Goal: Information Seeking & Learning: Find specific fact

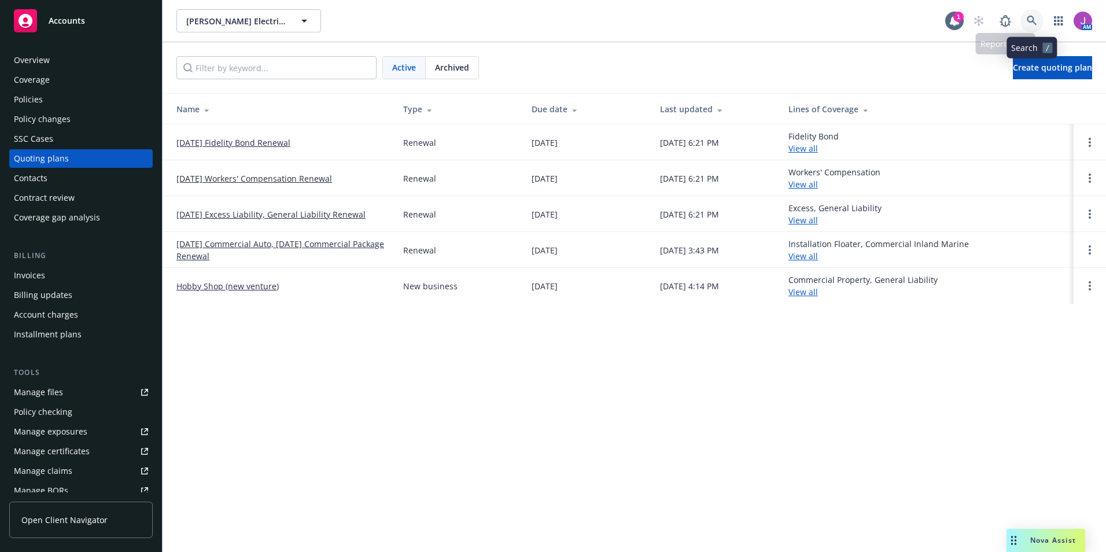
click at [1037, 15] on link at bounding box center [1031, 20] width 23 height 23
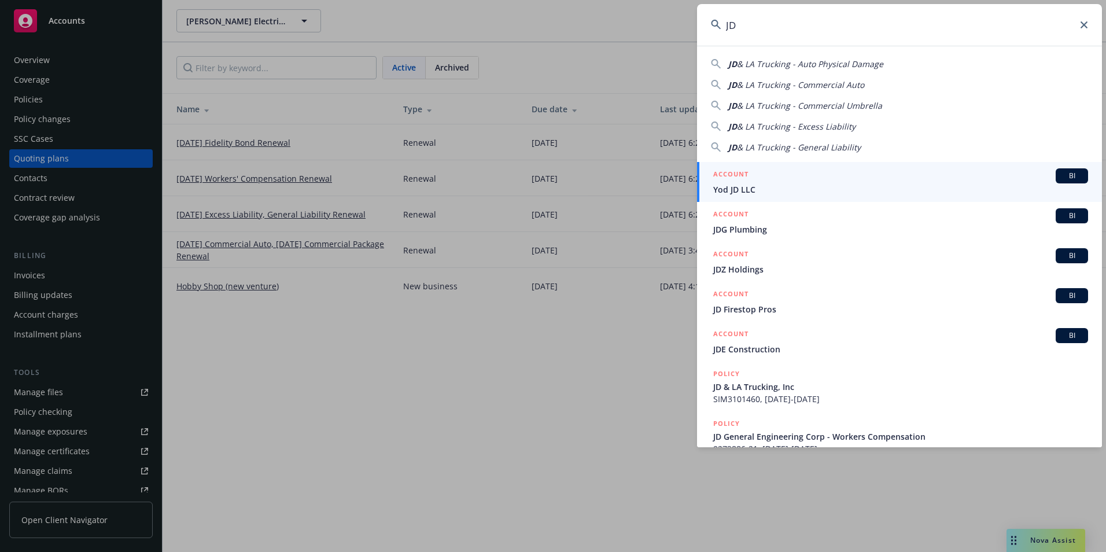
drag, startPoint x: 736, startPoint y: 23, endPoint x: 717, endPoint y: 18, distance: 20.3
click at [717, 18] on input "JD" at bounding box center [899, 25] width 405 height 42
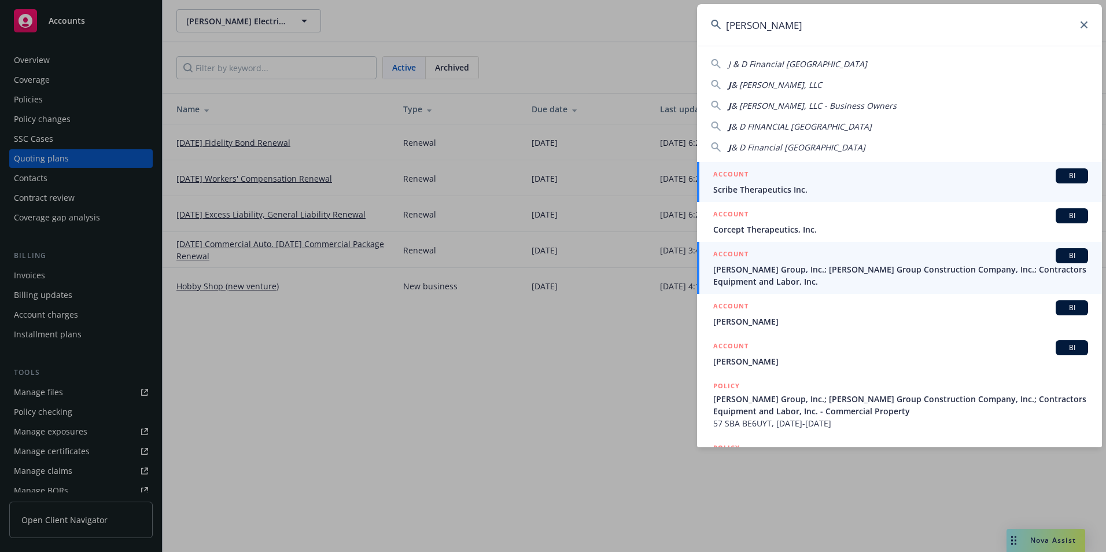
type input "J.D."
click at [753, 274] on span "[PERSON_NAME] Group, Inc.; [PERSON_NAME] Group Construction Company, Inc.; Cont…" at bounding box center [900, 275] width 375 height 24
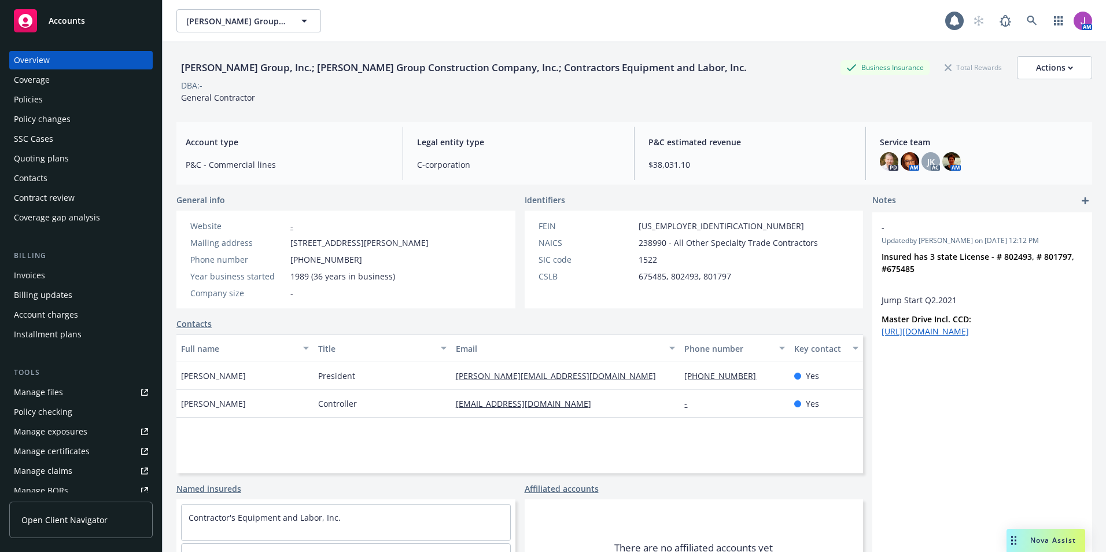
click at [30, 93] on div "Policies" at bounding box center [28, 99] width 29 height 19
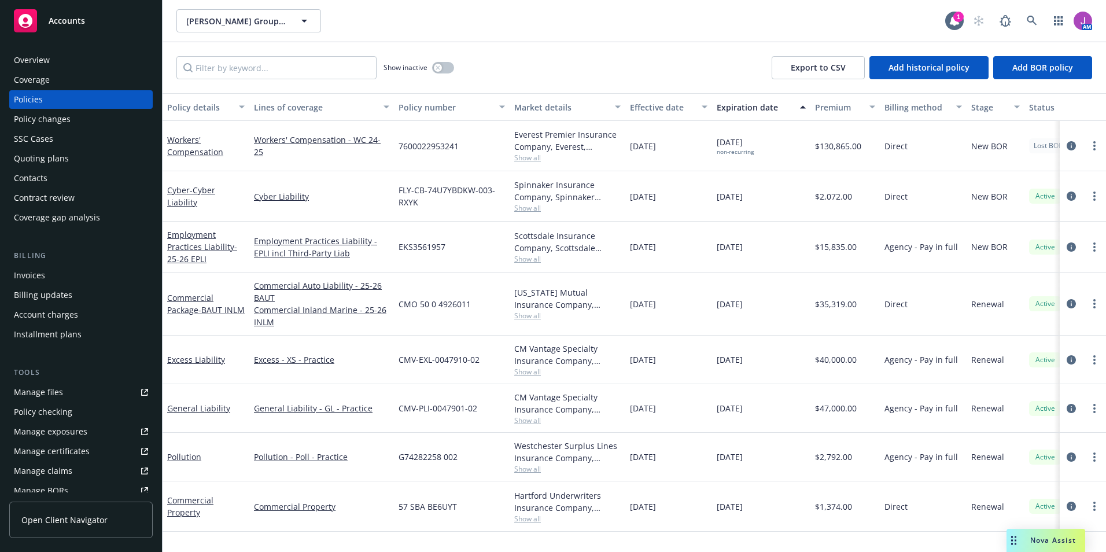
click at [63, 175] on div "Contacts" at bounding box center [81, 178] width 134 height 19
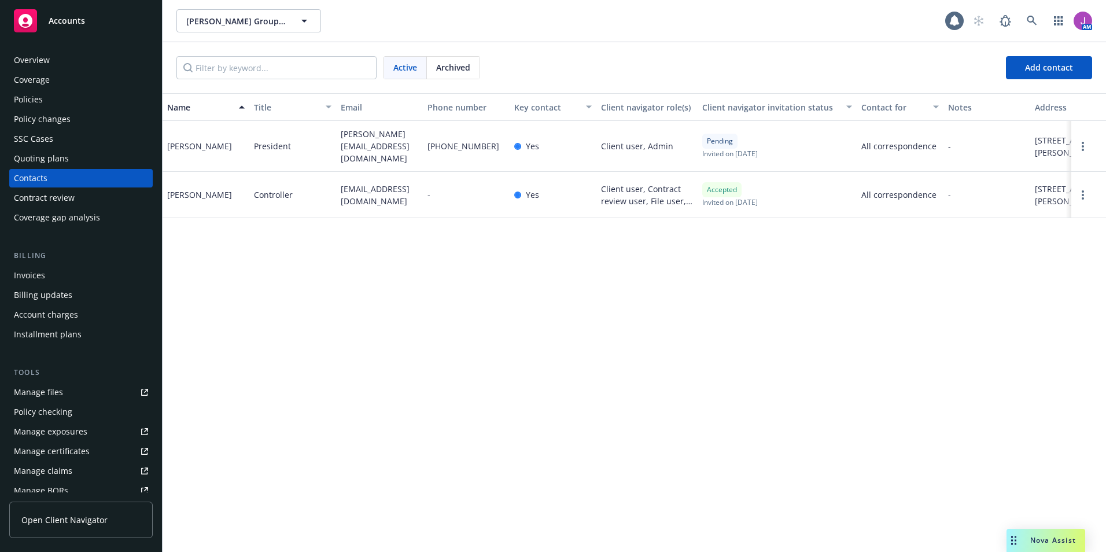
click at [52, 120] on div "Policy changes" at bounding box center [42, 119] width 57 height 19
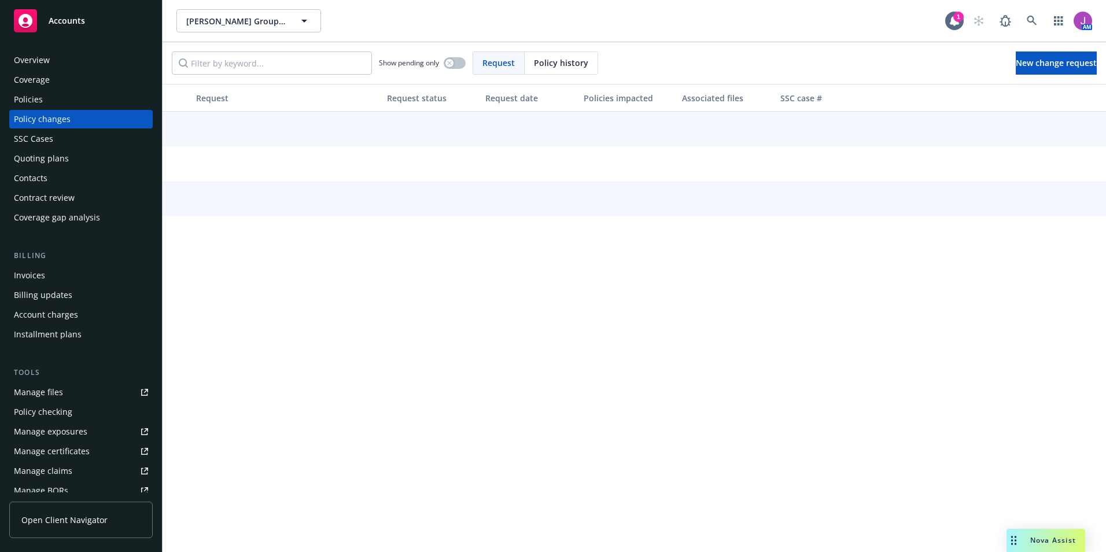
click at [42, 157] on div "Quoting plans" at bounding box center [41, 158] width 55 height 19
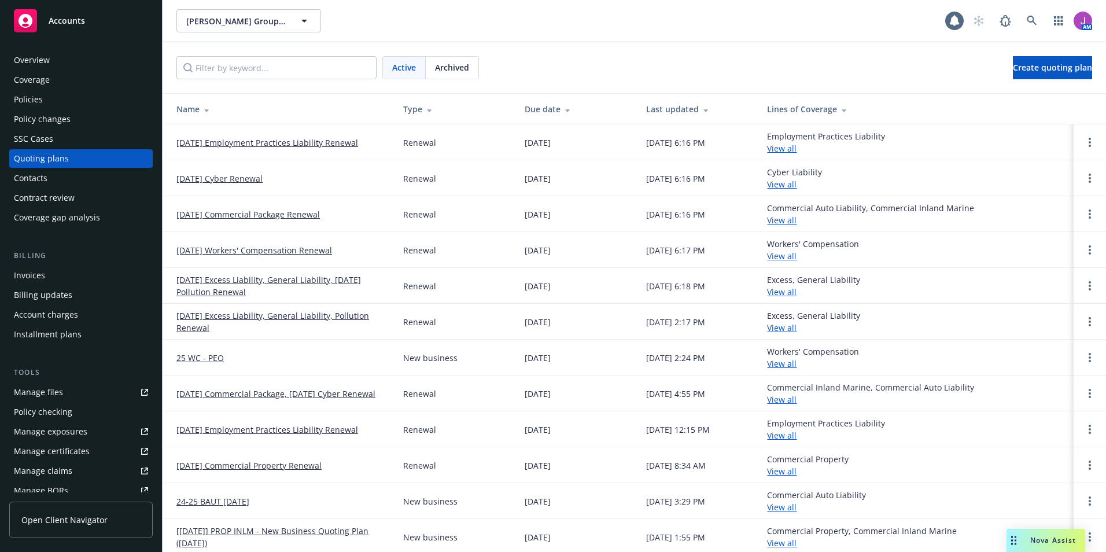
click at [454, 68] on span "Archived" at bounding box center [452, 67] width 34 height 12
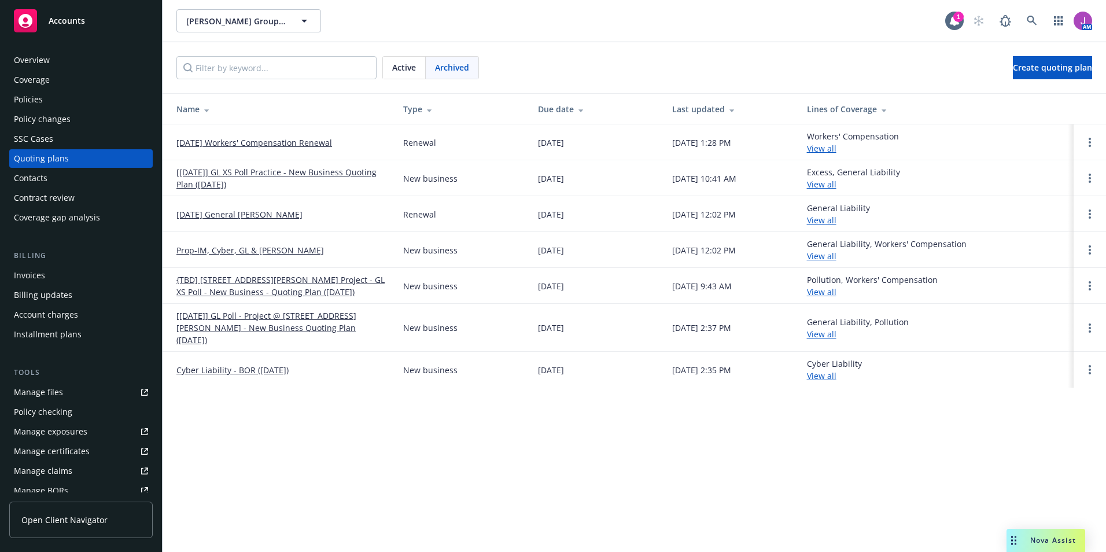
click at [415, 64] on span "Active" at bounding box center [404, 67] width 24 height 12
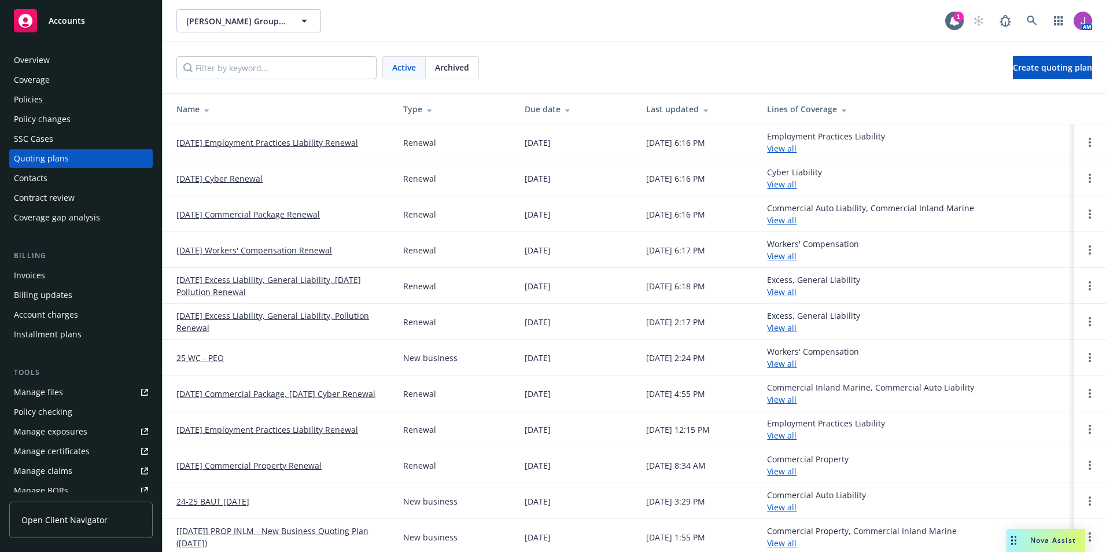
scroll to position [3, 0]
click at [57, 102] on div "Policies" at bounding box center [81, 99] width 134 height 19
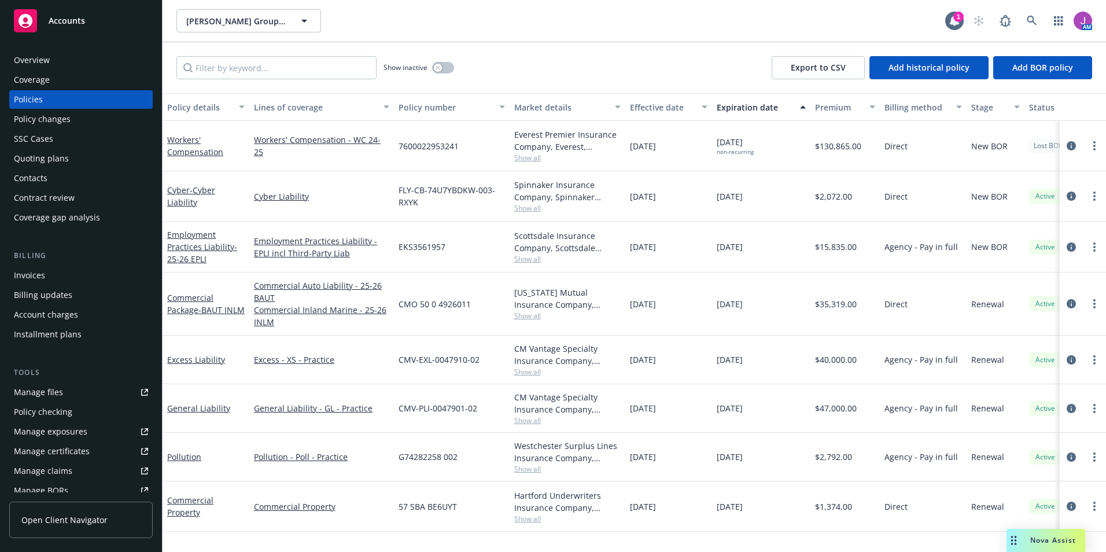
click at [52, 157] on div "Quoting plans" at bounding box center [41, 158] width 55 height 19
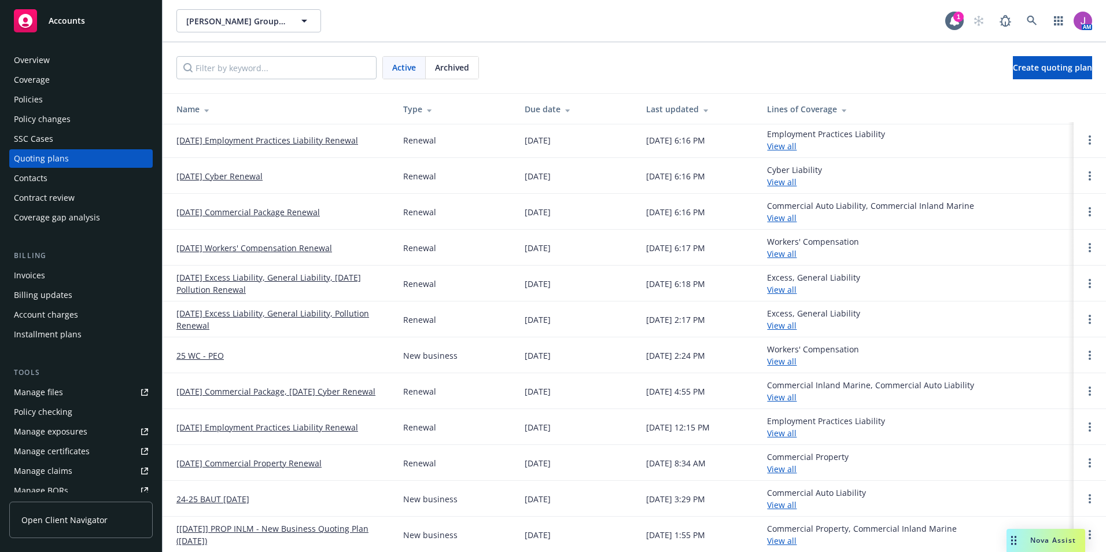
scroll to position [3, 0]
click at [208, 356] on link "25 WC - PEO" at bounding box center [199, 355] width 47 height 12
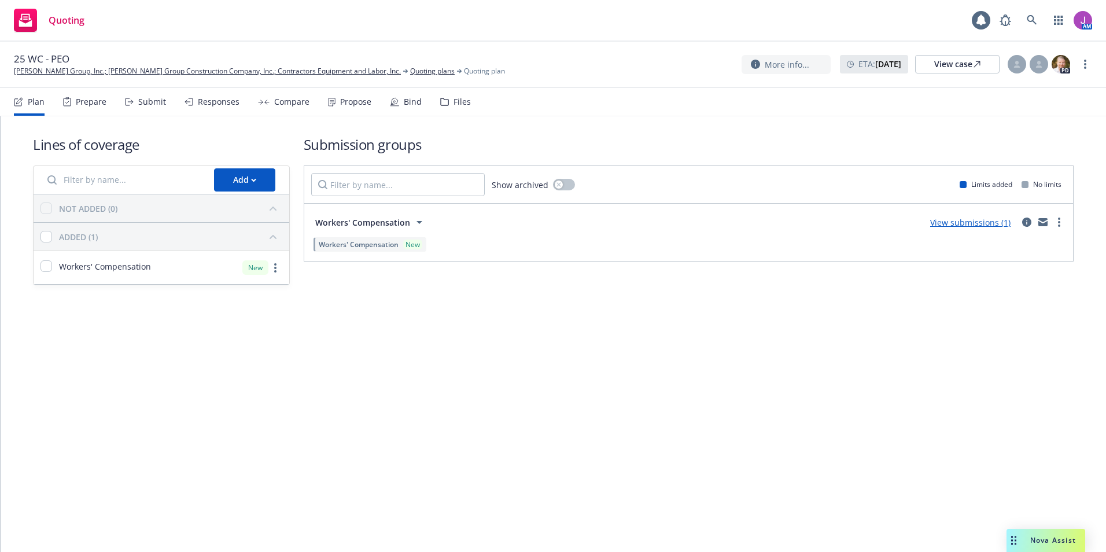
click at [454, 98] on div "Files" at bounding box center [462, 101] width 17 height 9
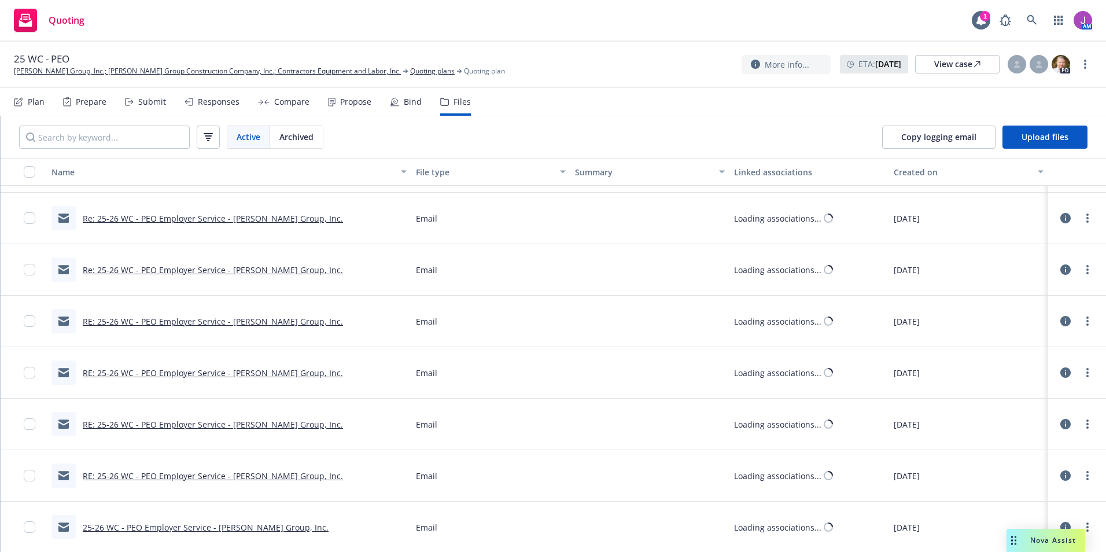
scroll to position [97, 0]
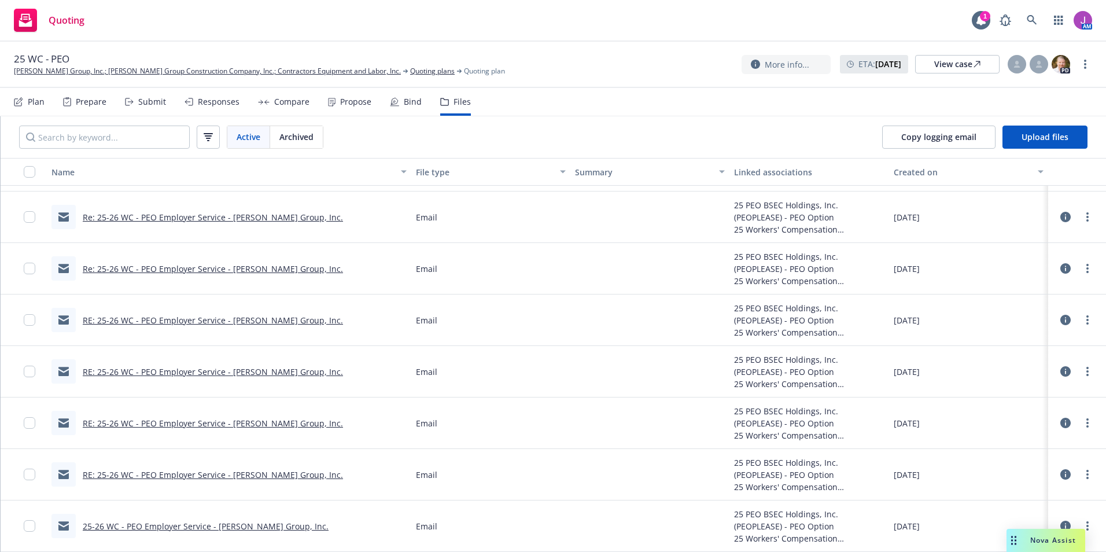
click at [180, 518] on div "25-26 WC - PEO Employer Service - J.D. Group, Inc." at bounding box center [189, 526] width 277 height 24
click at [180, 523] on link "25-26 WC - PEO Employer Service - J.D. Group, Inc." at bounding box center [206, 526] width 246 height 11
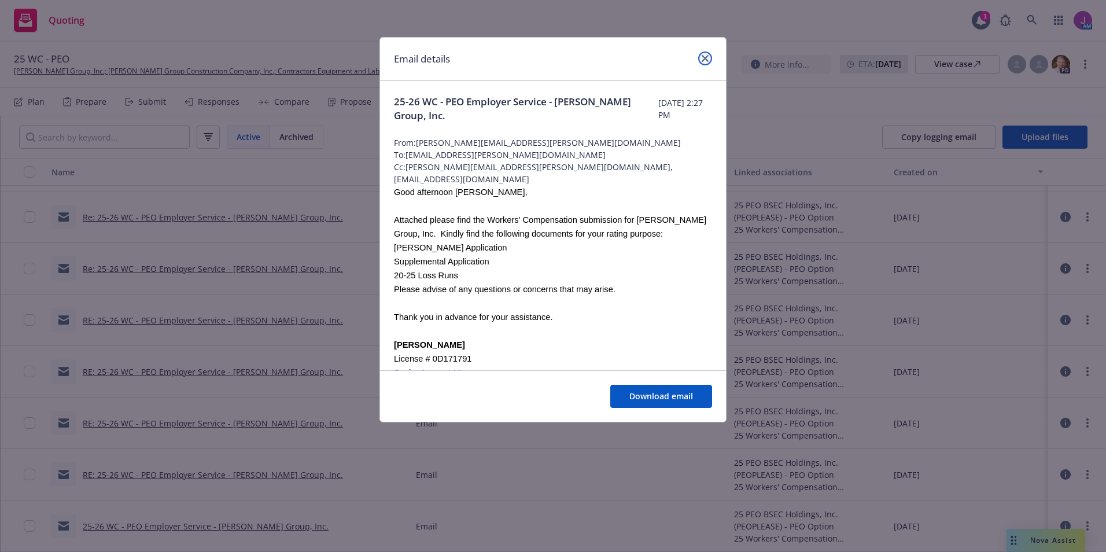
click at [704, 57] on icon "close" at bounding box center [705, 58] width 7 height 7
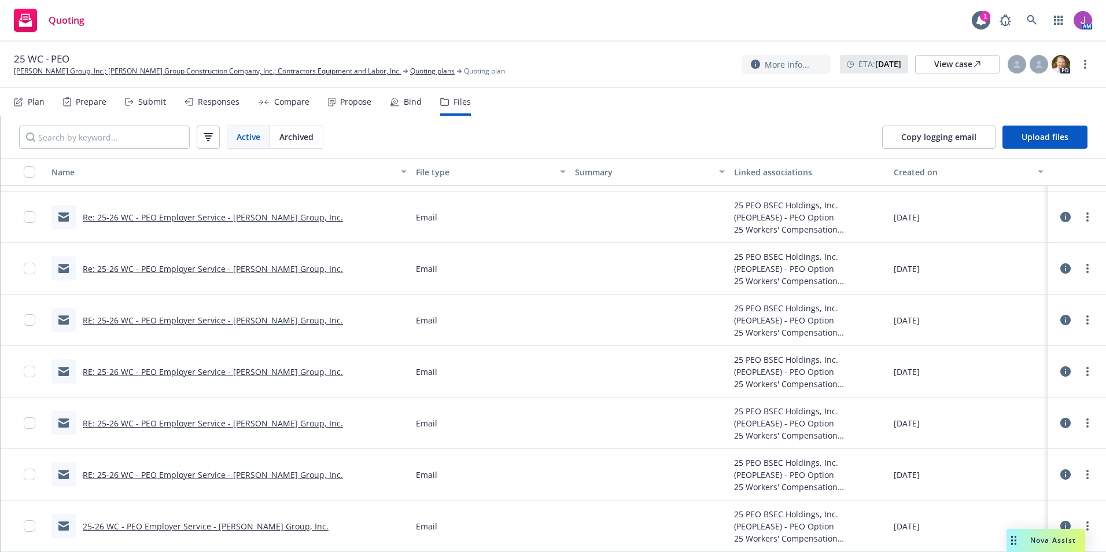
scroll to position [0, 0]
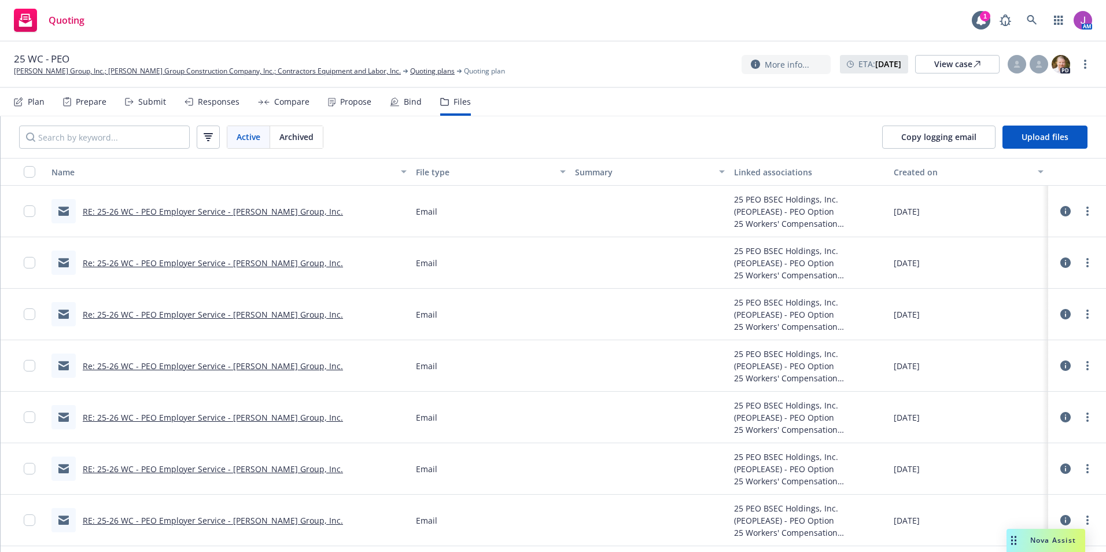
click at [180, 213] on link "RE: 25-26 WC - PEO Employer Service - J.D. Group, Inc." at bounding box center [213, 211] width 260 height 11
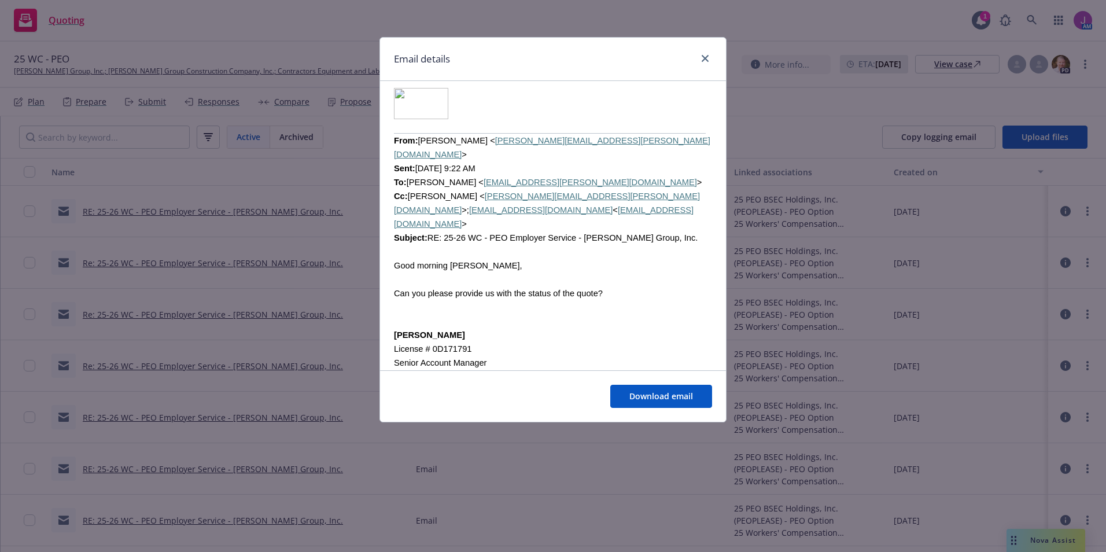
scroll to position [694, 0]
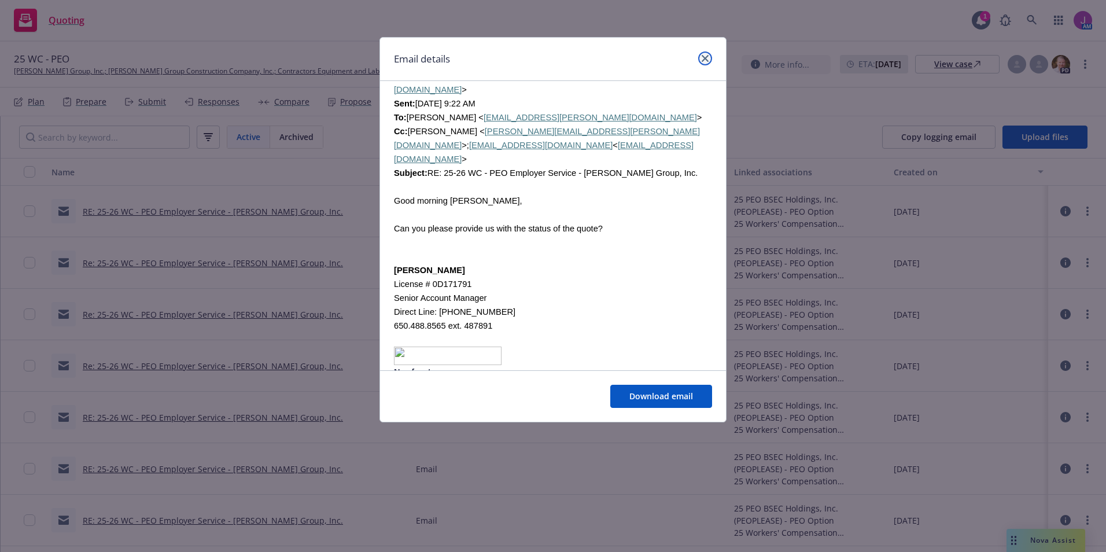
click at [708, 54] on link "close" at bounding box center [705, 58] width 14 height 14
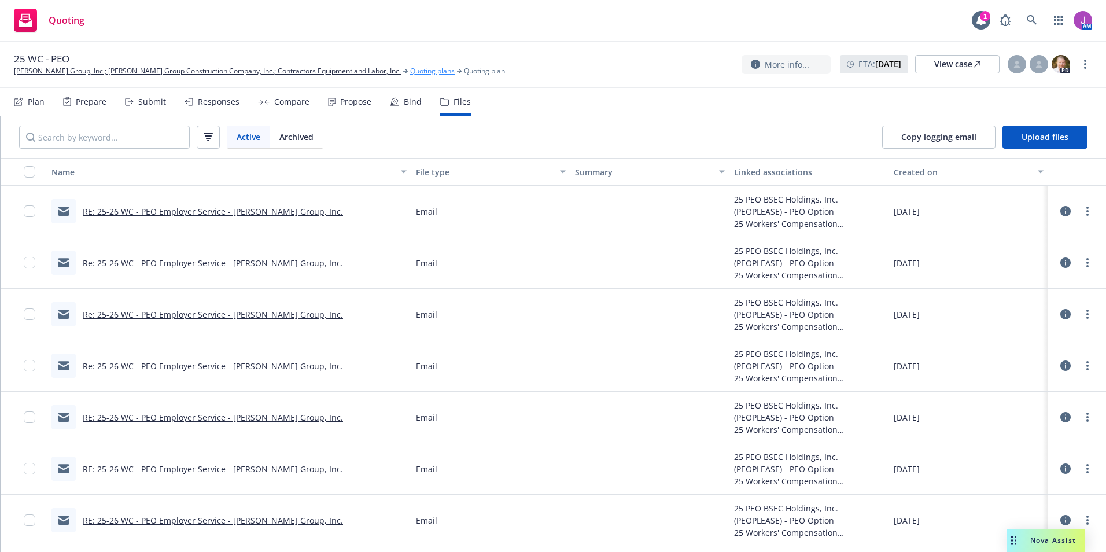
click at [410, 73] on link "Quoting plans" at bounding box center [432, 71] width 45 height 10
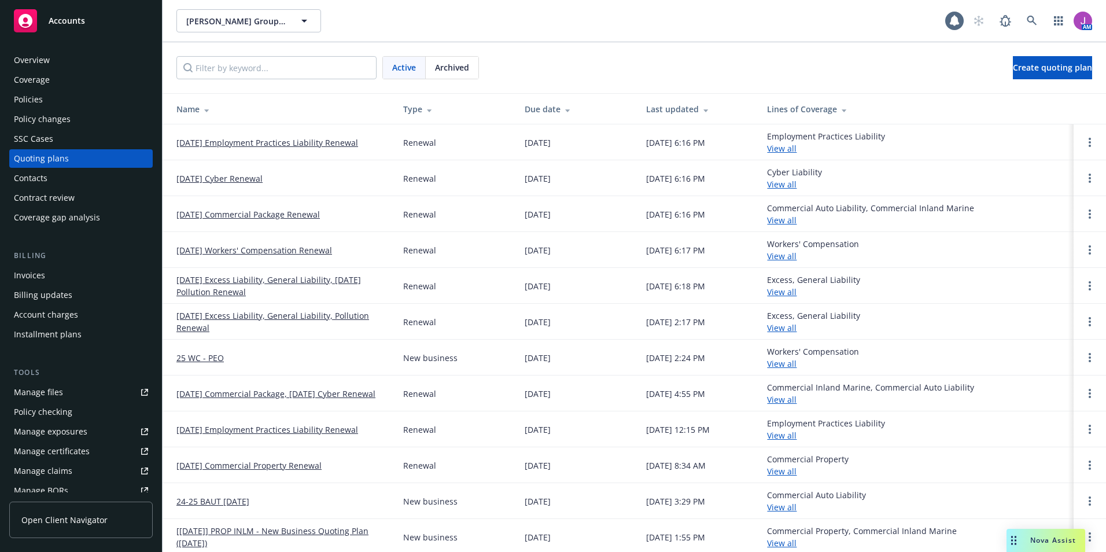
click at [447, 70] on span "Archived" at bounding box center [452, 67] width 34 height 12
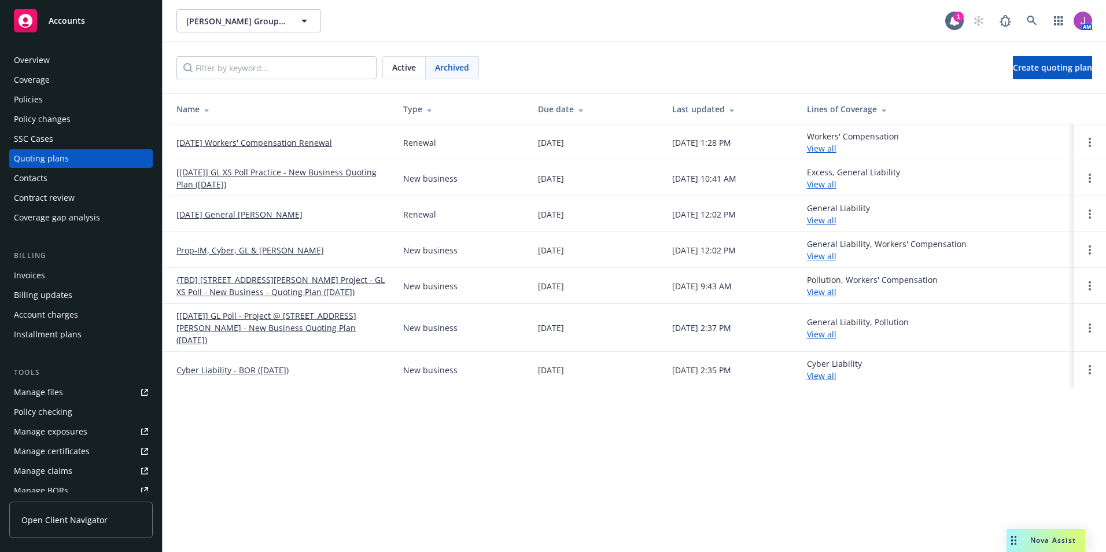
click at [275, 141] on link "12/31/24 Workers' Compensation Renewal" at bounding box center [254, 143] width 156 height 12
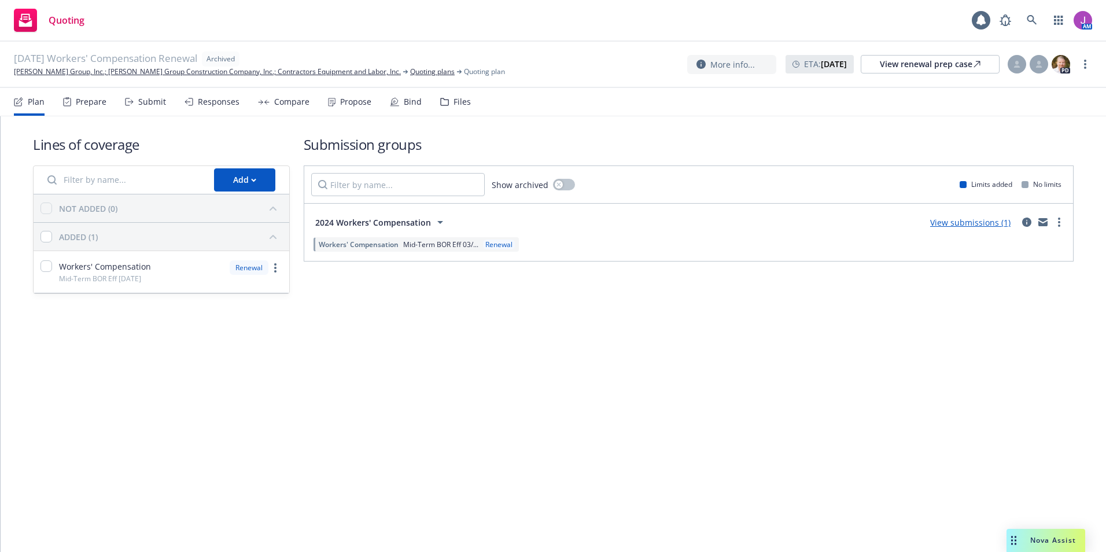
click at [454, 97] on div "Files" at bounding box center [462, 101] width 17 height 9
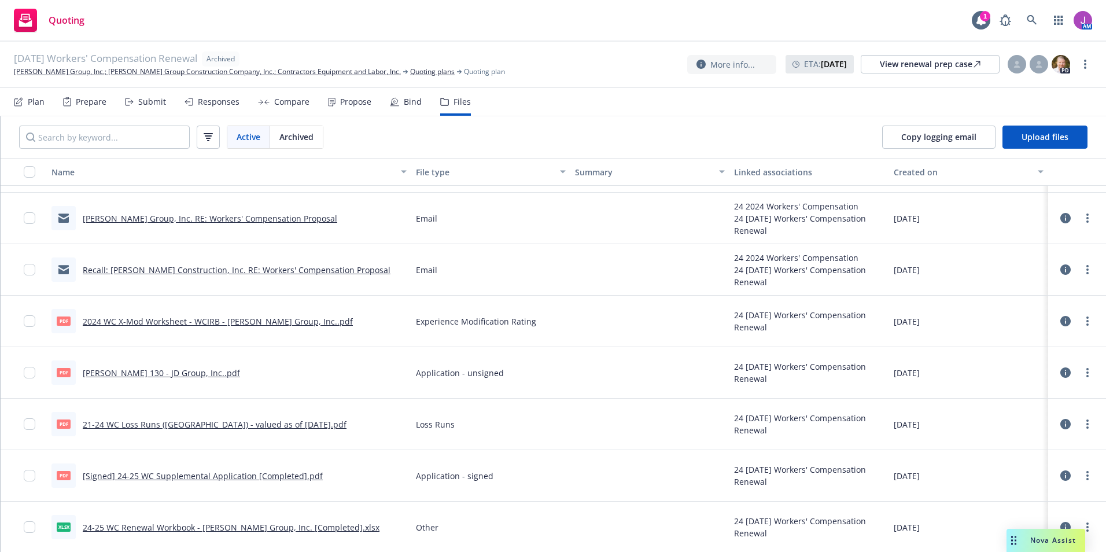
scroll to position [403, 0]
click at [176, 268] on link "Recall: [PERSON_NAME] Construction, Inc. RE: Workers' Compensation Proposal" at bounding box center [237, 268] width 308 height 11
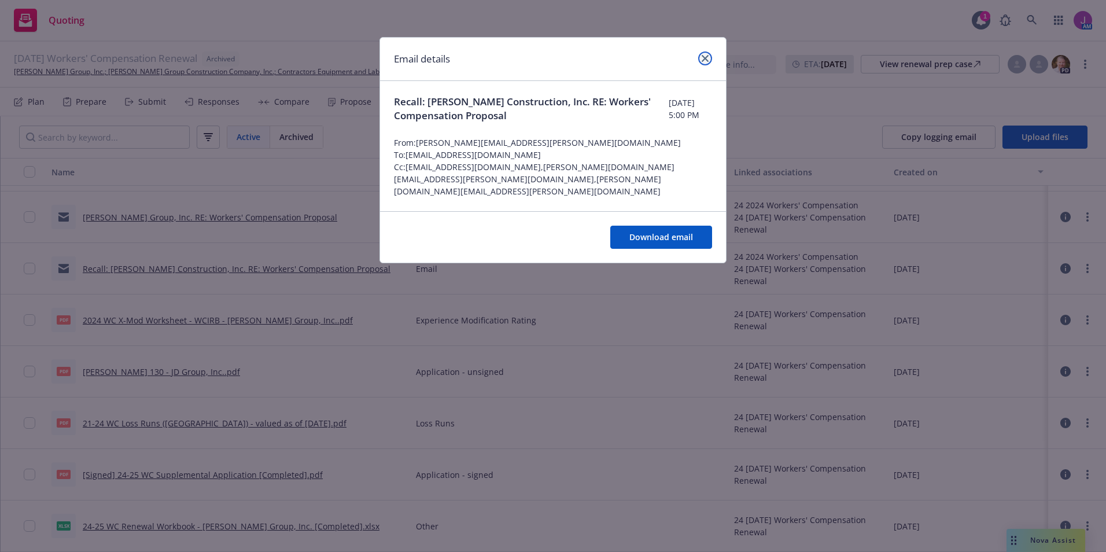
click at [700, 60] on link "close" at bounding box center [705, 58] width 14 height 14
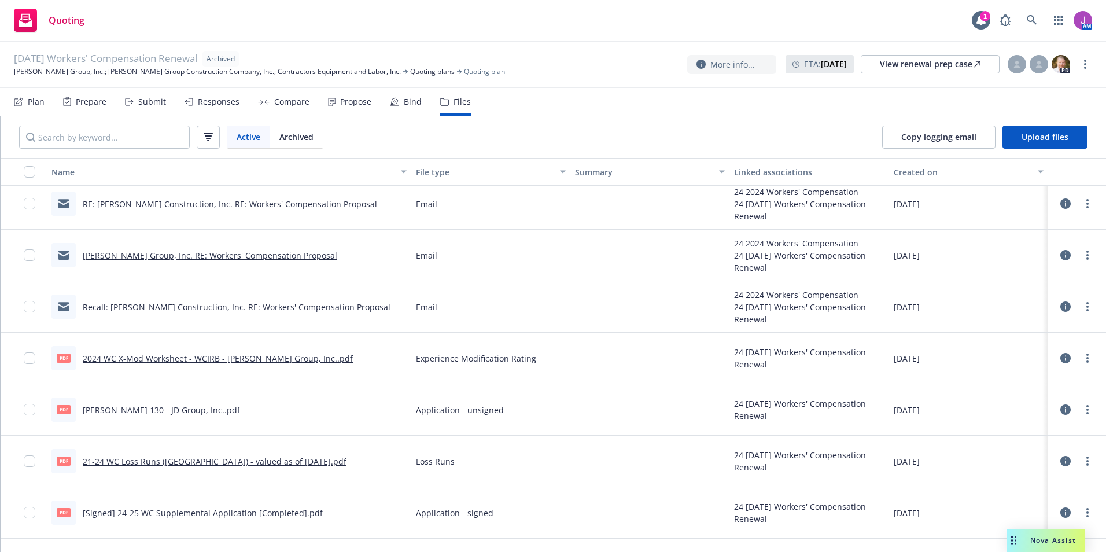
scroll to position [345, 0]
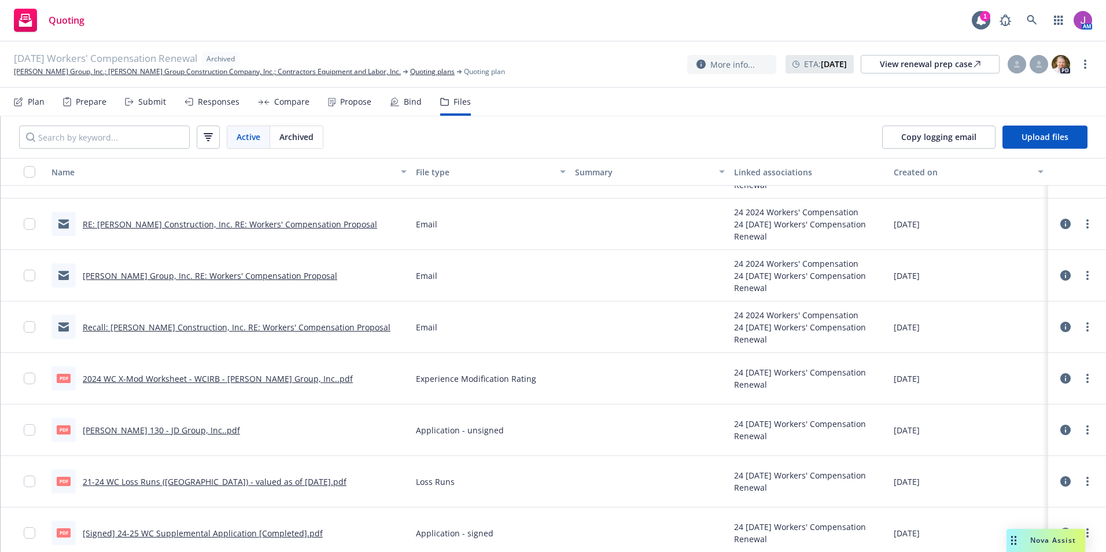
click at [168, 275] on link "J.D Group, Inc. RE: Workers' Compensation Proposal" at bounding box center [210, 275] width 255 height 11
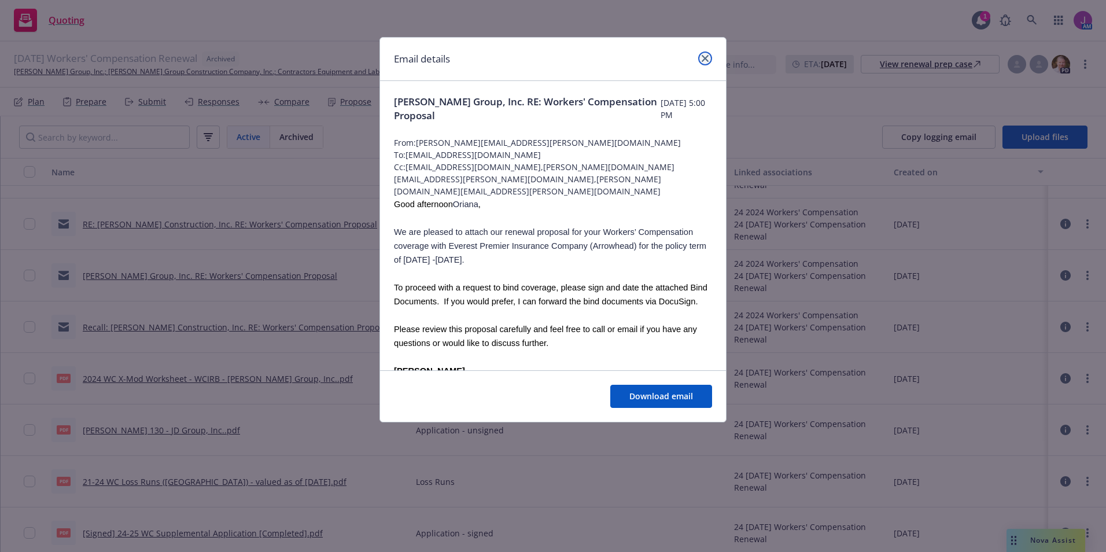
click at [706, 59] on icon "close" at bounding box center [705, 58] width 7 height 7
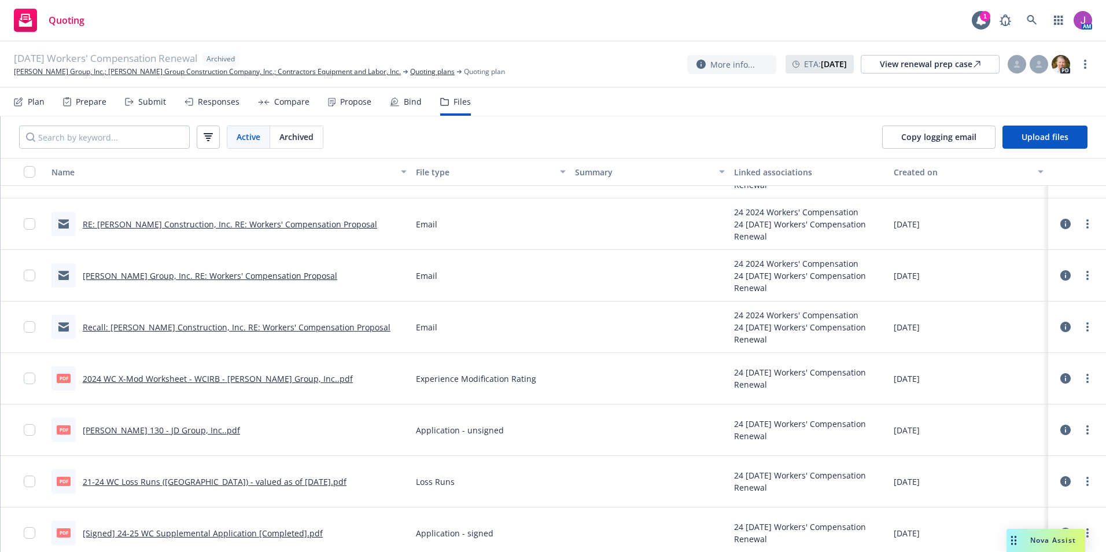
scroll to position [287, 0]
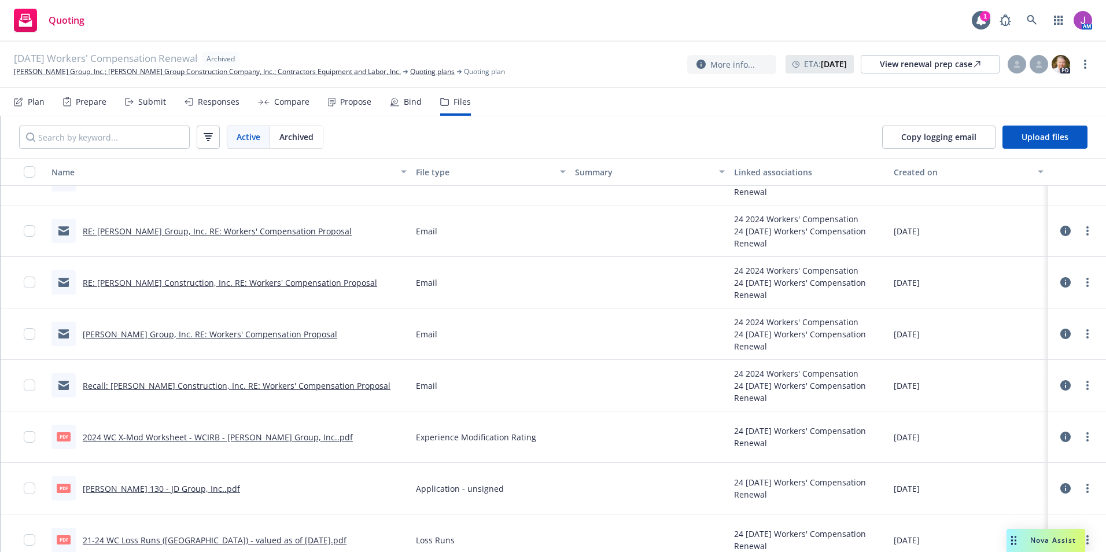
click at [207, 287] on link "RE: Alonzo Construction, Inc. RE: Workers' Compensation Proposal" at bounding box center [230, 282] width 294 height 11
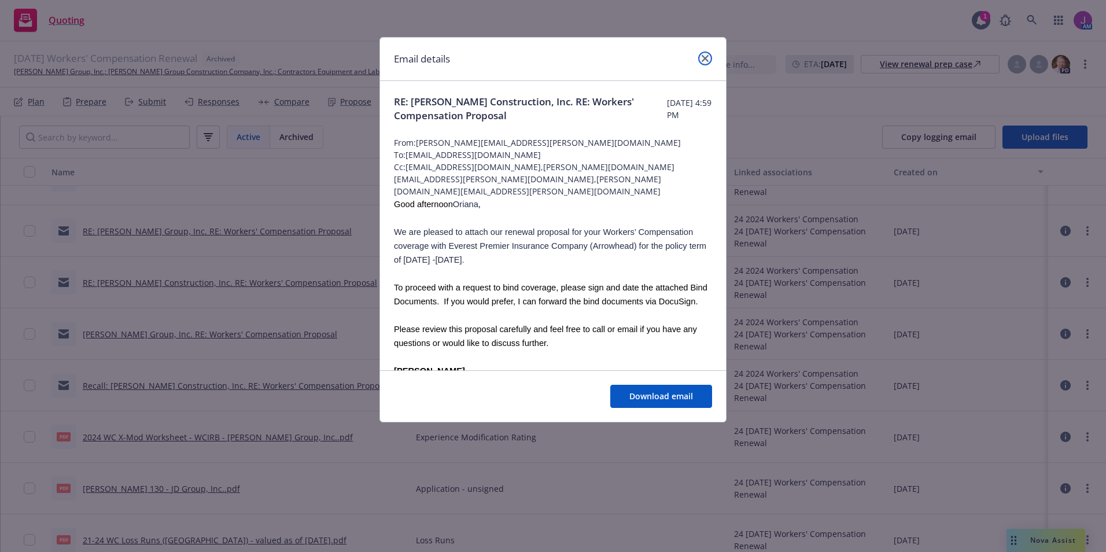
click at [702, 60] on icon "close" at bounding box center [705, 58] width 7 height 7
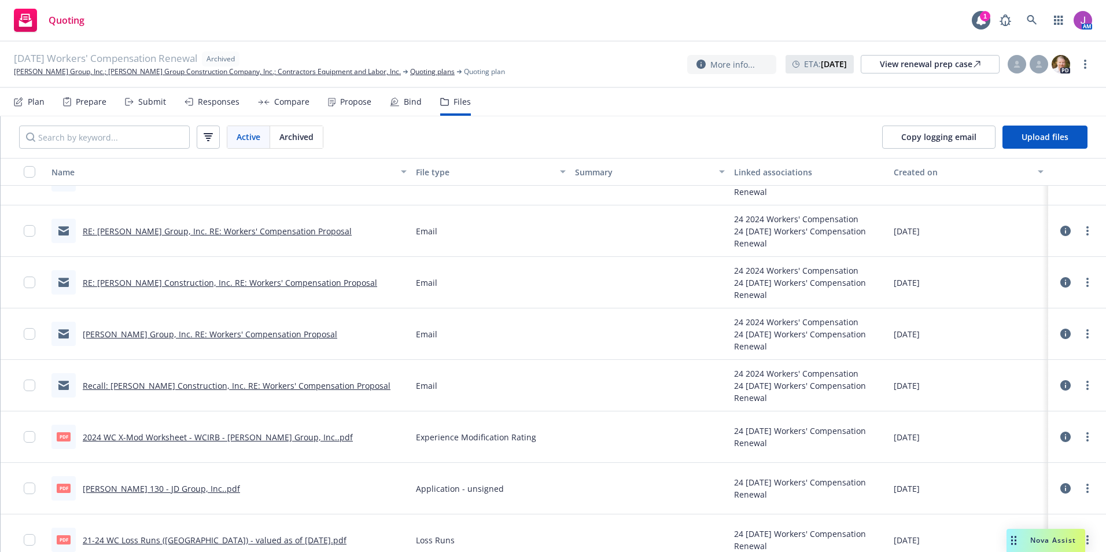
click at [169, 236] on link "RE: J.D Group, Inc. RE: Workers' Compensation Proposal" at bounding box center [217, 231] width 269 height 11
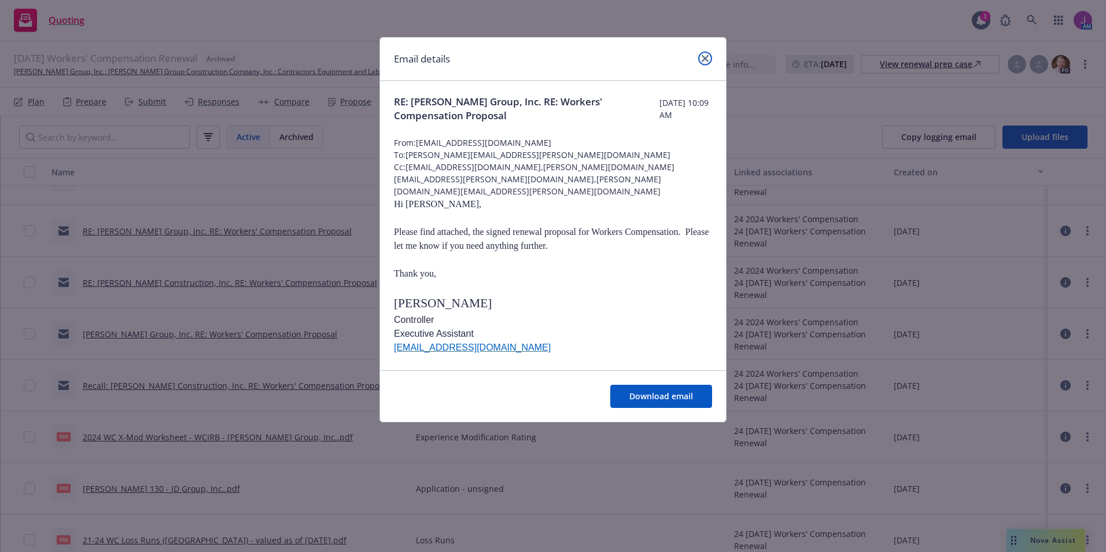
click at [703, 57] on icon "close" at bounding box center [705, 58] width 7 height 7
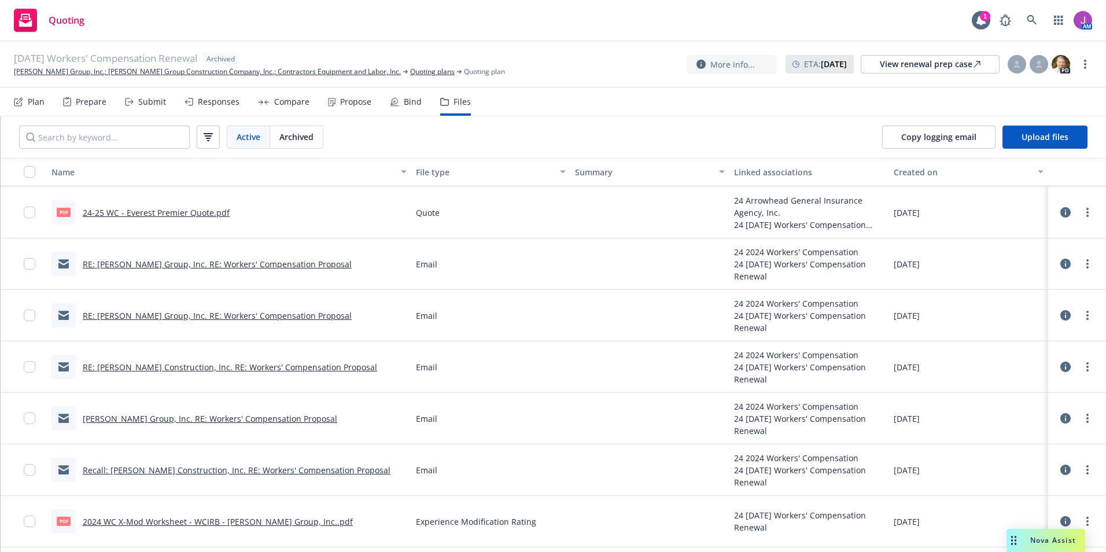
scroll to position [171, 0]
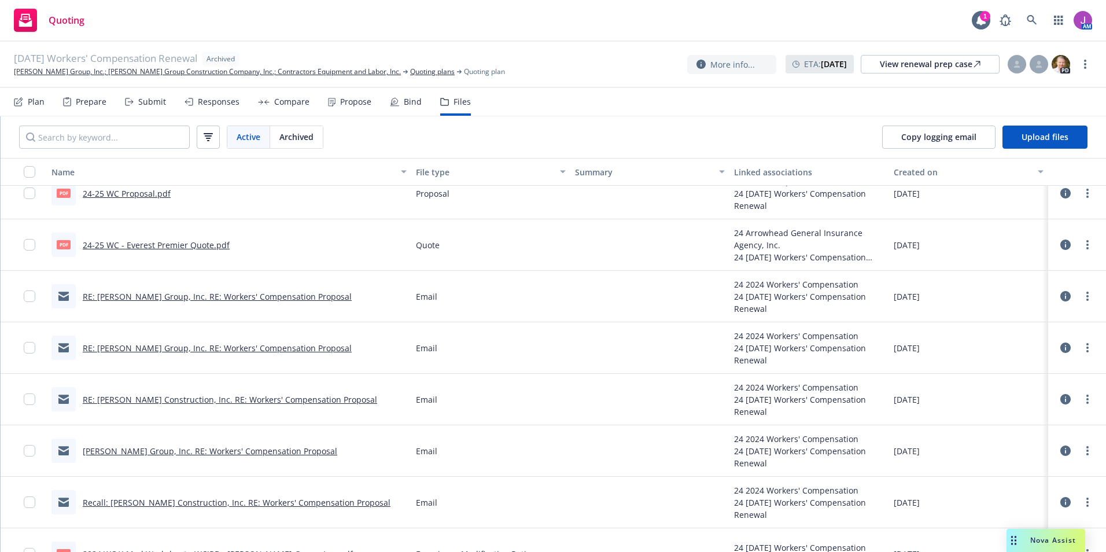
click at [176, 292] on link "RE: J.D Group, Inc. RE: Workers' Compensation Proposal" at bounding box center [217, 296] width 269 height 11
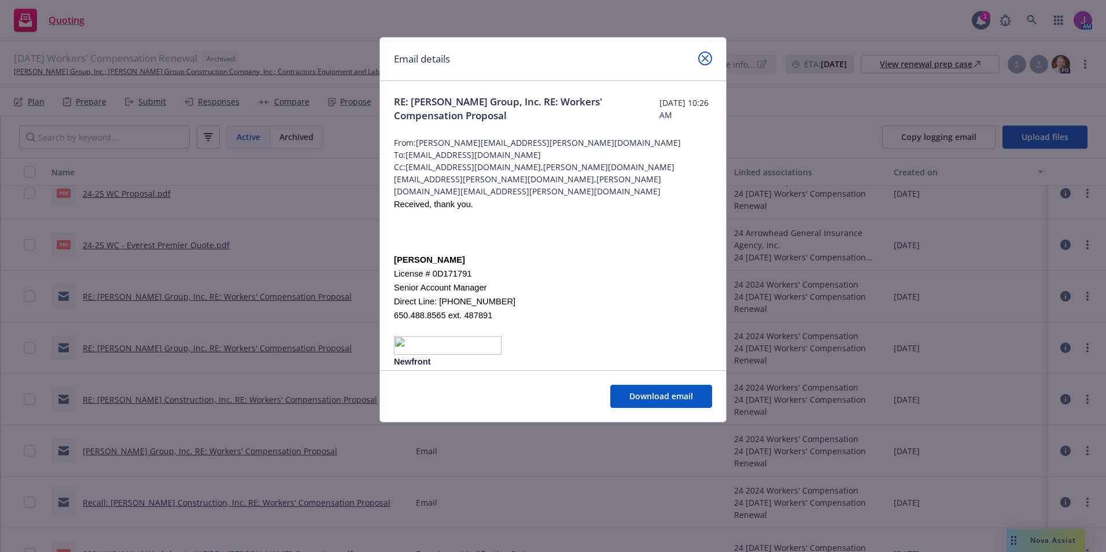
click at [704, 58] on icon "close" at bounding box center [705, 58] width 7 height 7
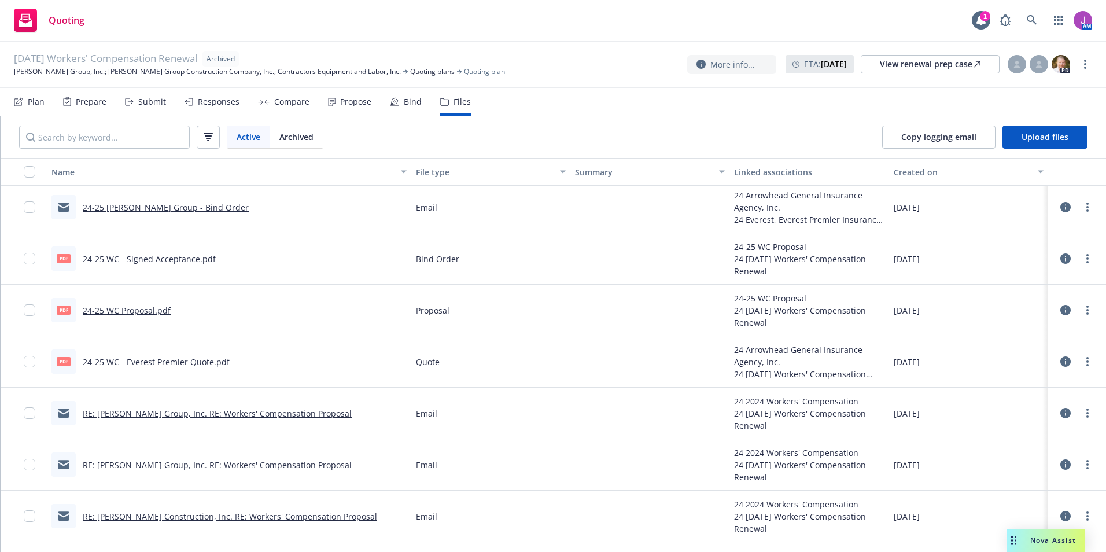
scroll to position [0, 0]
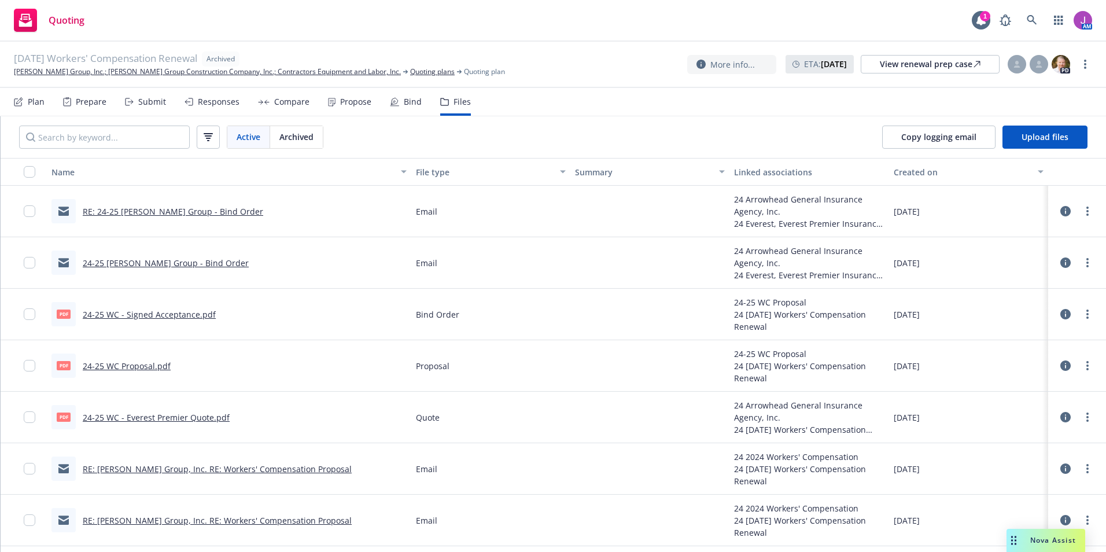
click at [151, 265] on link "24-25 WC - J.D. Group - Bind Order" at bounding box center [166, 262] width 166 height 11
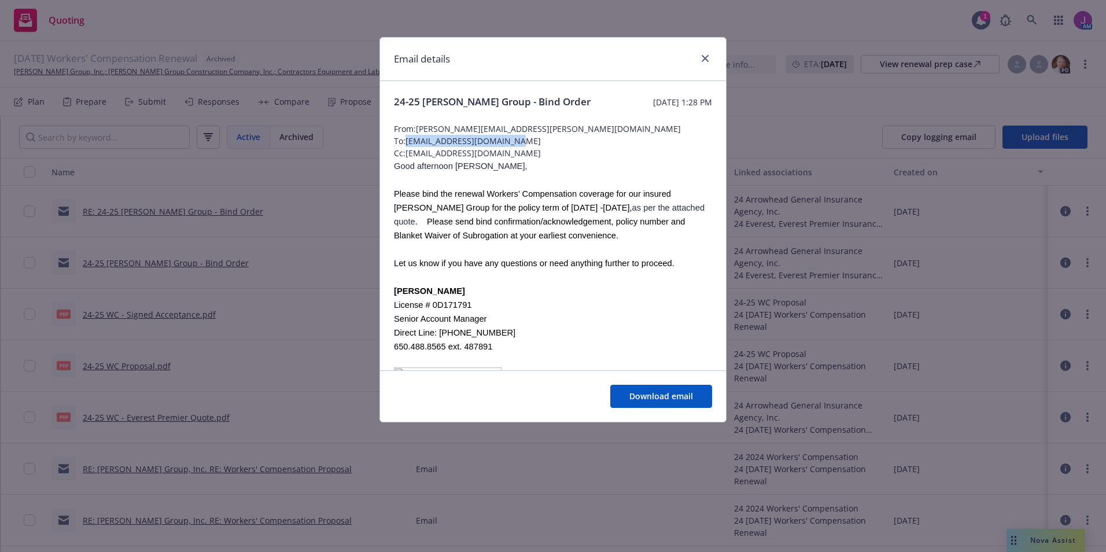
drag, startPoint x: 407, startPoint y: 153, endPoint x: 522, endPoint y: 156, distance: 114.6
click at [522, 147] on span "To: dburnett@arrowheadgrp.com" at bounding box center [553, 141] width 318 height 12
drag, startPoint x: 522, startPoint y: 156, endPoint x: 495, endPoint y: 154, distance: 26.6
copy span "dburnett@arrowheadgrp.com"
click at [707, 56] on icon "close" at bounding box center [705, 58] width 7 height 7
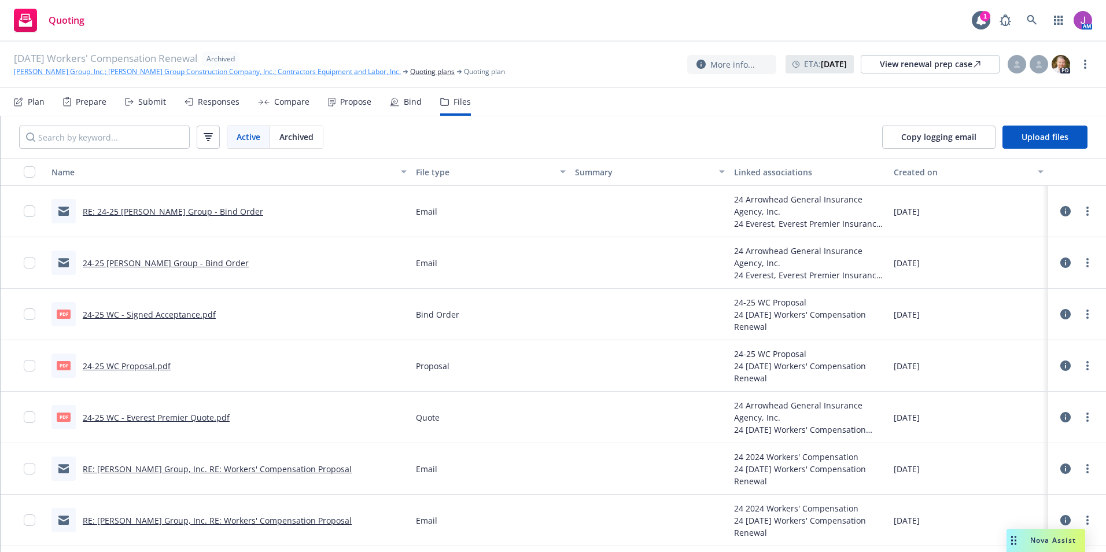
click at [156, 72] on link "[PERSON_NAME] Group, Inc.; [PERSON_NAME] Group Construction Company, Inc.; Cont…" at bounding box center [207, 72] width 387 height 10
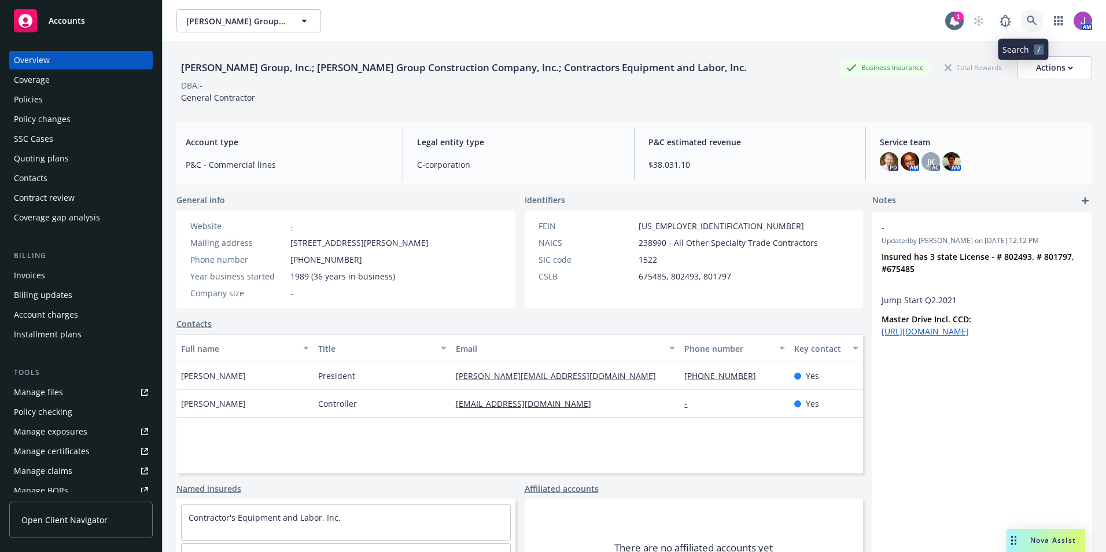
click at [1027, 16] on icon at bounding box center [1032, 21] width 10 height 10
click at [56, 101] on div "Policies" at bounding box center [81, 99] width 134 height 19
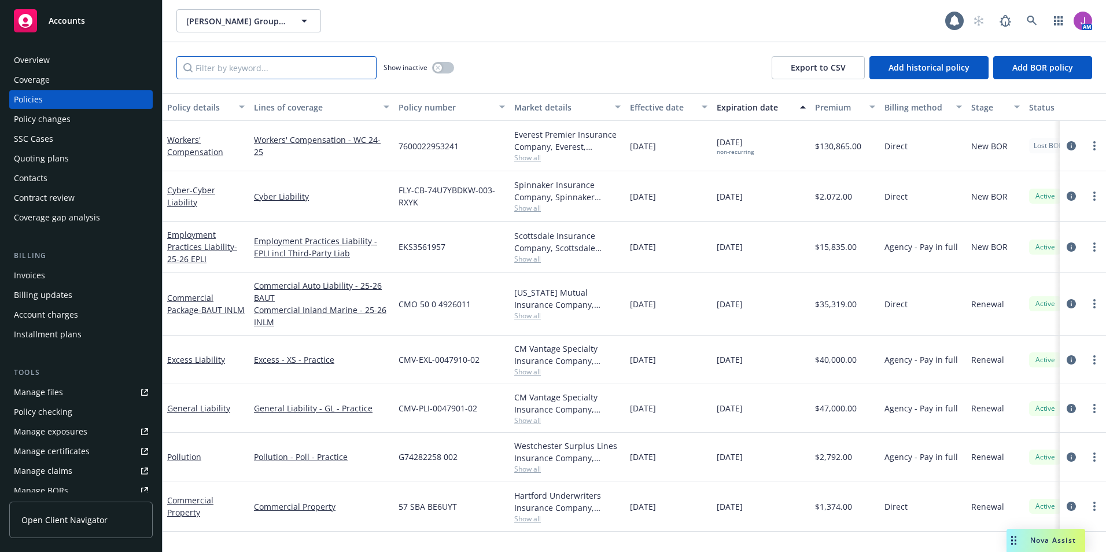
click at [290, 72] on input "Filter by keyword..." at bounding box center [276, 67] width 200 height 23
paste input "7600022953231"
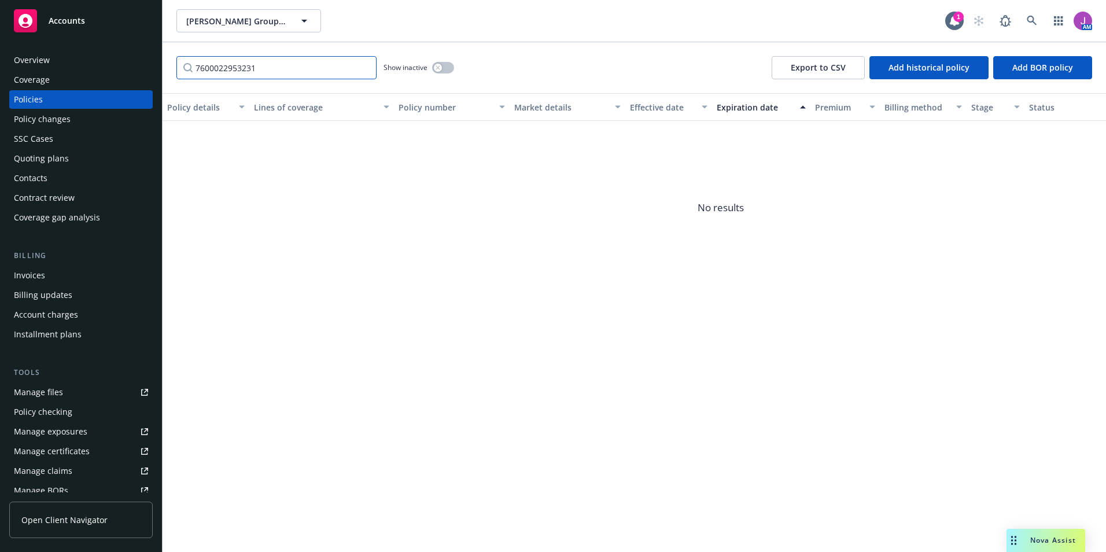
type input "7600022953231"
click at [442, 66] on button "button" at bounding box center [443, 68] width 22 height 12
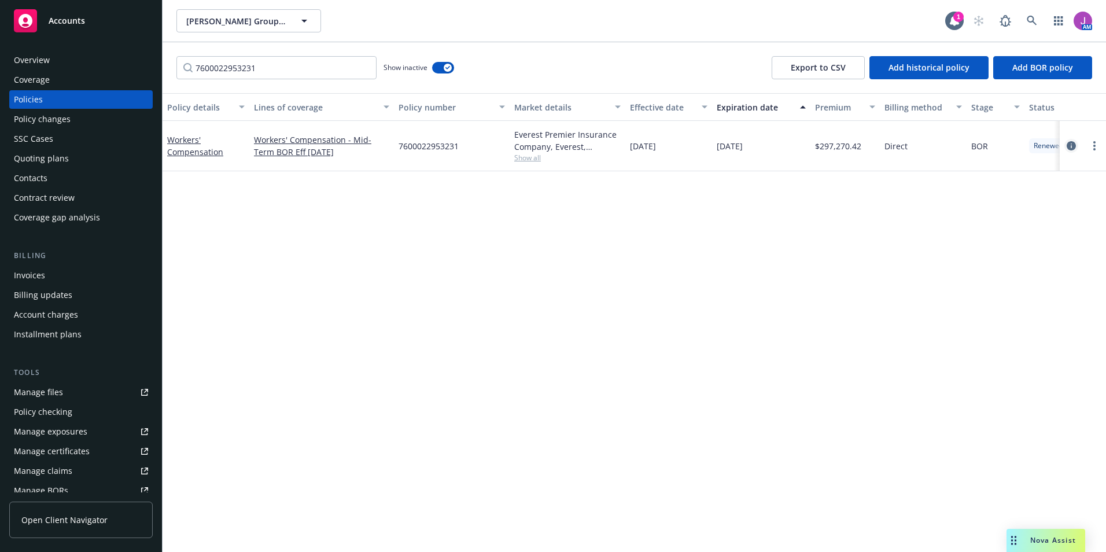
click at [1070, 149] on icon "circleInformation" at bounding box center [1071, 145] width 9 height 9
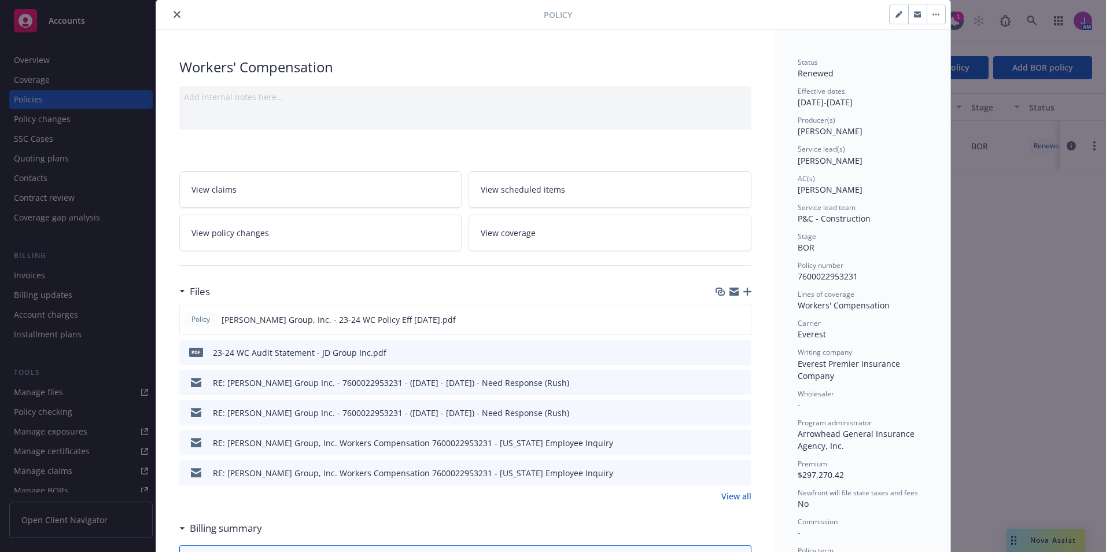
scroll to position [58, 0]
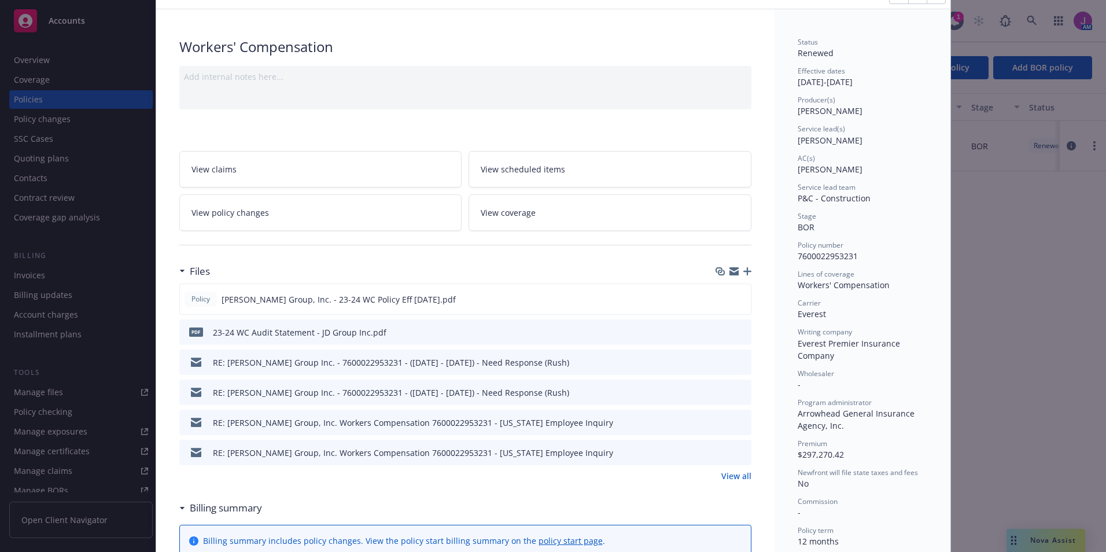
click at [731, 330] on div at bounding box center [732, 332] width 29 height 12
click at [735, 331] on icon "preview file" at bounding box center [740, 331] width 10 height 8
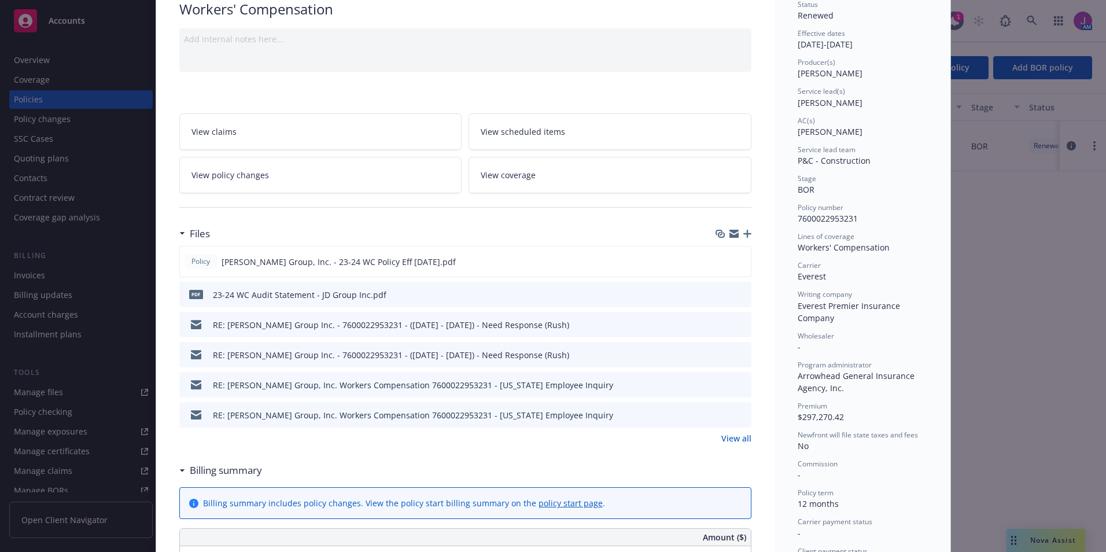
scroll to position [116, 0]
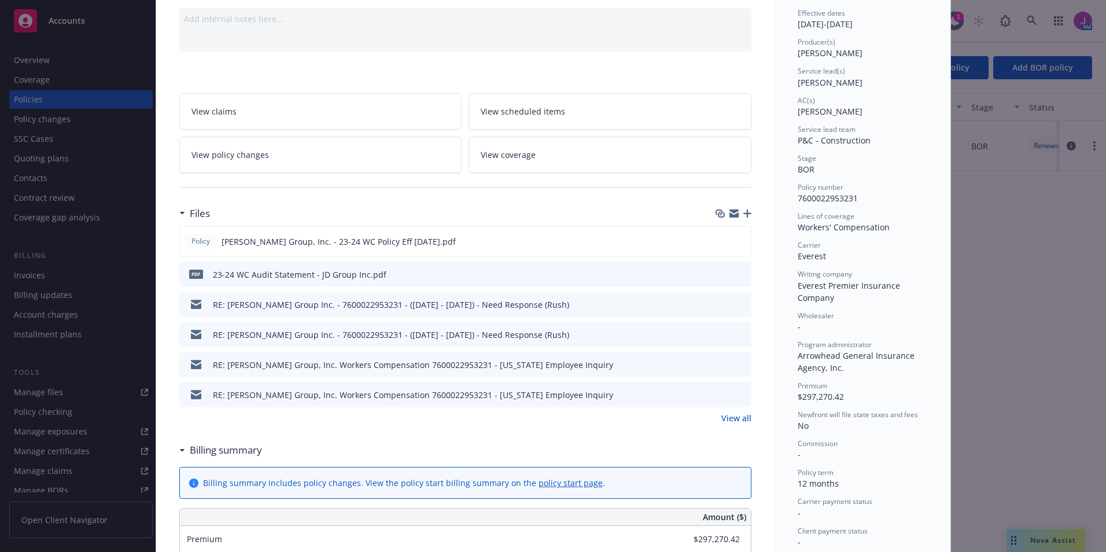
click at [735, 305] on icon "preview file" at bounding box center [740, 304] width 10 height 8
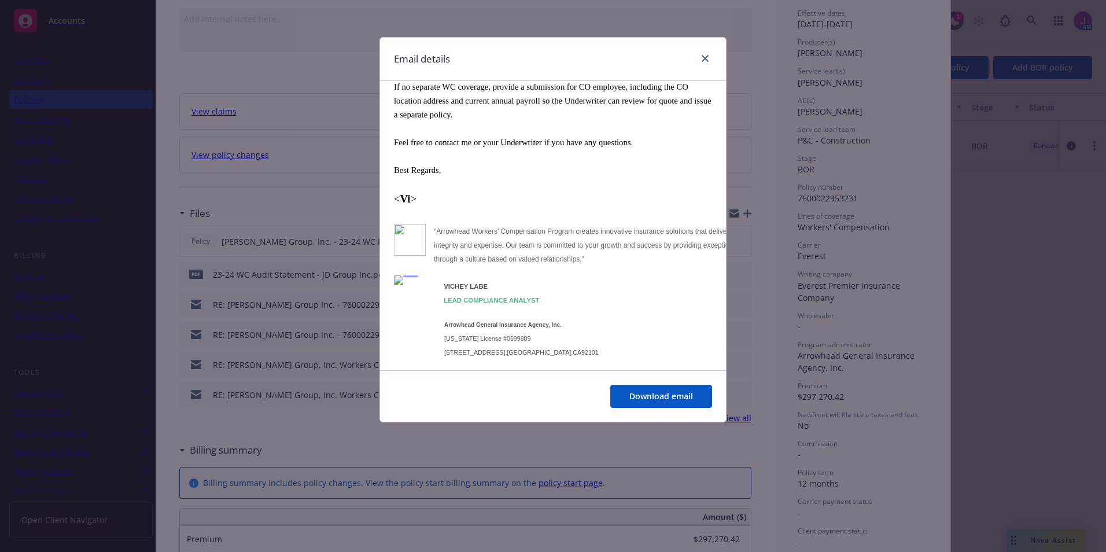
scroll to position [2510, 0]
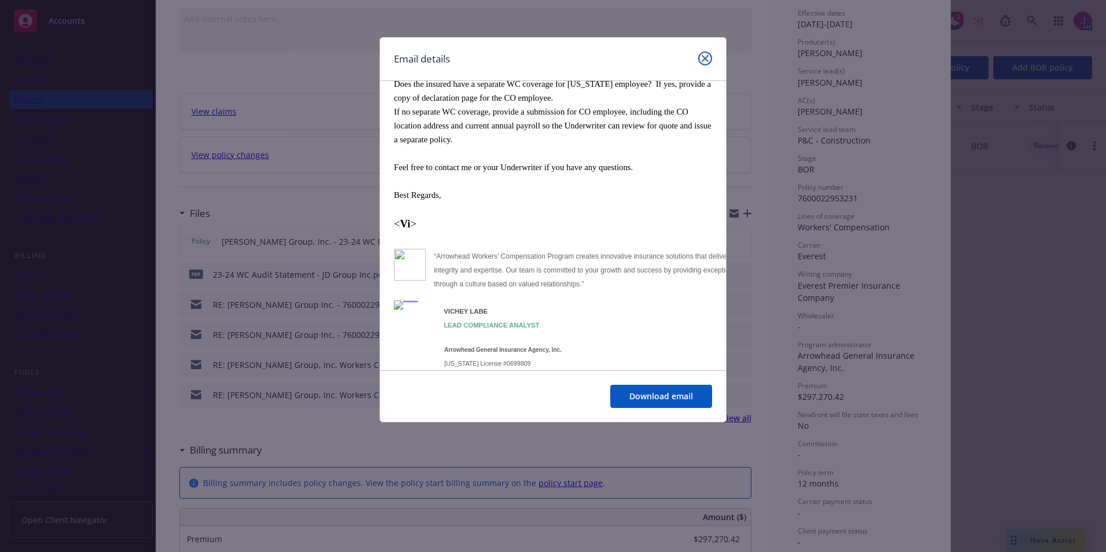
click at [707, 54] on link "close" at bounding box center [705, 58] width 14 height 14
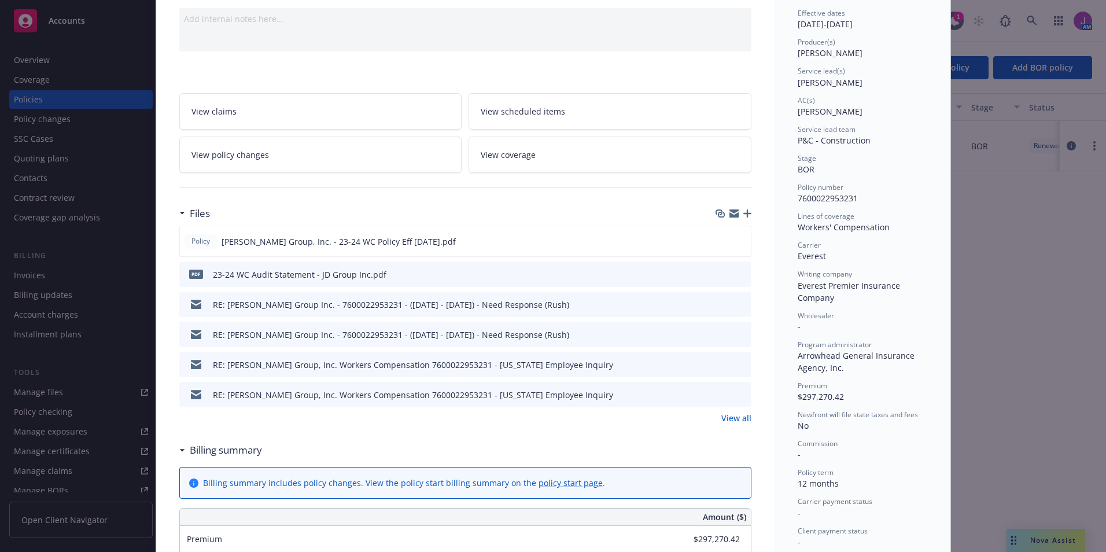
click at [731, 418] on link "View all" at bounding box center [736, 418] width 30 height 12
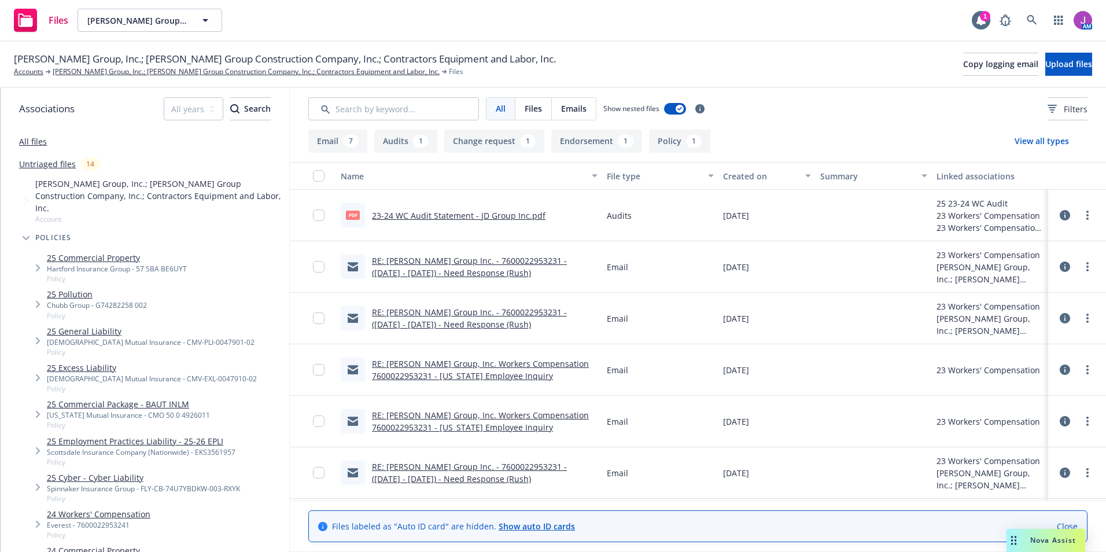
click at [489, 261] on link "RE: [PERSON_NAME] Group Inc. - 7600022953231 - ([DATE] - [DATE]) - Need Respons…" at bounding box center [469, 266] width 195 height 23
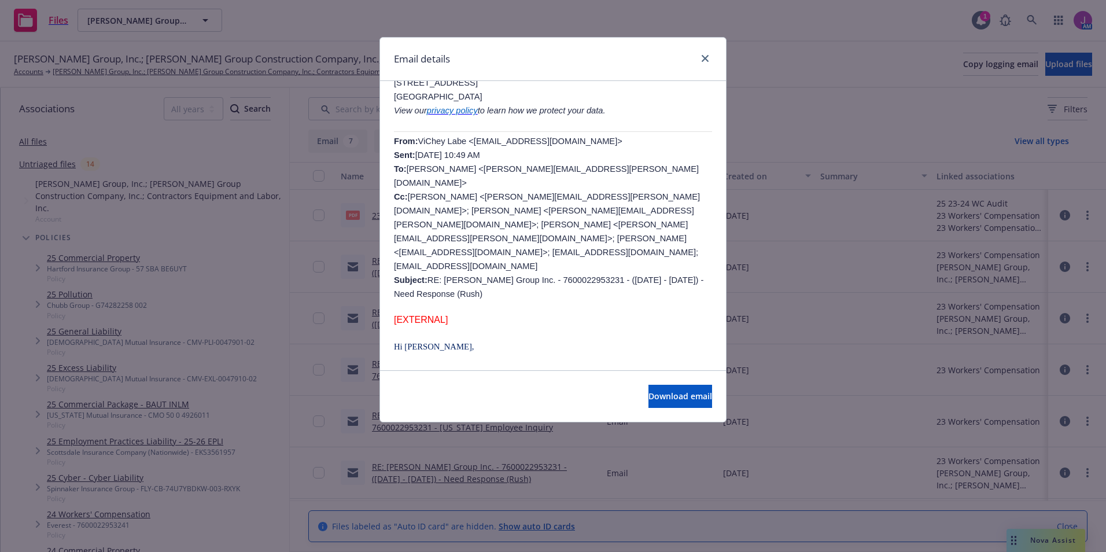
scroll to position [347, 0]
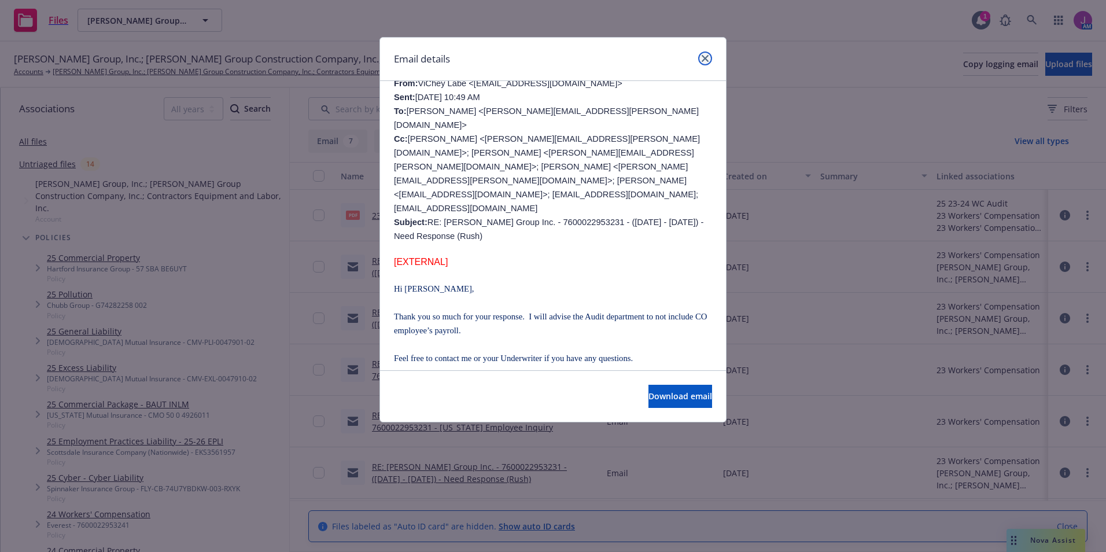
click at [705, 57] on icon "close" at bounding box center [705, 58] width 7 height 7
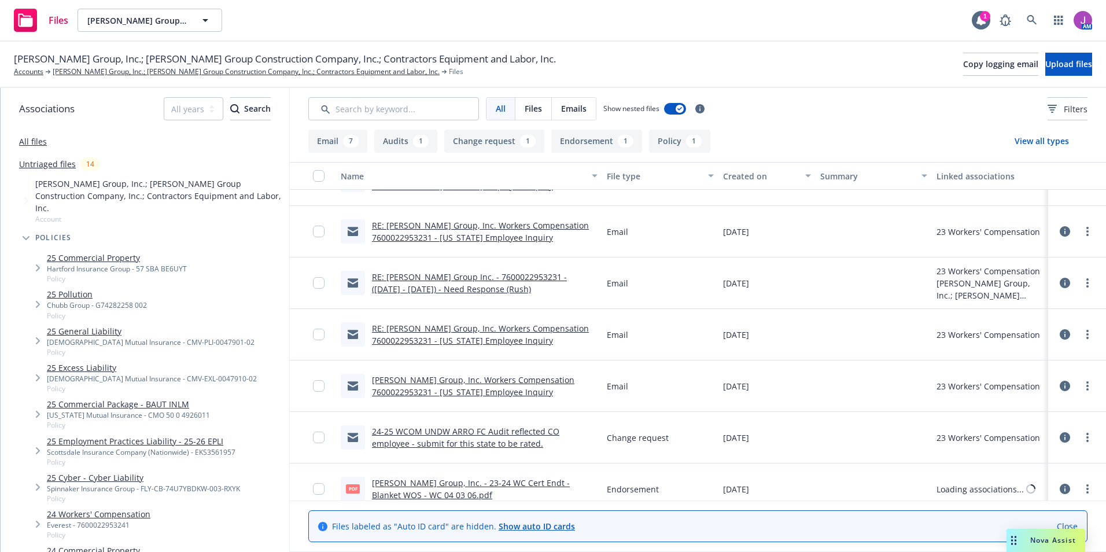
scroll to position [249, 0]
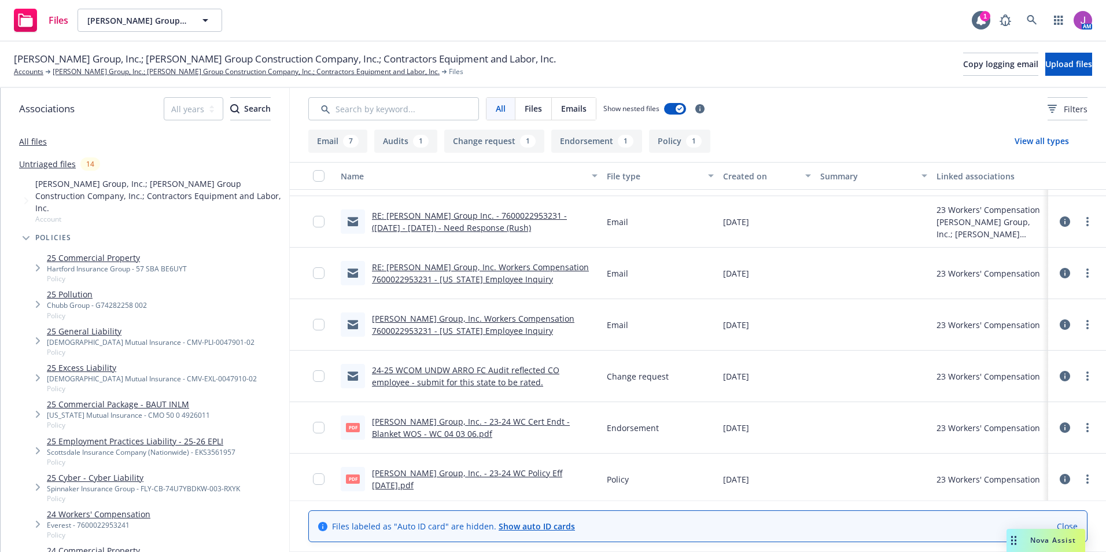
click at [477, 370] on link "24-25 WCOM UNDW ARRO FC Audit reflected CO employee - submit for this state to …" at bounding box center [465, 375] width 187 height 23
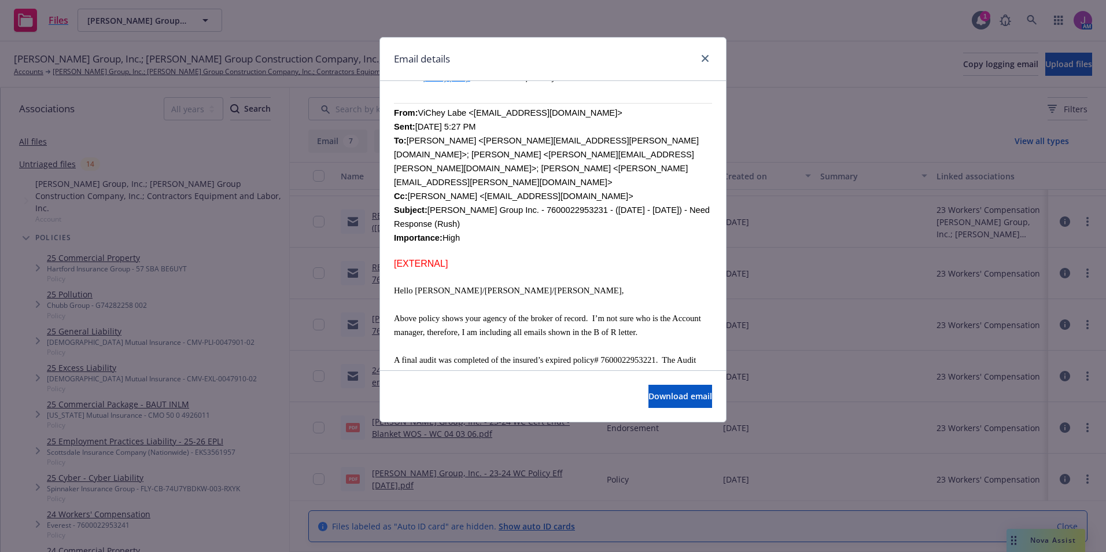
scroll to position [405, 0]
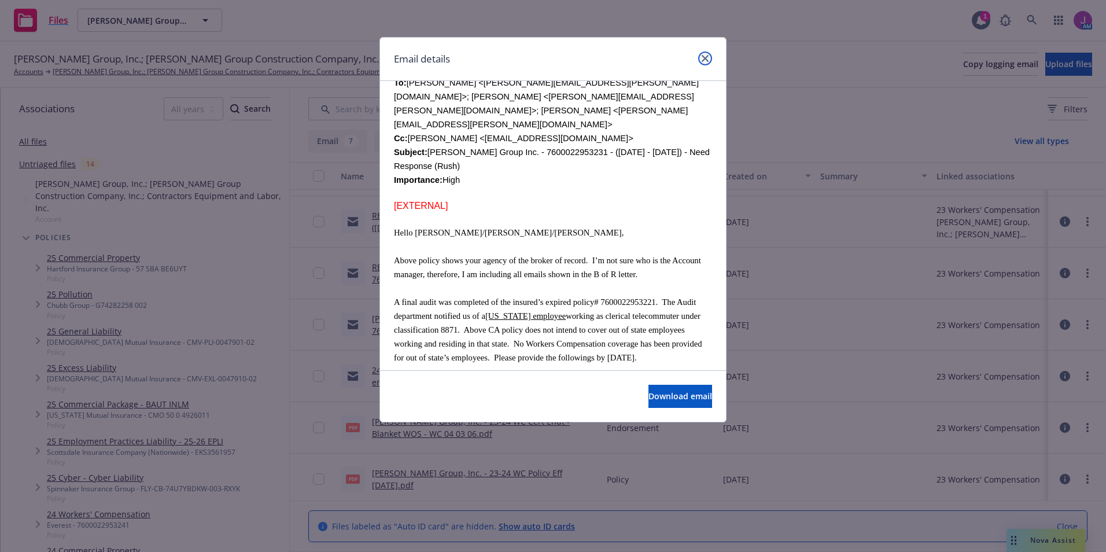
click at [706, 58] on icon "close" at bounding box center [705, 58] width 7 height 7
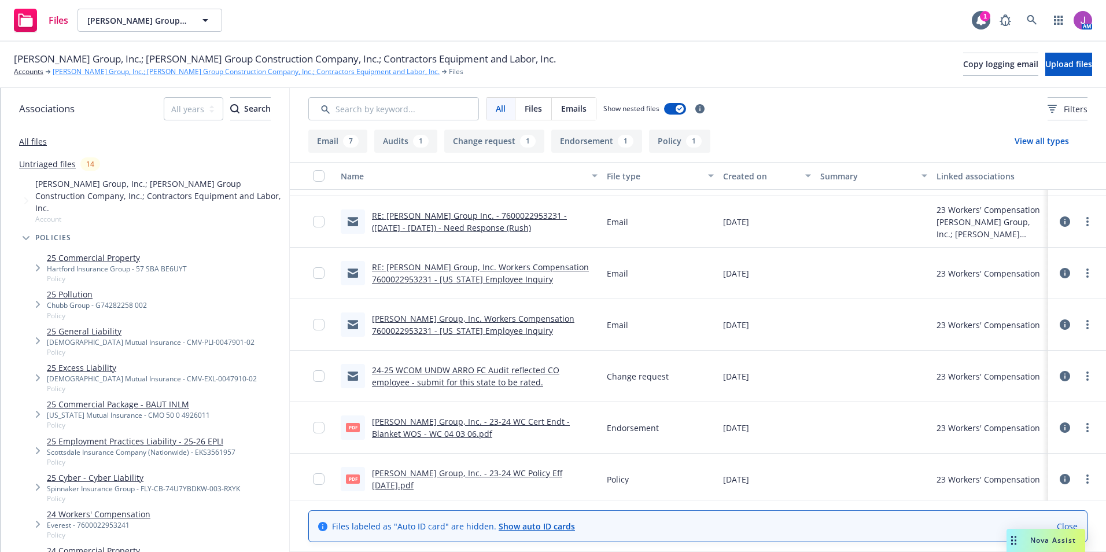
click at [177, 71] on link "[PERSON_NAME] Group, Inc.; [PERSON_NAME] Group Construction Company, Inc.; Cont…" at bounding box center [246, 72] width 387 height 10
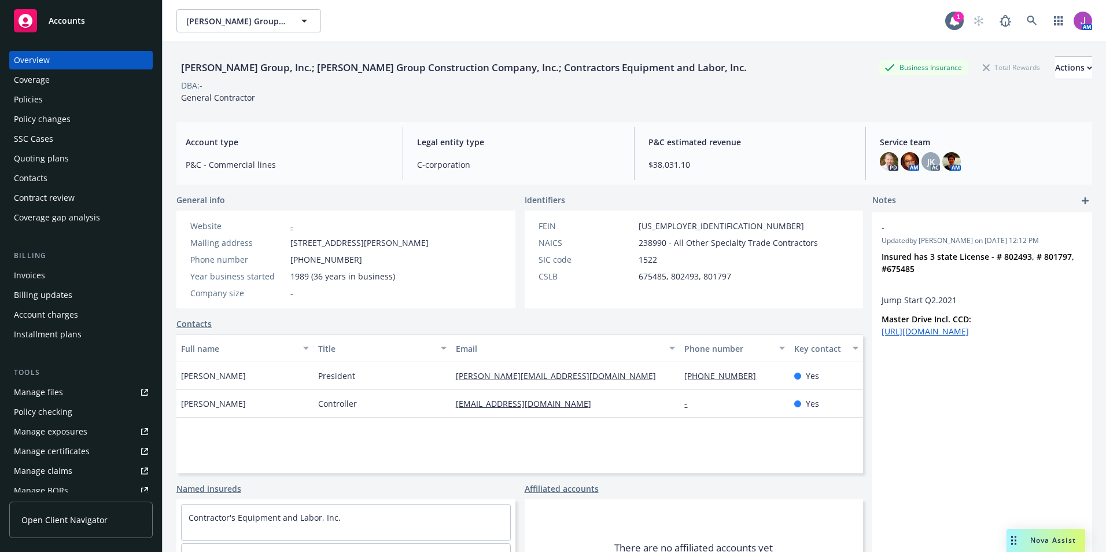
click at [42, 104] on div "Policies" at bounding box center [81, 99] width 134 height 19
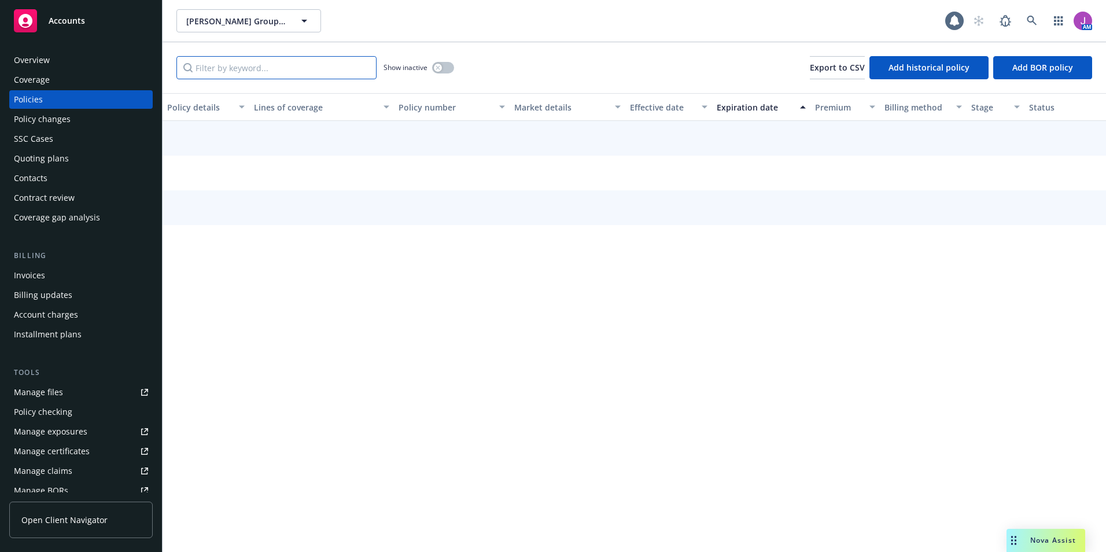
click at [274, 75] on input "Filter by keyword..." at bounding box center [276, 67] width 200 height 23
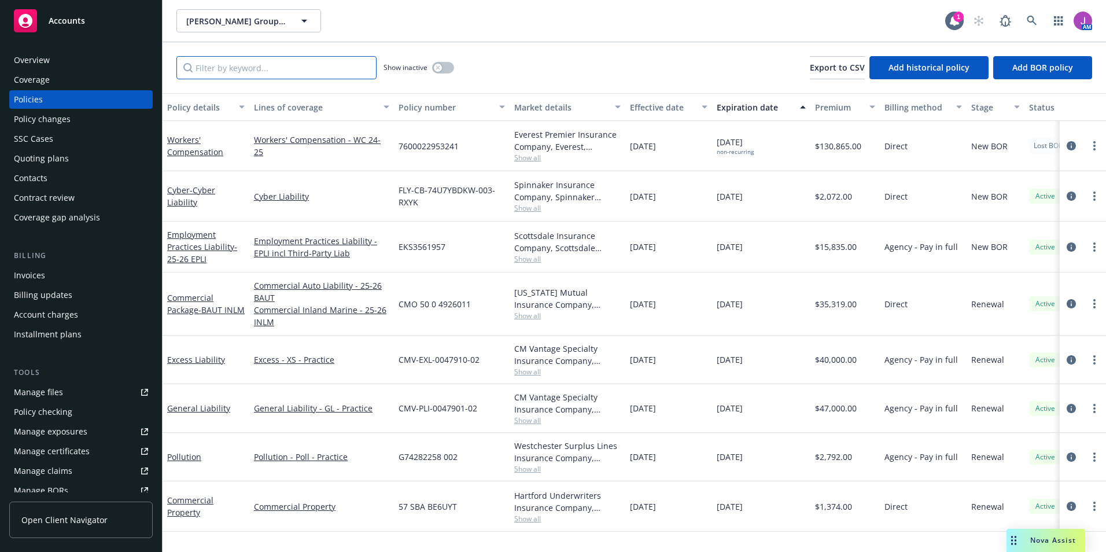
paste input "7600022953231"
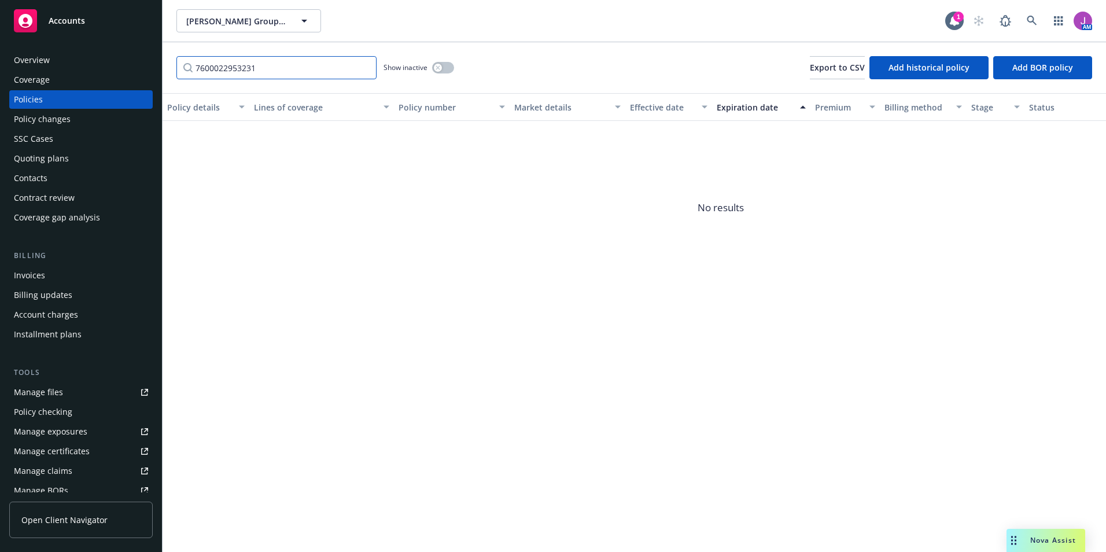
type input "7600022953231"
click at [446, 69] on button "button" at bounding box center [443, 68] width 22 height 12
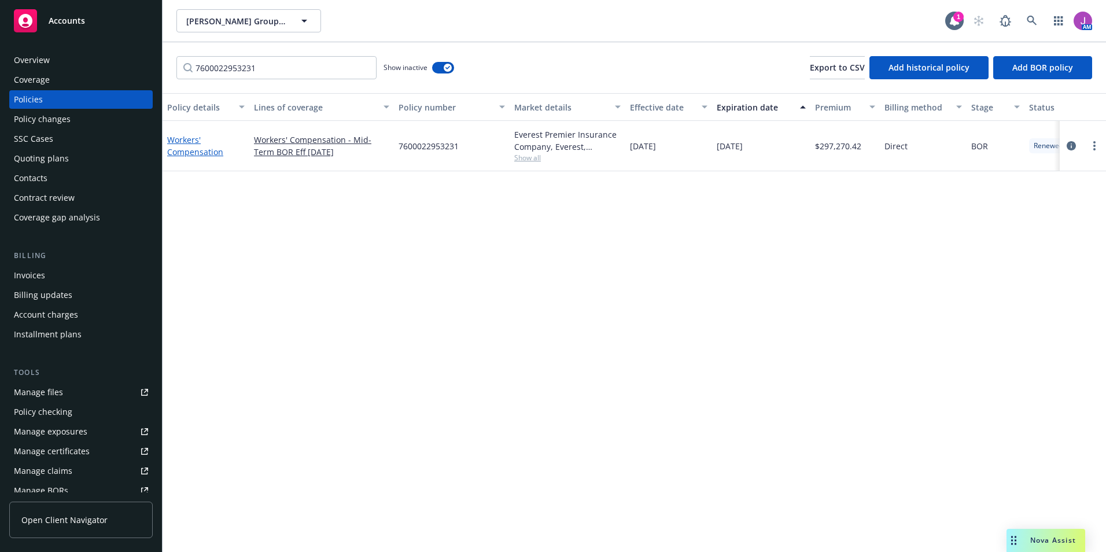
click at [179, 154] on link "Workers' Compensation" at bounding box center [195, 145] width 56 height 23
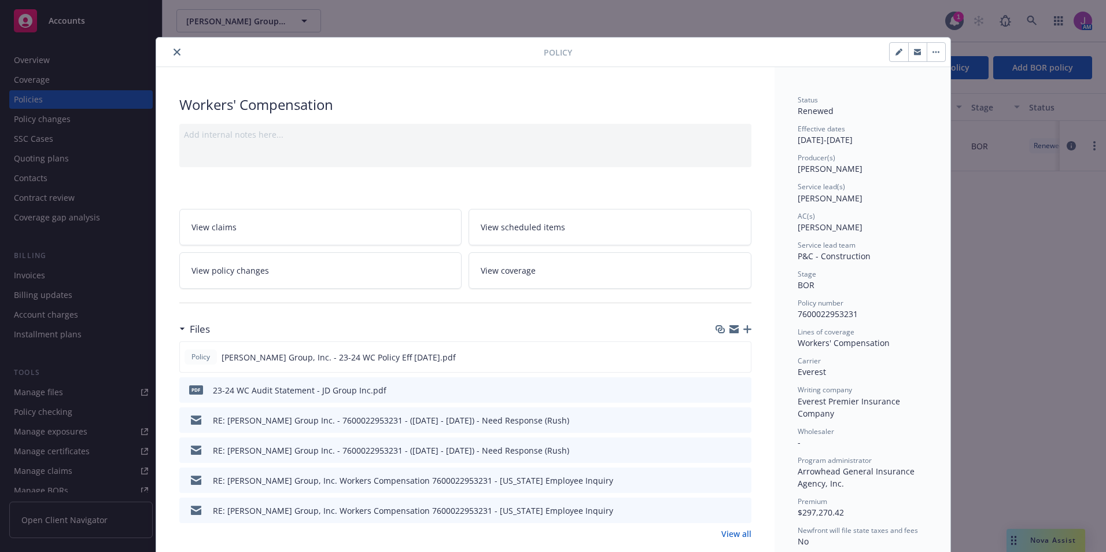
click at [736, 534] on link "View all" at bounding box center [736, 534] width 30 height 12
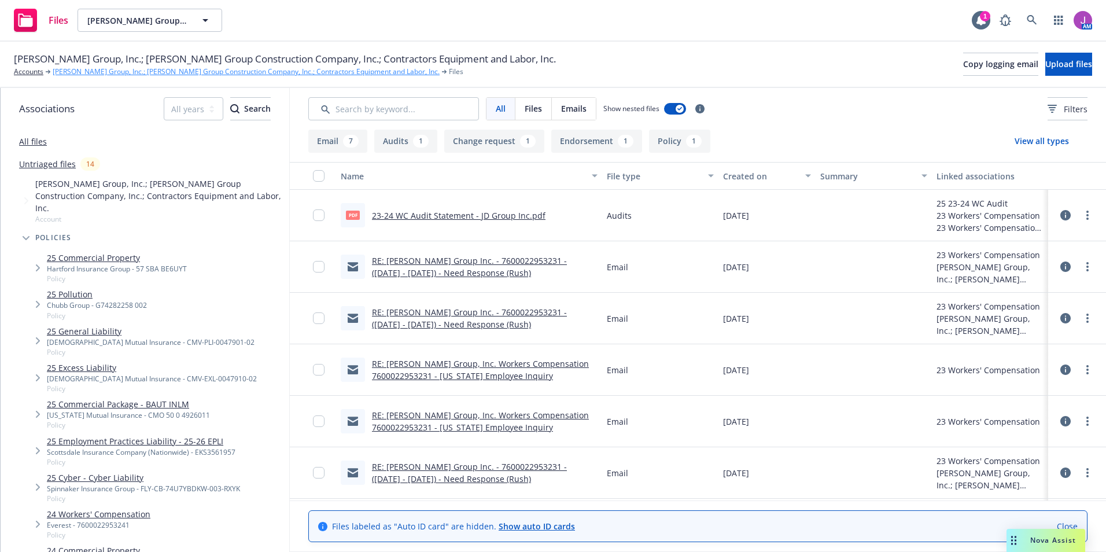
click at [184, 75] on link "[PERSON_NAME] Group, Inc.; [PERSON_NAME] Group Construction Company, Inc.; Cont…" at bounding box center [246, 72] width 387 height 10
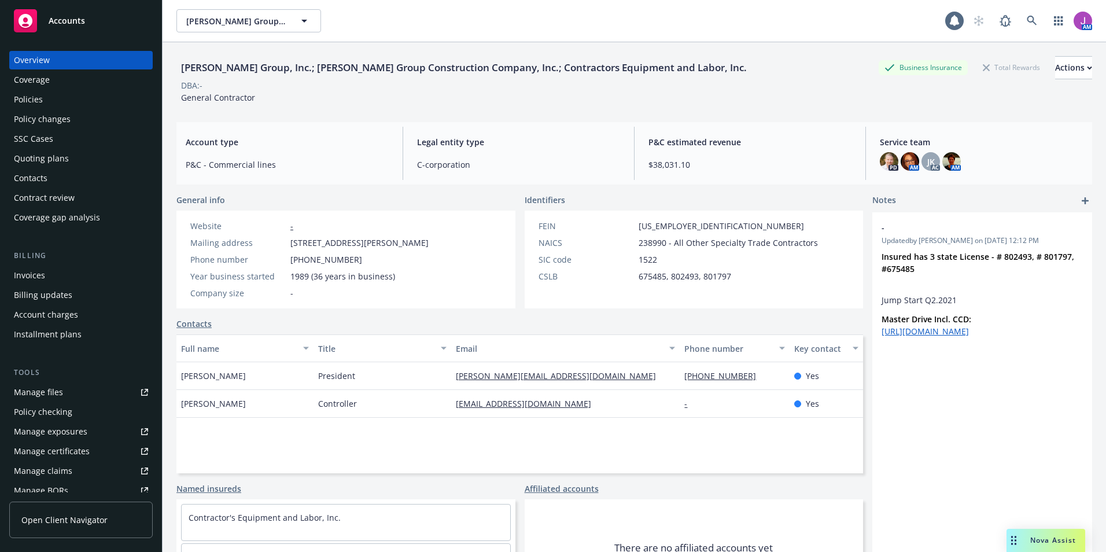
click at [50, 105] on div "Policies" at bounding box center [81, 99] width 134 height 19
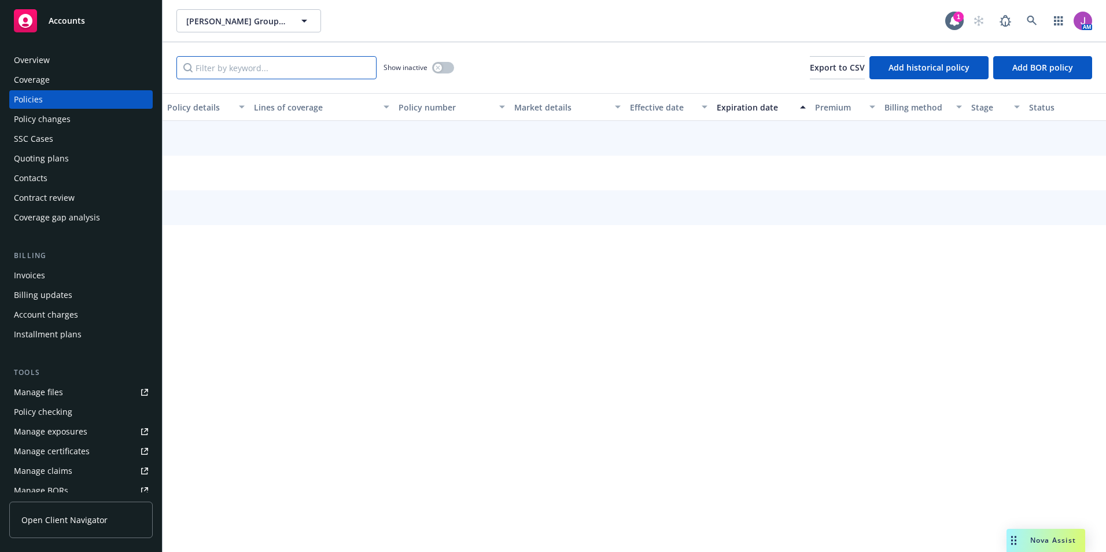
drag, startPoint x: 50, startPoint y: 105, endPoint x: 259, endPoint y: 62, distance: 213.2
click at [259, 63] on input "Filter by keyword..." at bounding box center [276, 67] width 200 height 23
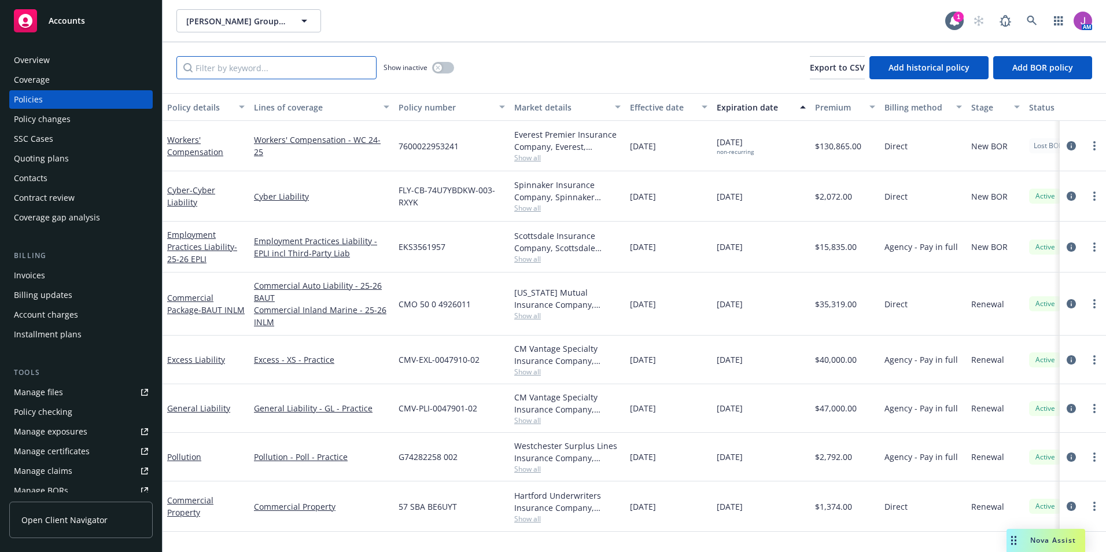
paste input "7600022953231"
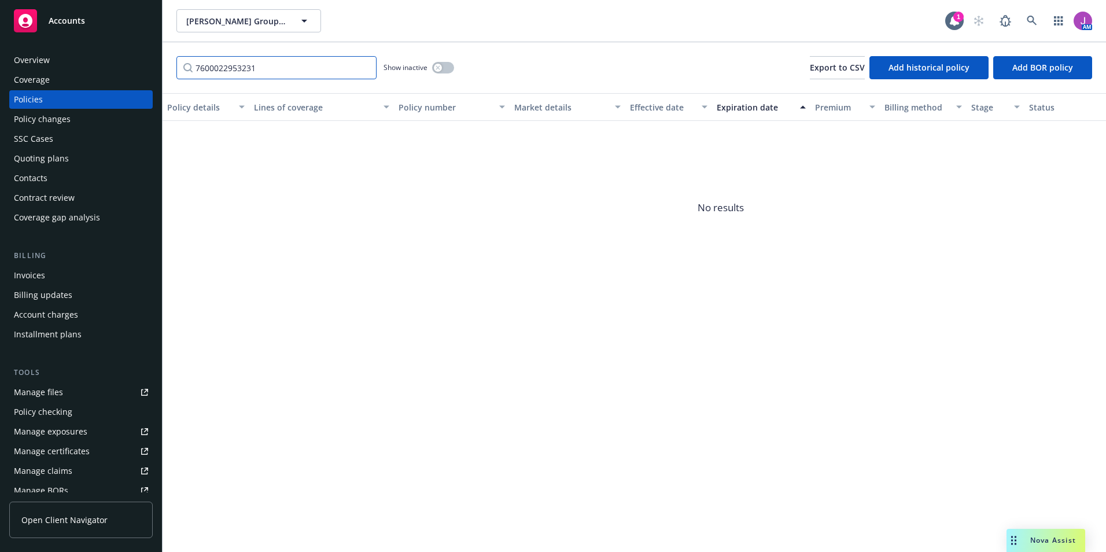
type input "7600022953231"
click at [436, 72] on button "button" at bounding box center [443, 68] width 22 height 12
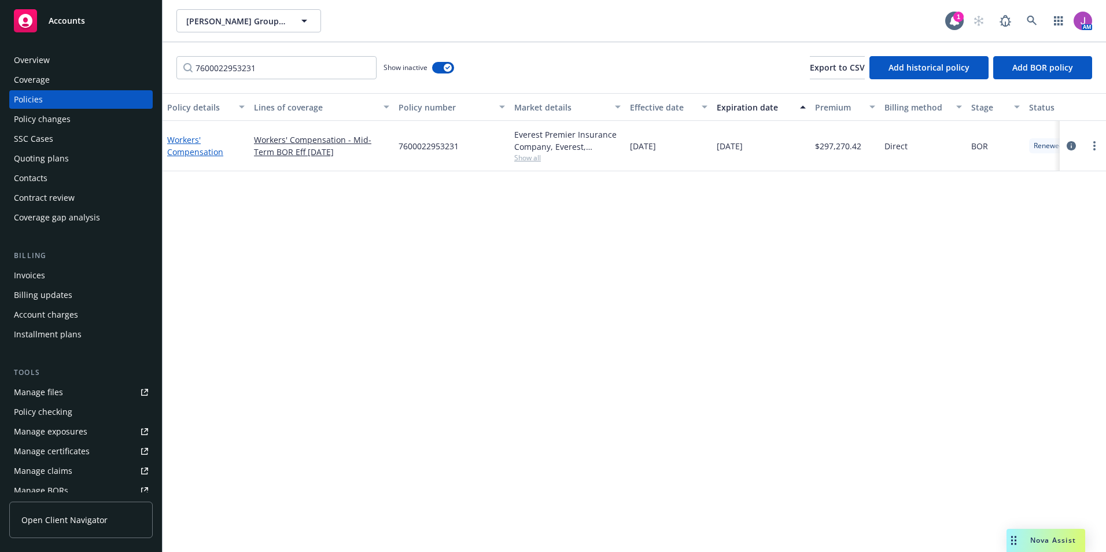
click at [187, 152] on link "Workers' Compensation" at bounding box center [195, 145] width 56 height 23
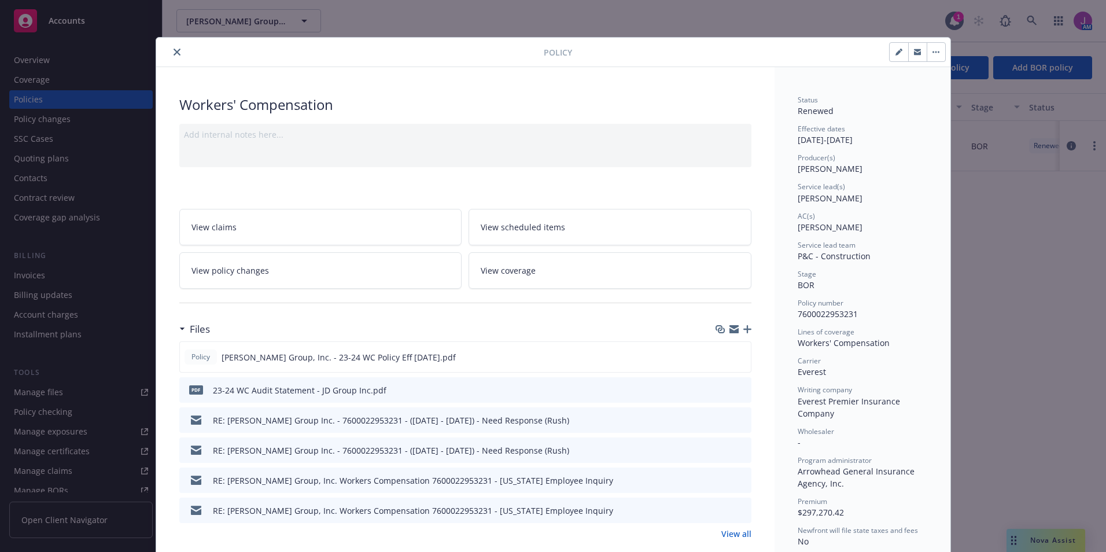
click at [235, 278] on link "View policy changes" at bounding box center [320, 270] width 283 height 36
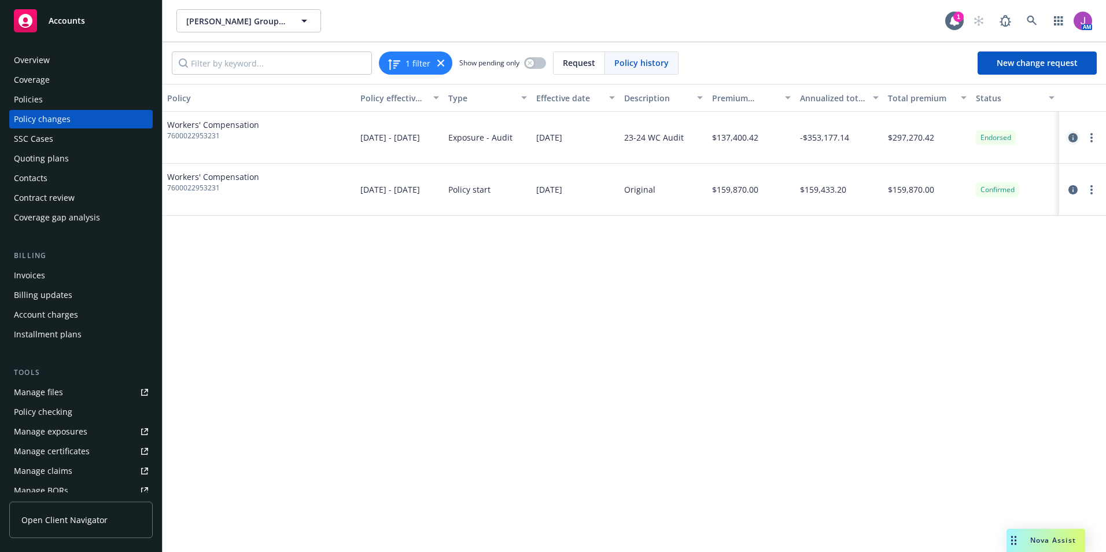
click at [1074, 135] on icon "circleInformation" at bounding box center [1072, 137] width 9 height 9
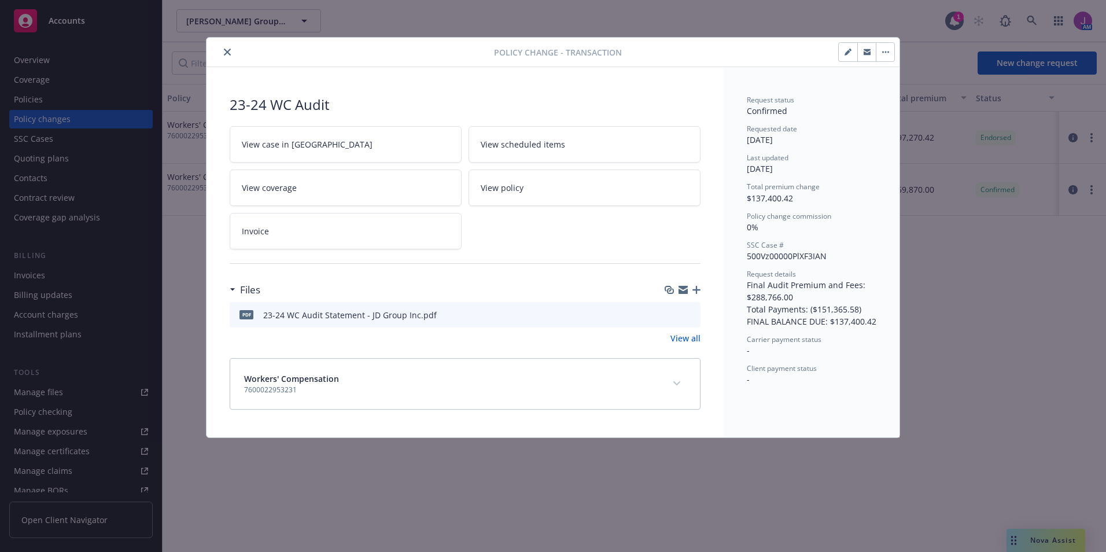
click at [688, 316] on icon "preview file" at bounding box center [689, 314] width 10 height 8
click at [227, 52] on icon "close" at bounding box center [227, 52] width 7 height 7
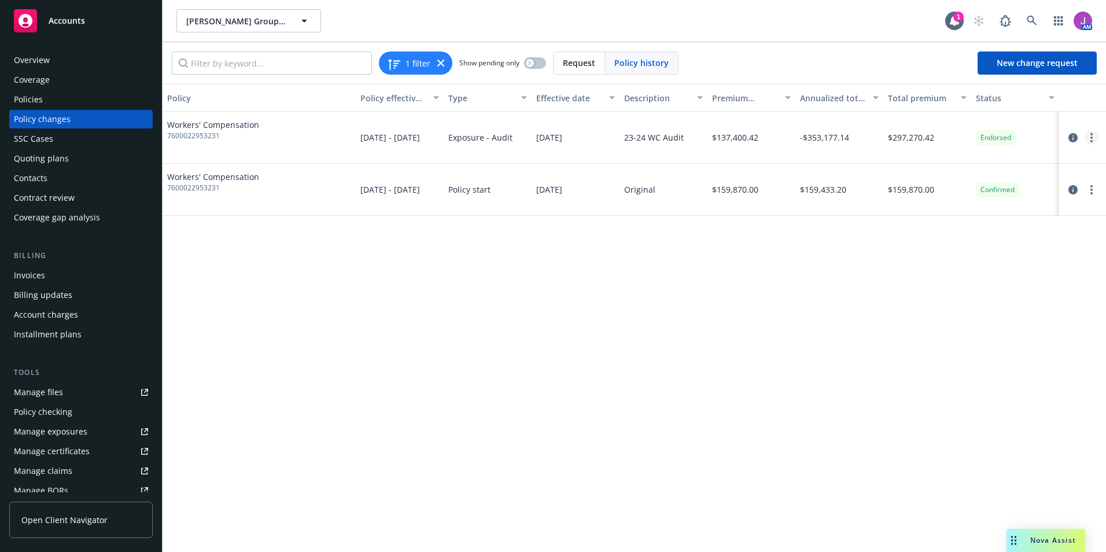
click at [1092, 143] on link "more" at bounding box center [1092, 138] width 14 height 14
click at [1074, 135] on icon "circleInformation" at bounding box center [1072, 137] width 9 height 9
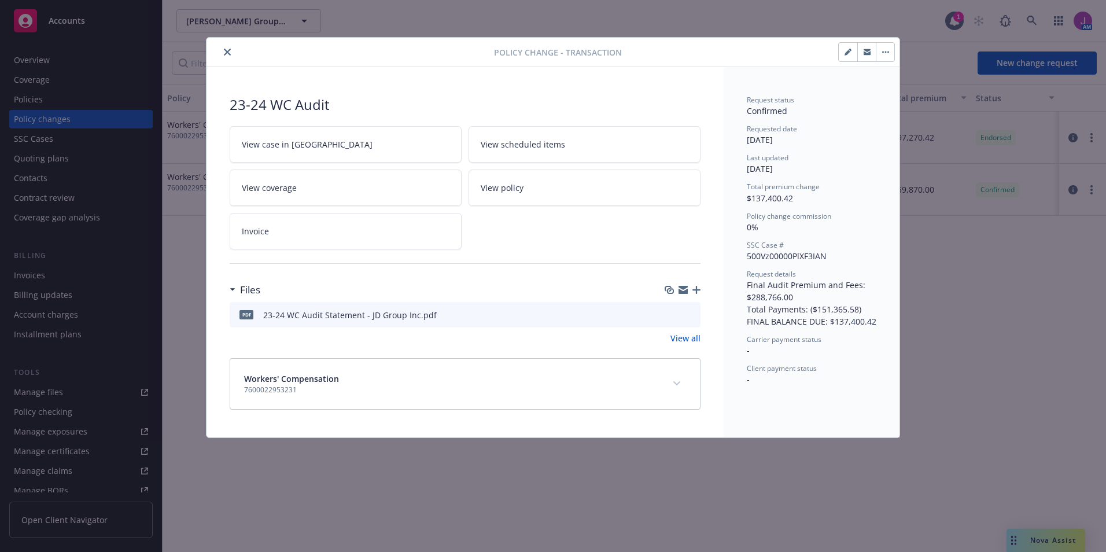
click at [263, 152] on link "View case in SSC" at bounding box center [346, 144] width 232 height 36
click at [226, 52] on icon "close" at bounding box center [227, 52] width 7 height 7
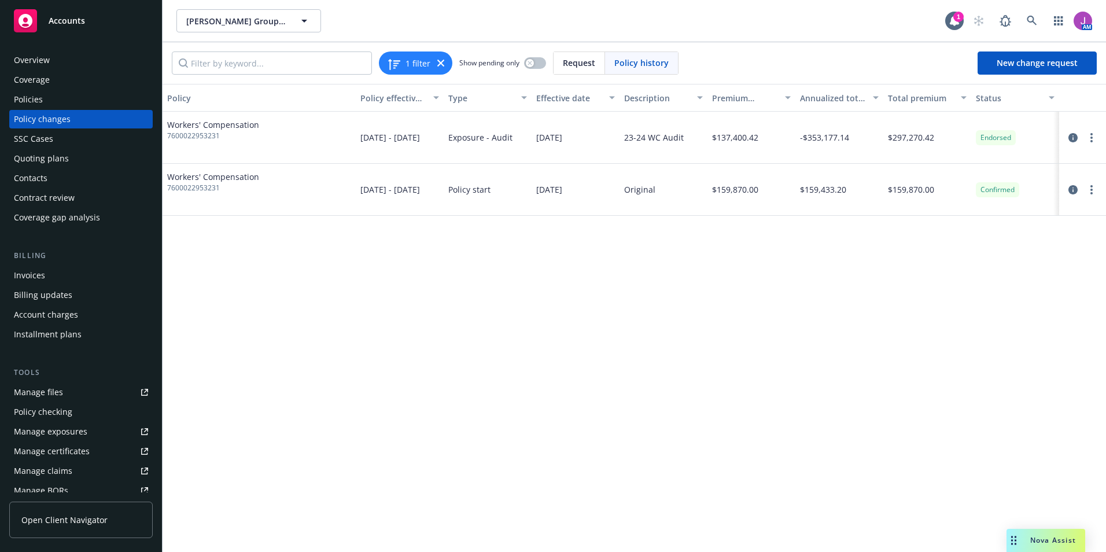
click at [51, 385] on div "Manage files" at bounding box center [38, 392] width 49 height 19
click at [65, 99] on div "Policies" at bounding box center [81, 99] width 134 height 19
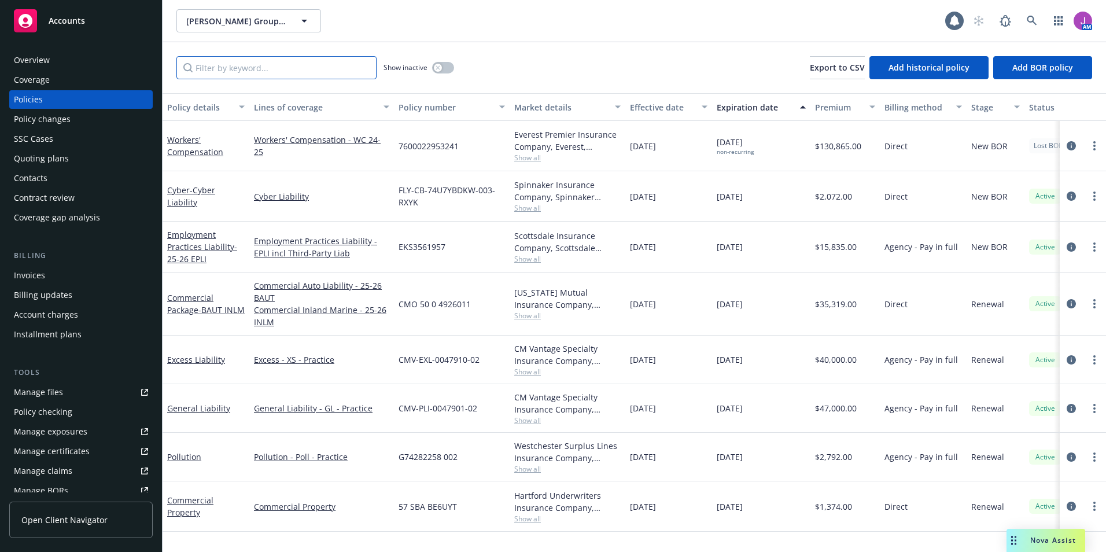
click at [263, 73] on input "Filter by keyword..." at bounding box center [276, 67] width 200 height 23
paste input "7600022953231"
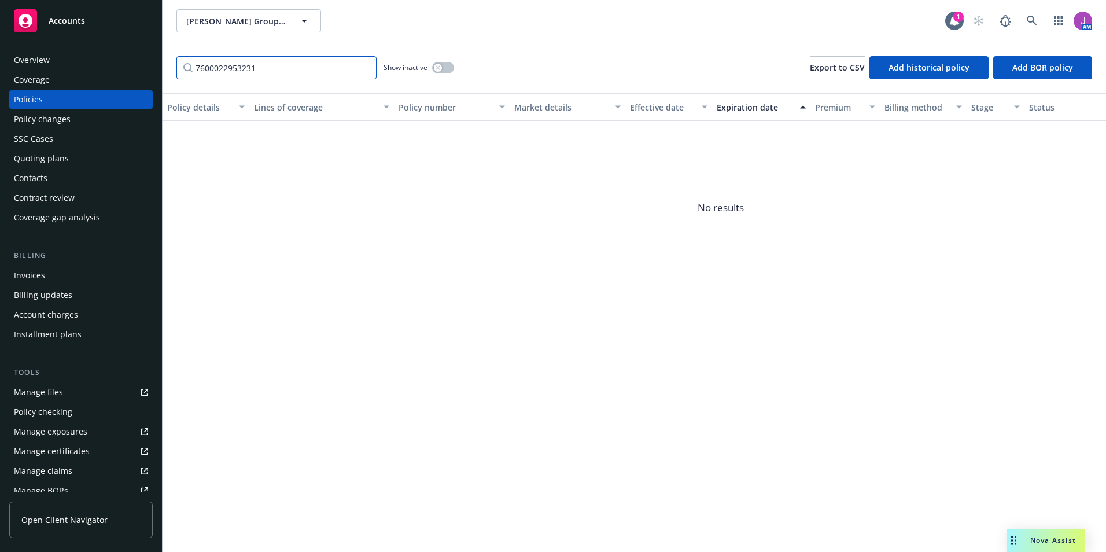
type input "7600022953231"
click at [440, 66] on button "button" at bounding box center [443, 68] width 22 height 12
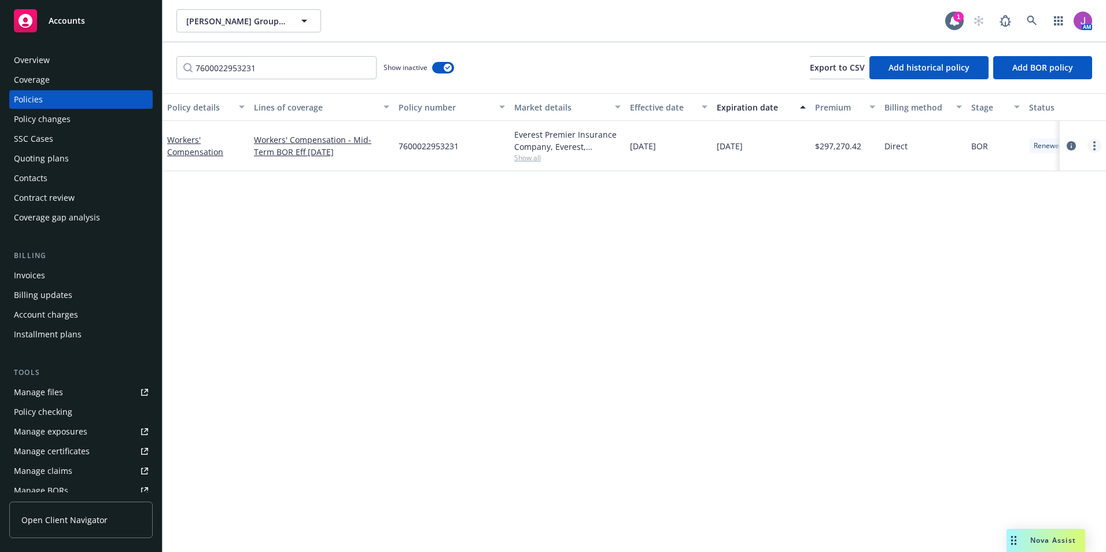
click at [1093, 148] on icon "more" at bounding box center [1094, 145] width 2 height 9
click at [1008, 307] on link "Copy logging email" at bounding box center [1033, 308] width 136 height 23
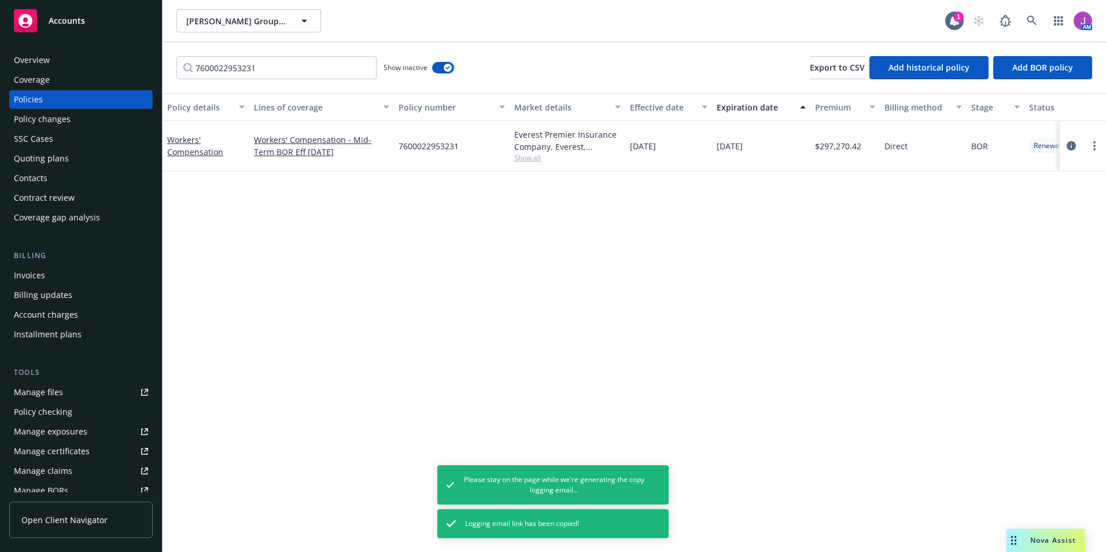
click at [67, 171] on div "Contacts" at bounding box center [81, 178] width 134 height 19
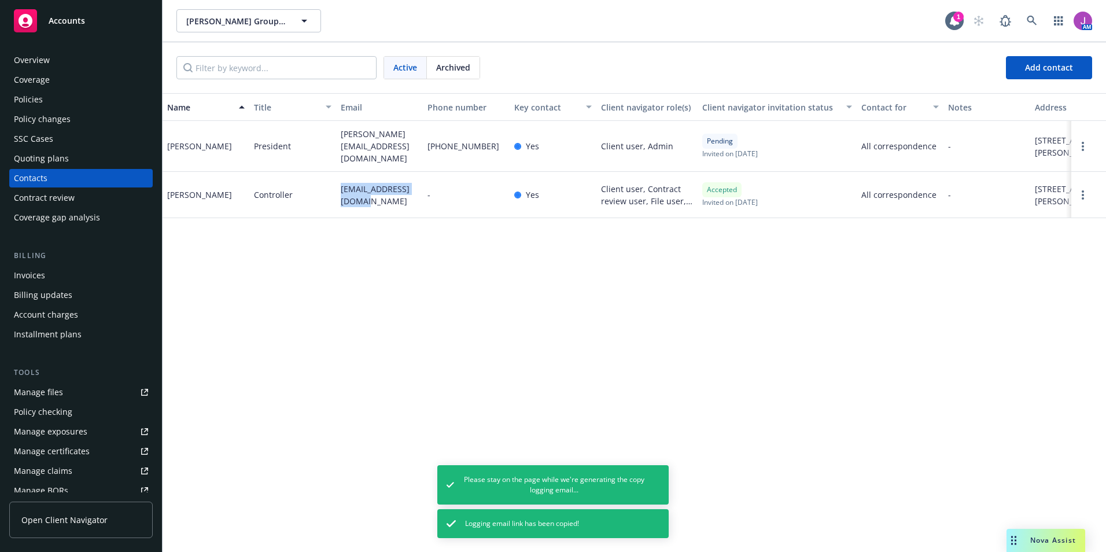
drag, startPoint x: 330, startPoint y: 193, endPoint x: 379, endPoint y: 216, distance: 54.1
click at [379, 216] on div "Oriana Chase Controller oriana@jdgroupinc.com - Yes Client user, Contract revie…" at bounding box center [635, 195] width 944 height 46
copy div "[EMAIL_ADDRESS][DOMAIN_NAME]"
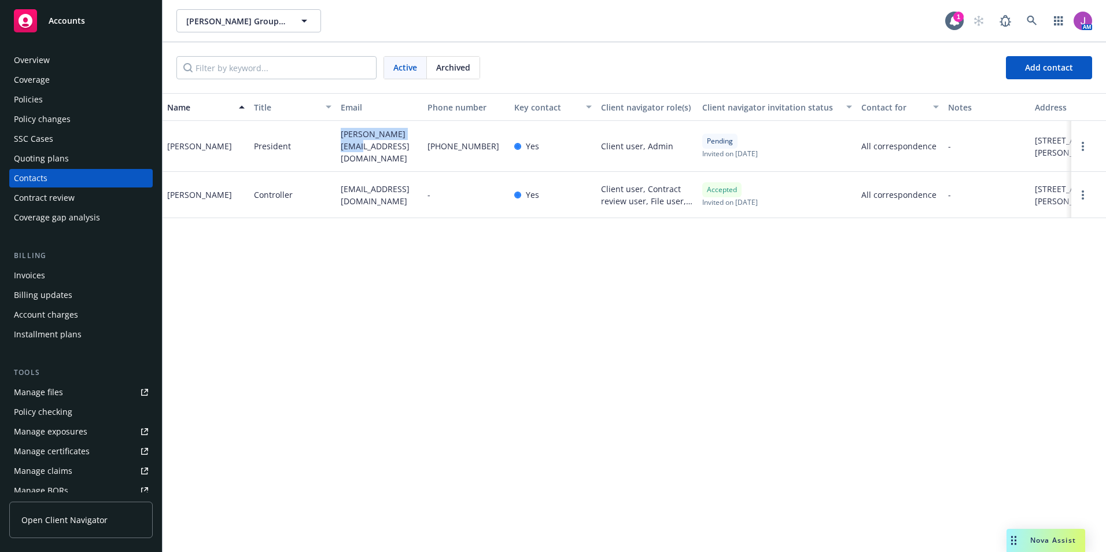
drag, startPoint x: 333, startPoint y: 141, endPoint x: 361, endPoint y: 164, distance: 36.1
click at [360, 165] on div "Dan McGhee President dan@jdgroupinc.com 310-575-5552 Yes Client user, Admin Pen…" at bounding box center [635, 146] width 944 height 51
copy div "dan@jdgroupinc.com"
click at [16, 108] on div "Policies" at bounding box center [28, 99] width 29 height 19
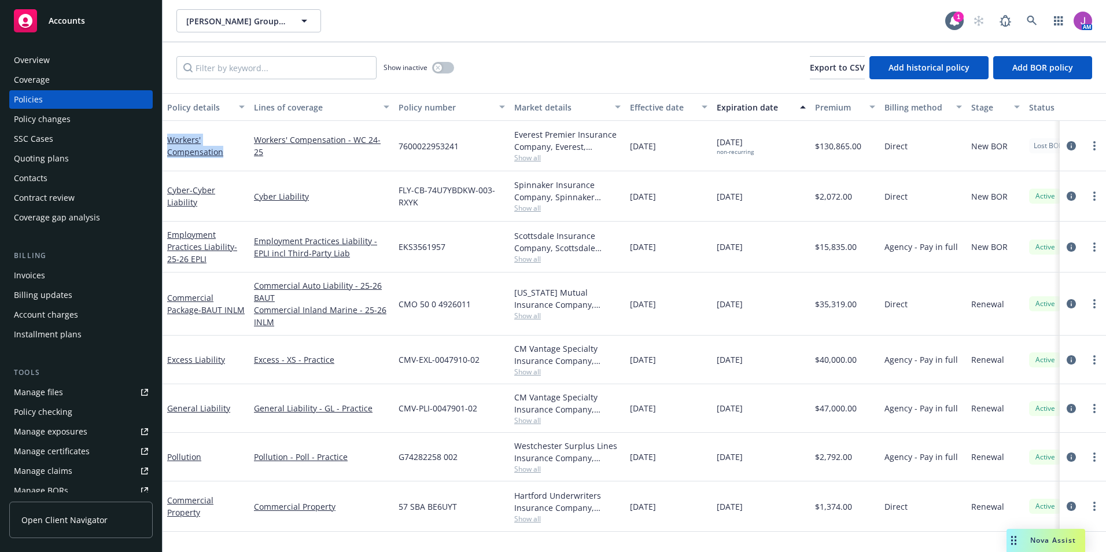
drag, startPoint x: 167, startPoint y: 142, endPoint x: 230, endPoint y: 159, distance: 65.4
click at [230, 159] on div "Workers' Compensation" at bounding box center [206, 146] width 87 height 50
copy link "Workers' Compensation"
click at [253, 72] on input "Filter by keyword..." at bounding box center [276, 67] width 200 height 23
paste input "Hi Dan & Oriana, We received a Notice of Cancellation for your Workers’ Compens…"
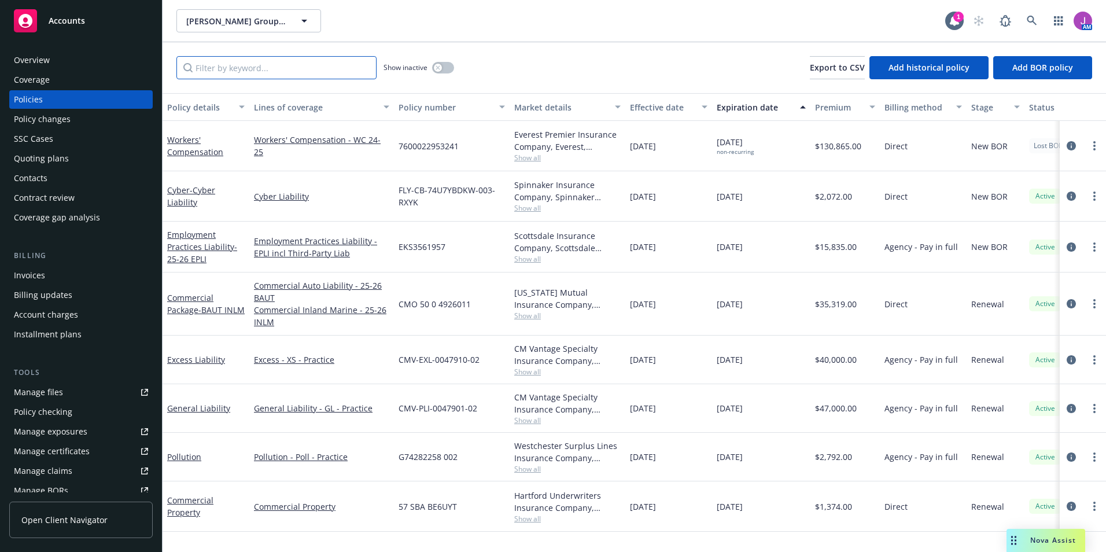
type input "Hi Dan & Oriana, We received a Notice of Cancellation for your Workers’ Compens…"
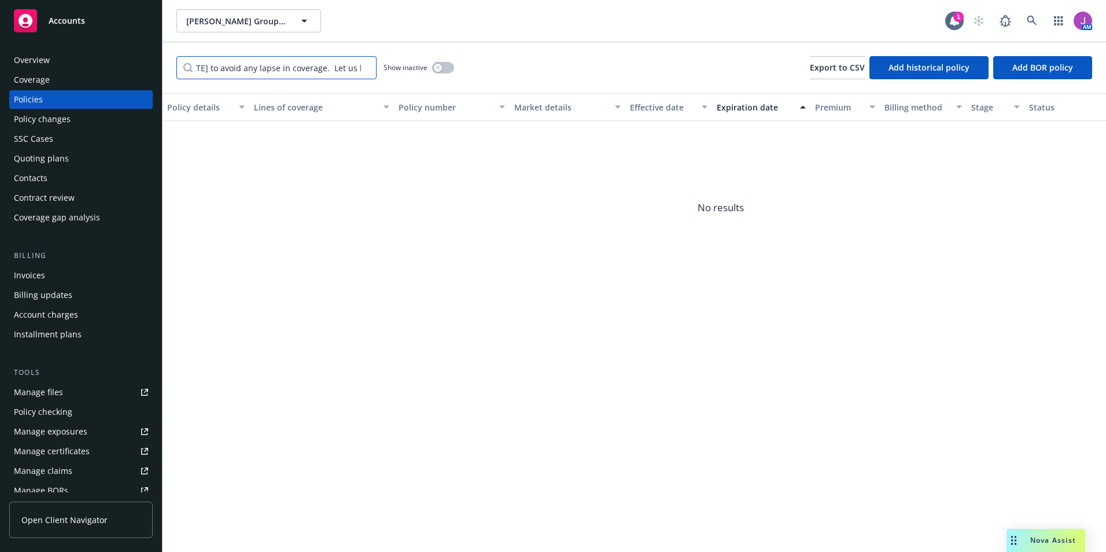
click at [362, 69] on input "Hi Dan & Oriana, We received a Notice of Cancellation for your Workers’ Compens…" at bounding box center [276, 67] width 200 height 23
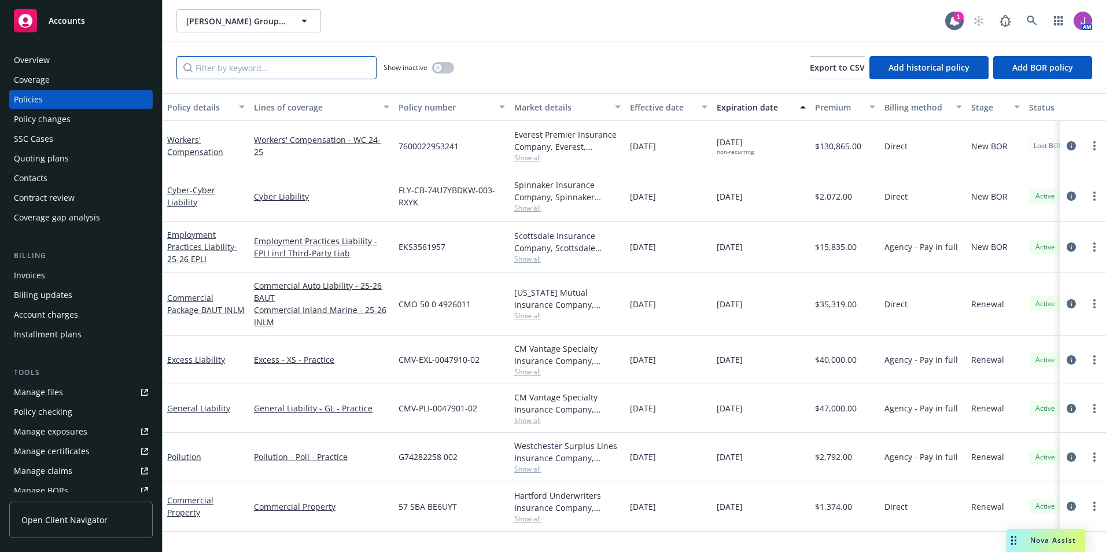
click at [239, 65] on input "Filter by keyword..." at bounding box center [276, 67] width 200 height 23
paste input "7600022953231"
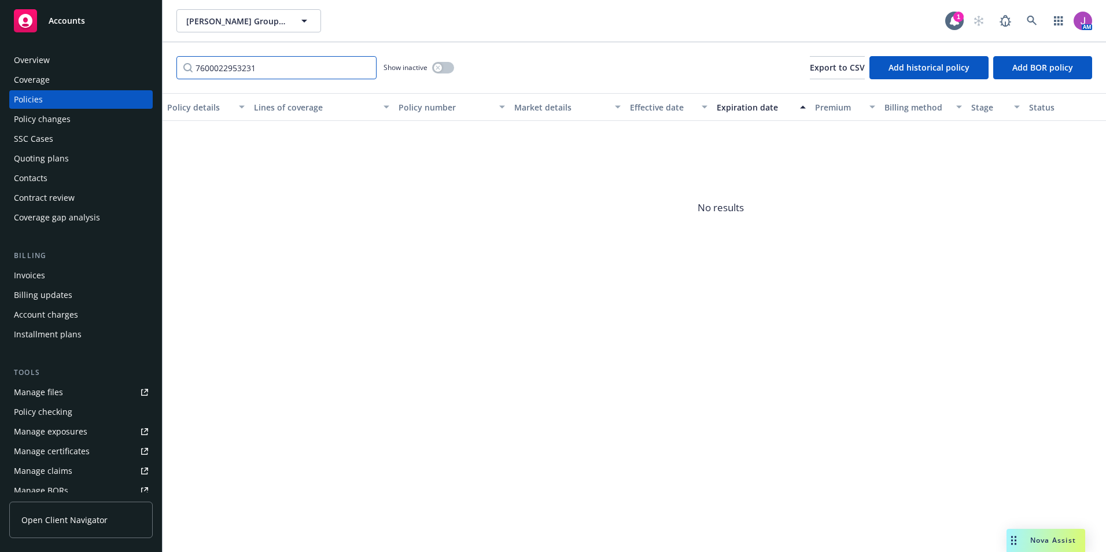
type input "7600022953231"
click at [445, 72] on button "button" at bounding box center [443, 68] width 22 height 12
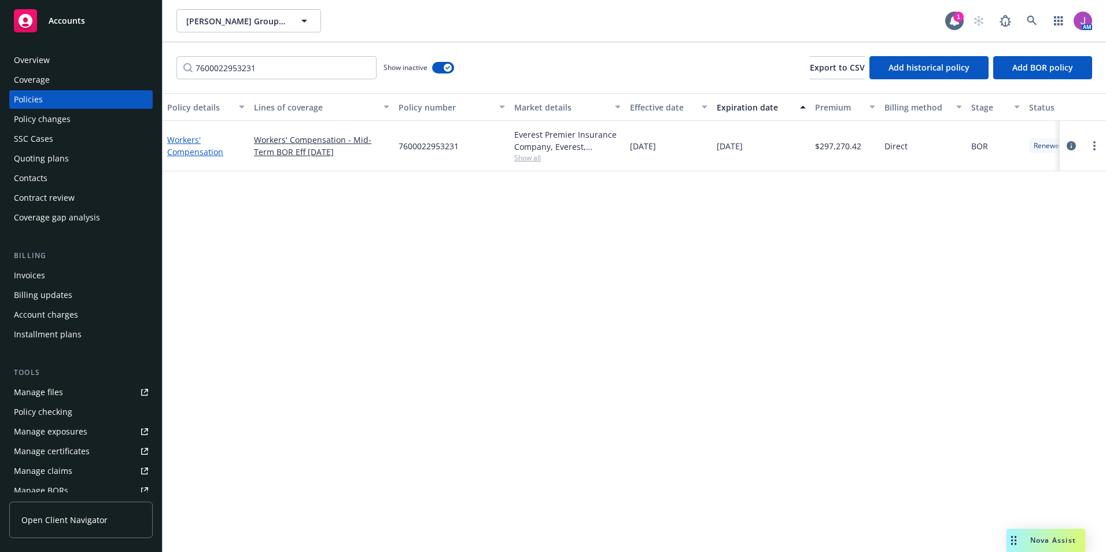
click at [202, 154] on link "Workers' Compensation" at bounding box center [195, 145] width 56 height 23
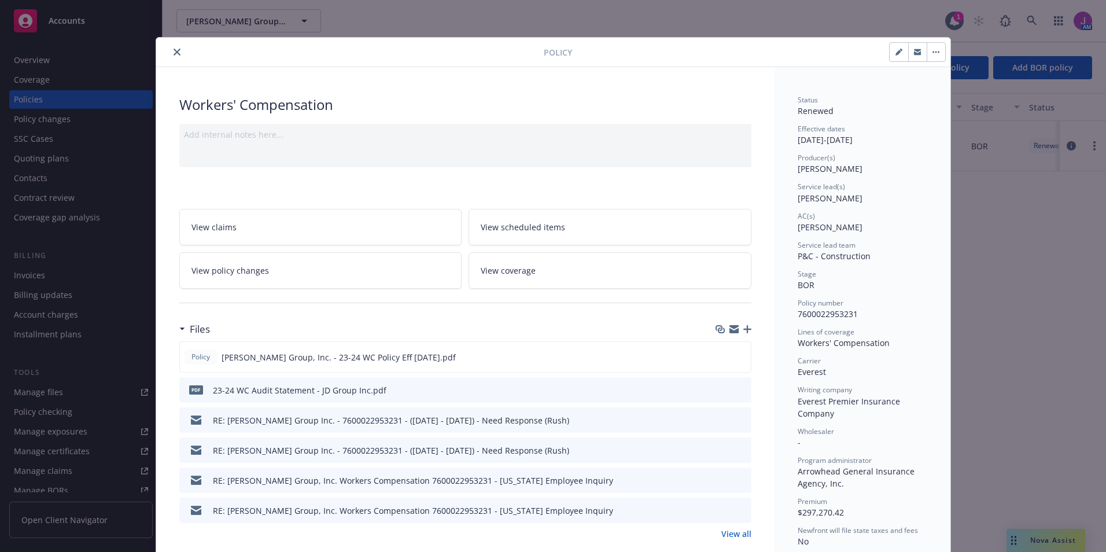
click at [224, 264] on span "View policy changes" at bounding box center [230, 270] width 78 height 12
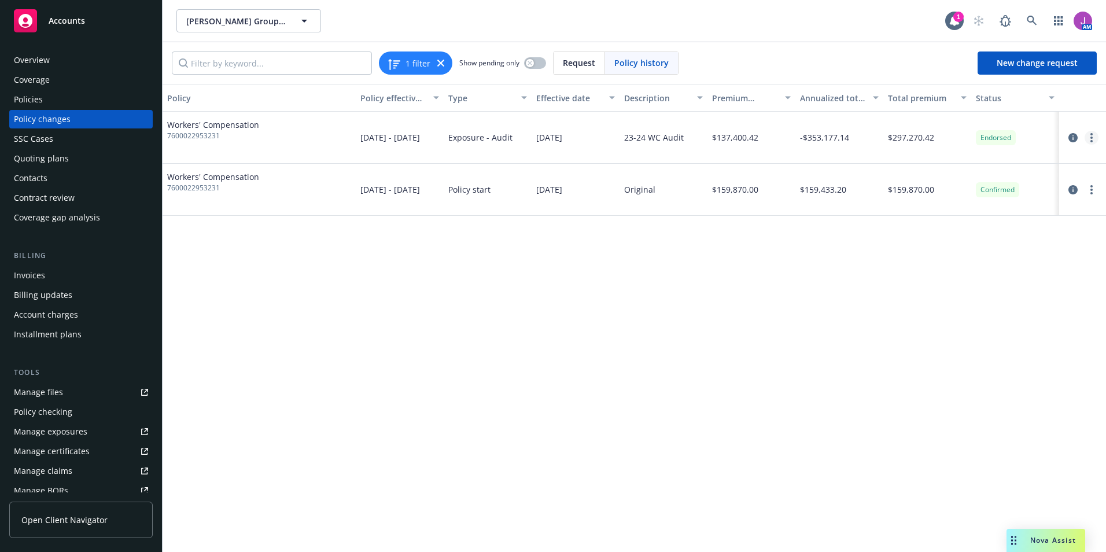
click at [1092, 138] on circle "more" at bounding box center [1091, 138] width 2 height 2
click at [951, 167] on link "Copy logging email" at bounding box center [999, 161] width 198 height 23
click at [1074, 137] on icon "circleInformation" at bounding box center [1072, 137] width 9 height 9
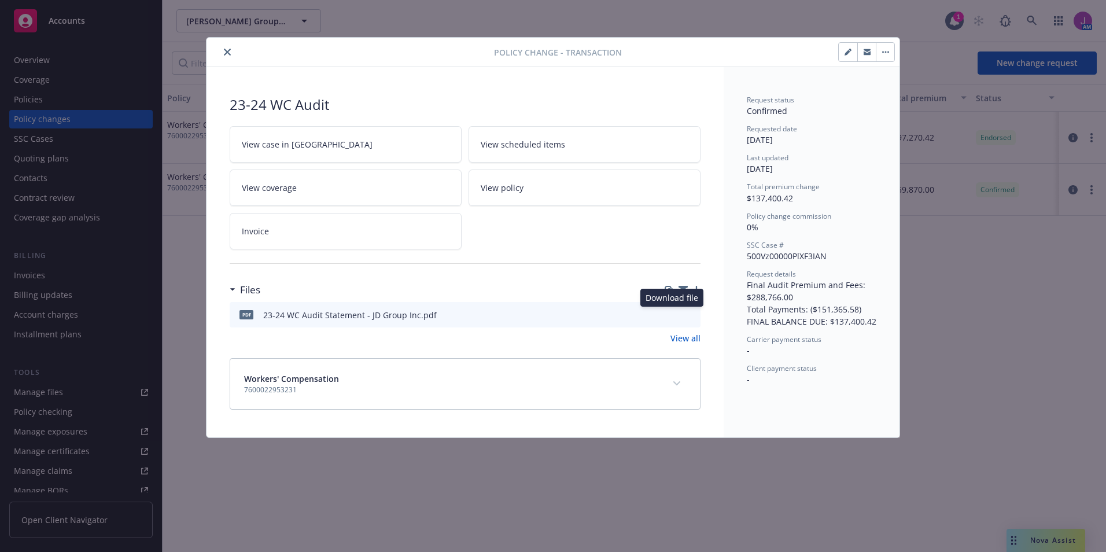
click at [669, 311] on icon "download file" at bounding box center [670, 313] width 9 height 9
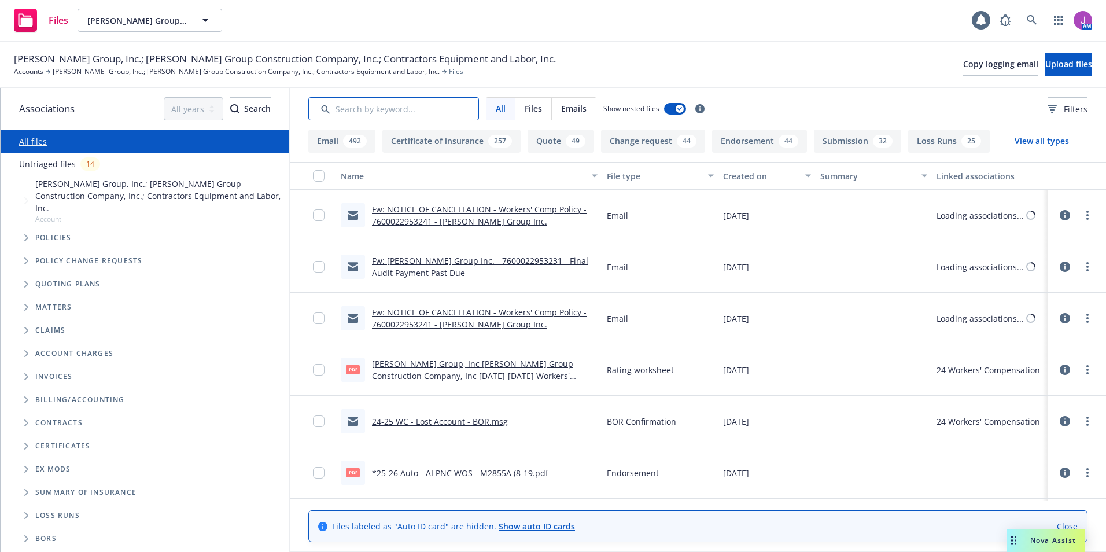
click at [375, 101] on input "Search by keyword..." at bounding box center [393, 108] width 171 height 23
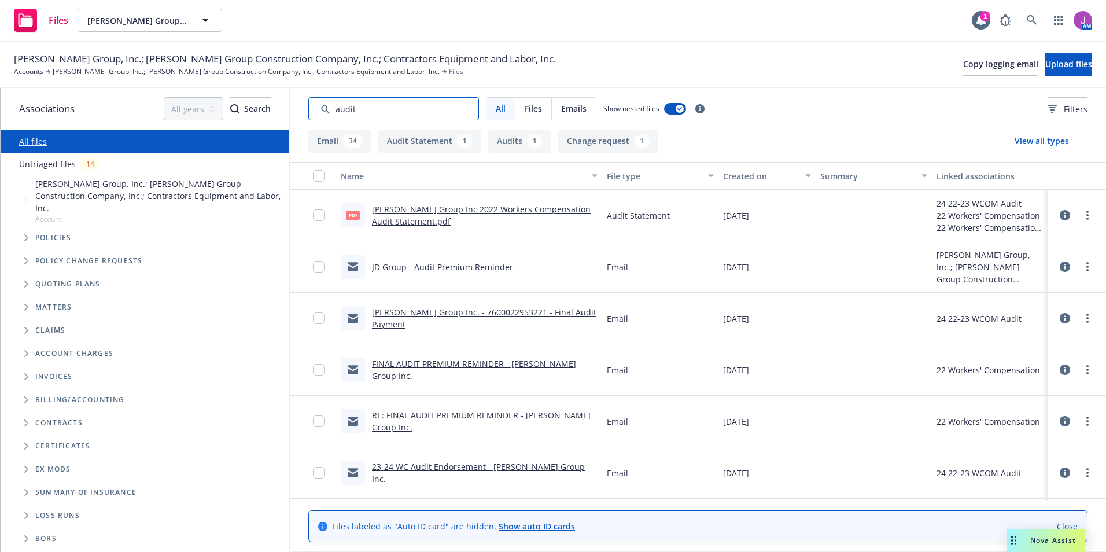
type input "audit"
click at [419, 266] on link "JD Group - Audit Premium Reminder" at bounding box center [442, 266] width 141 height 11
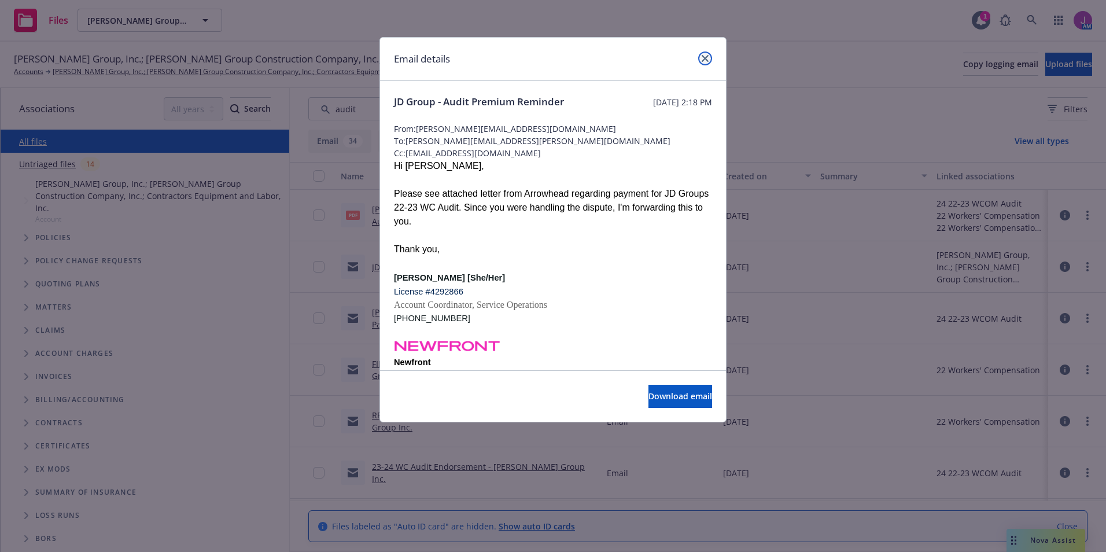
click at [707, 58] on icon "close" at bounding box center [705, 58] width 7 height 7
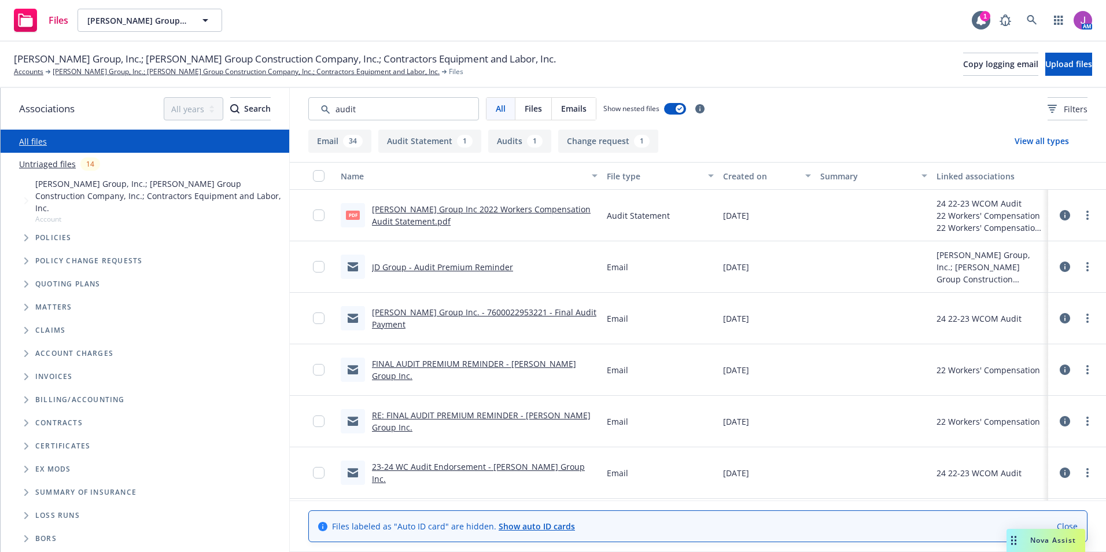
click at [506, 321] on link "[PERSON_NAME] Group Inc. - 7600022953221 - Final Audit Payment" at bounding box center [484, 318] width 224 height 23
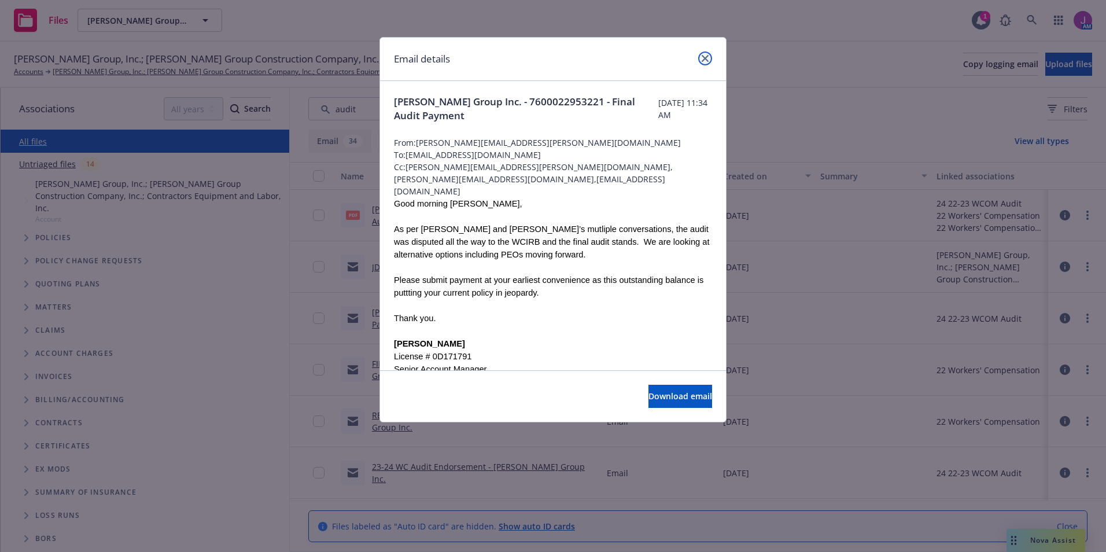
click at [704, 57] on icon "close" at bounding box center [705, 58] width 7 height 7
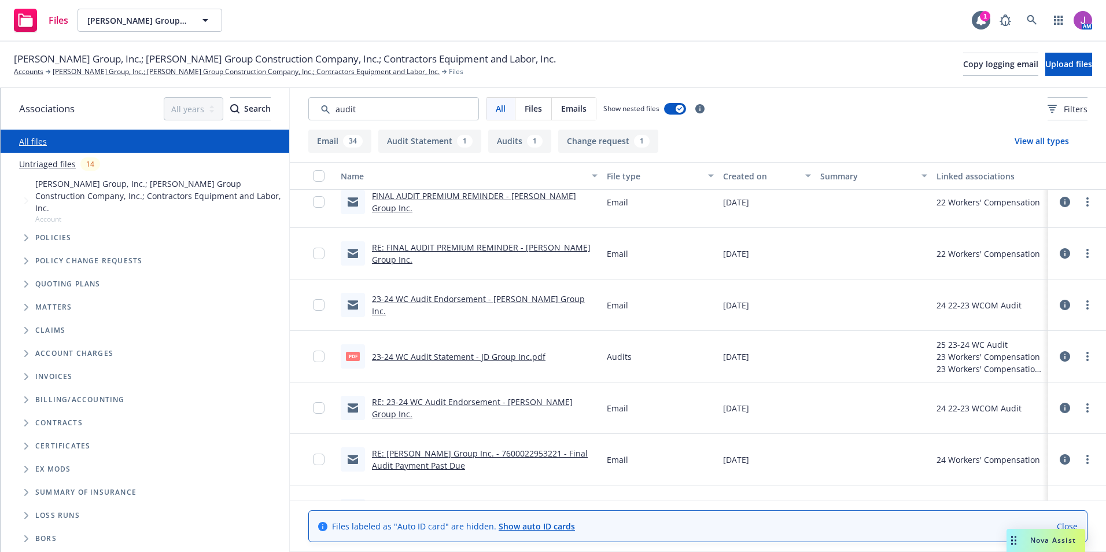
scroll to position [174, 0]
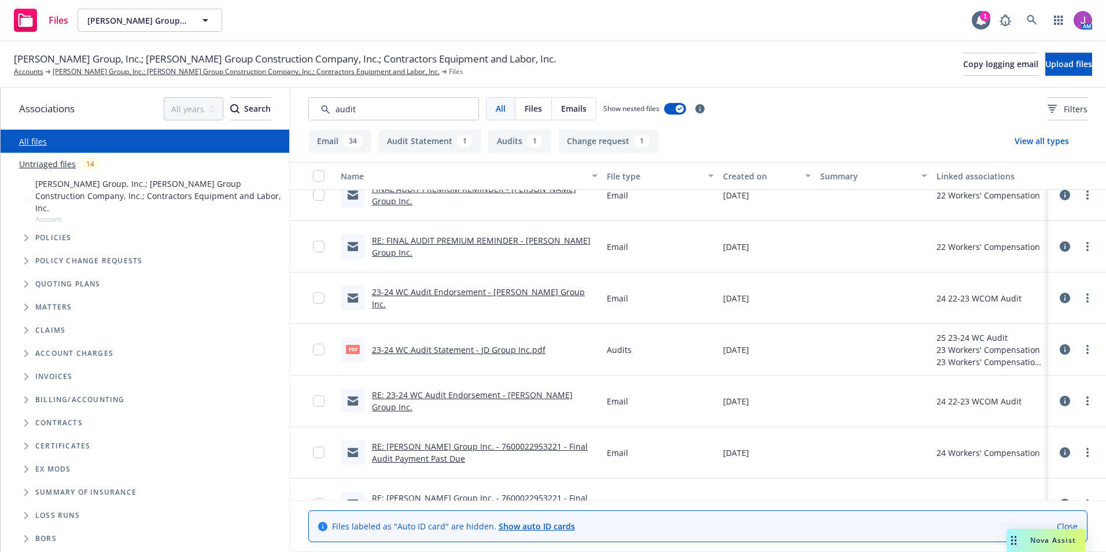
click at [473, 296] on link "23-24 WC Audit Endorsement - [PERSON_NAME] Group Inc." at bounding box center [478, 297] width 213 height 23
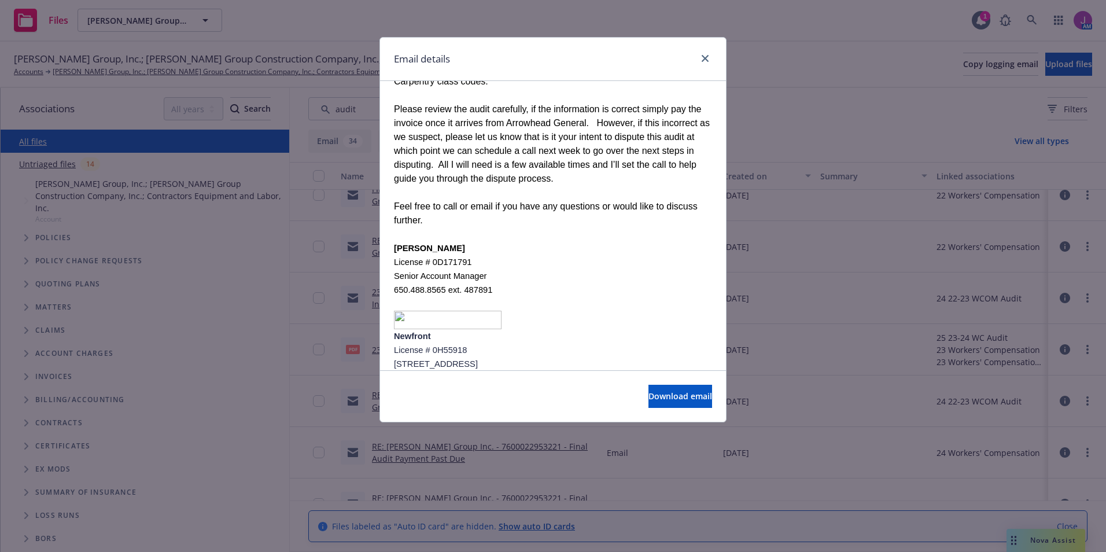
scroll to position [345, 0]
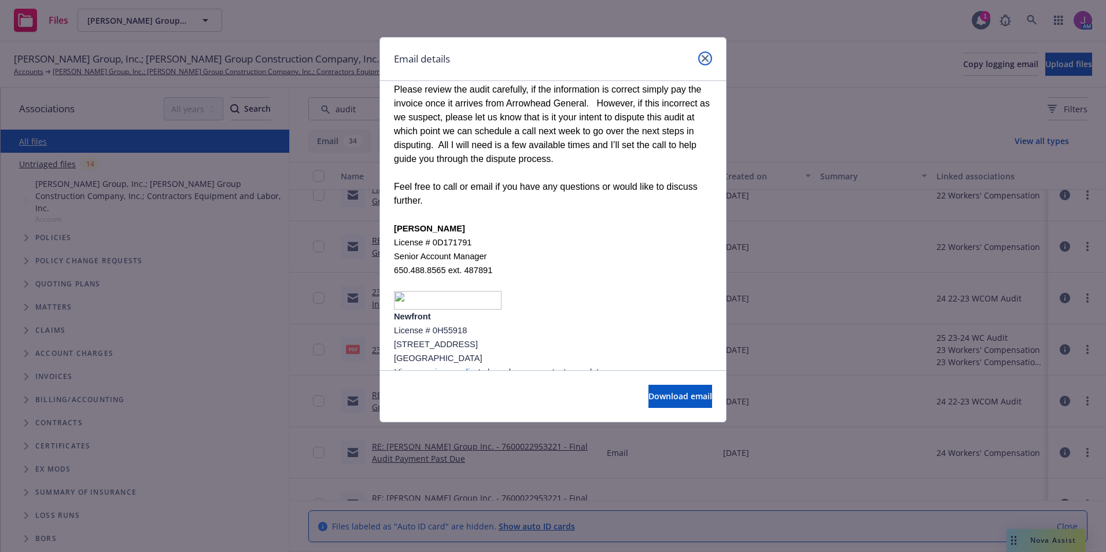
click at [699, 62] on link "close" at bounding box center [705, 58] width 14 height 14
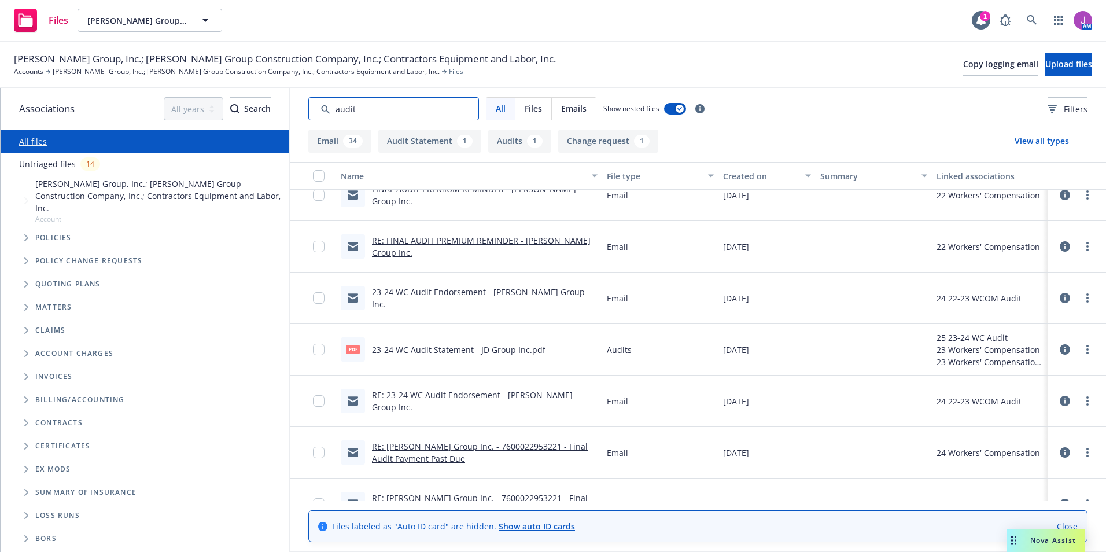
drag, startPoint x: 376, startPoint y: 108, endPoint x: 307, endPoint y: 99, distance: 69.4
click at [307, 99] on div "All Files Emails Show nested files Filters" at bounding box center [698, 109] width 816 height 42
drag, startPoint x: 391, startPoint y: 115, endPoint x: 385, endPoint y: 116, distance: 5.9
click at [390, 115] on input "Search by keyword..." at bounding box center [393, 108] width 171 height 23
click at [389, 113] on input "Search by keyword..." at bounding box center [393, 108] width 171 height 23
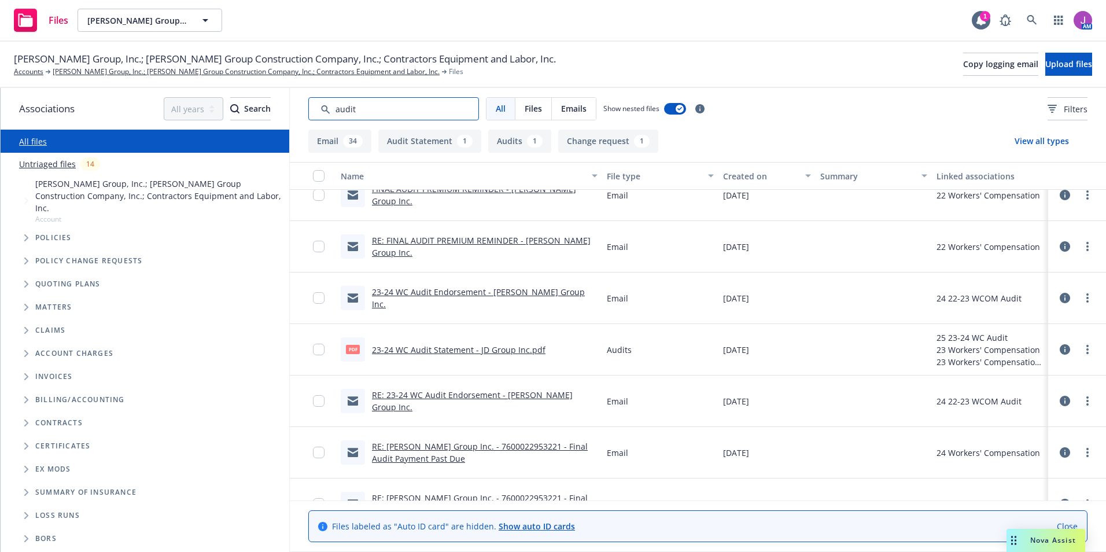
click at [388, 112] on input "Search by keyword..." at bounding box center [393, 108] width 171 height 23
paste input "7600022953231"
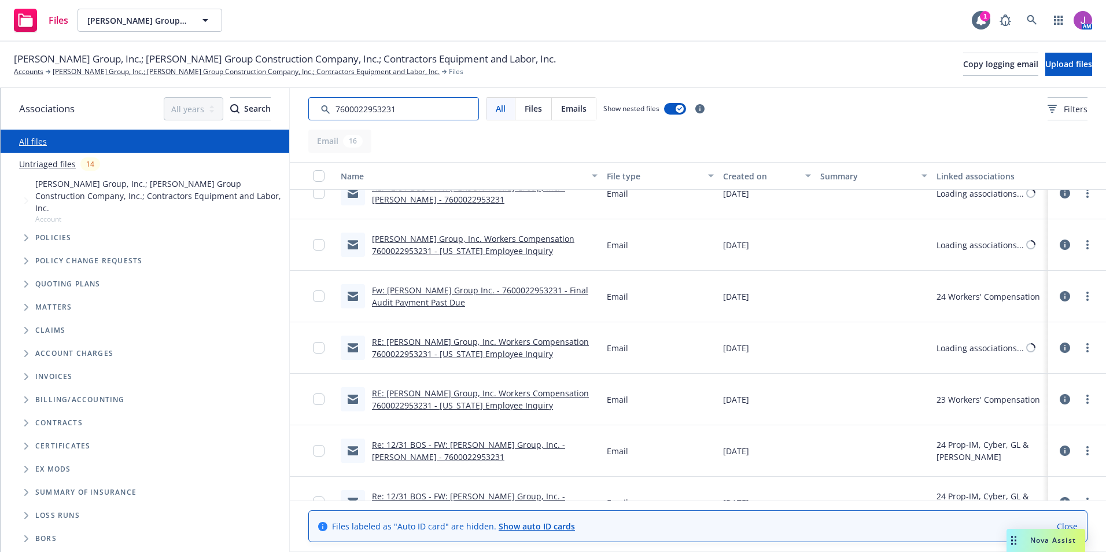
scroll to position [50, 0]
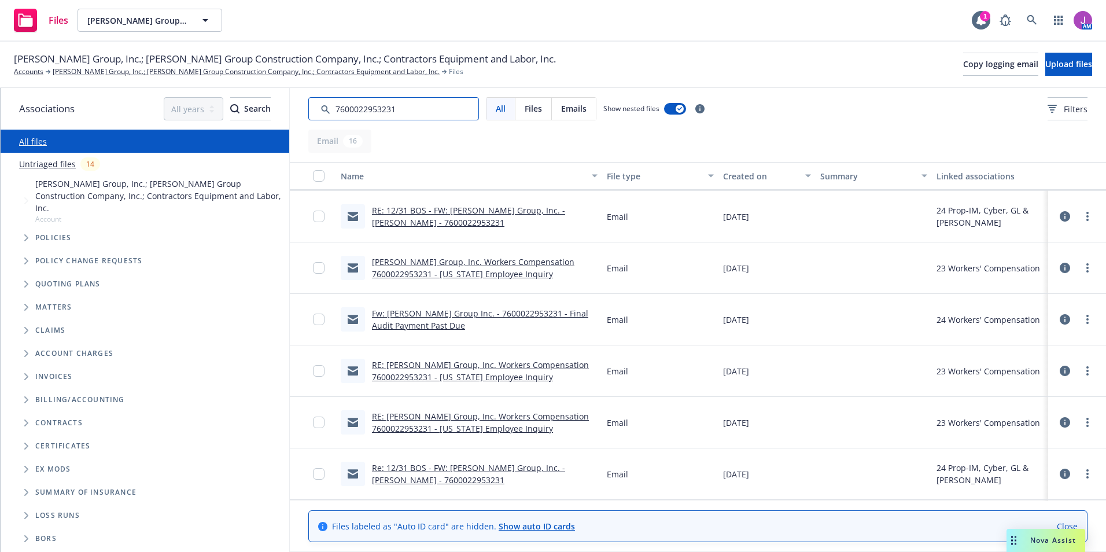
type input "7600022953231"
click at [447, 275] on link "[PERSON_NAME] Group, Inc. Workers Compensation 7600022953231 - [US_STATE] Emplo…" at bounding box center [473, 267] width 202 height 23
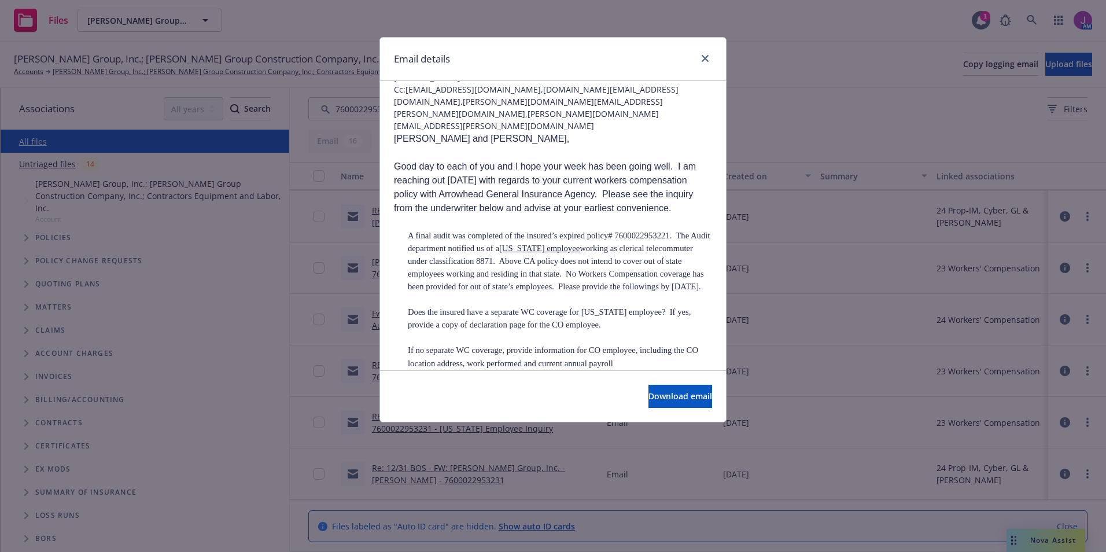
scroll to position [231, 0]
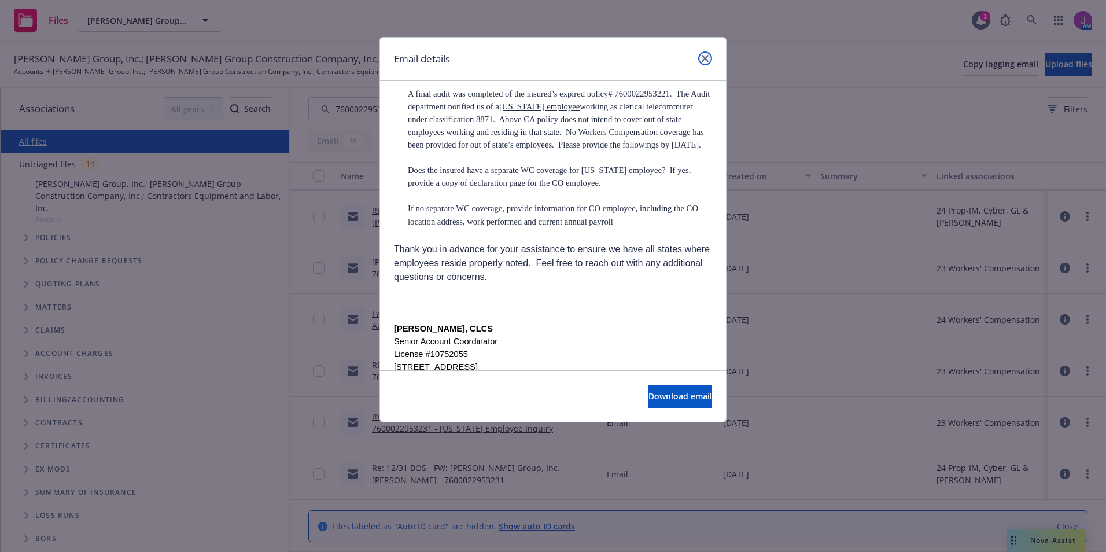
click at [706, 61] on icon "close" at bounding box center [705, 58] width 7 height 7
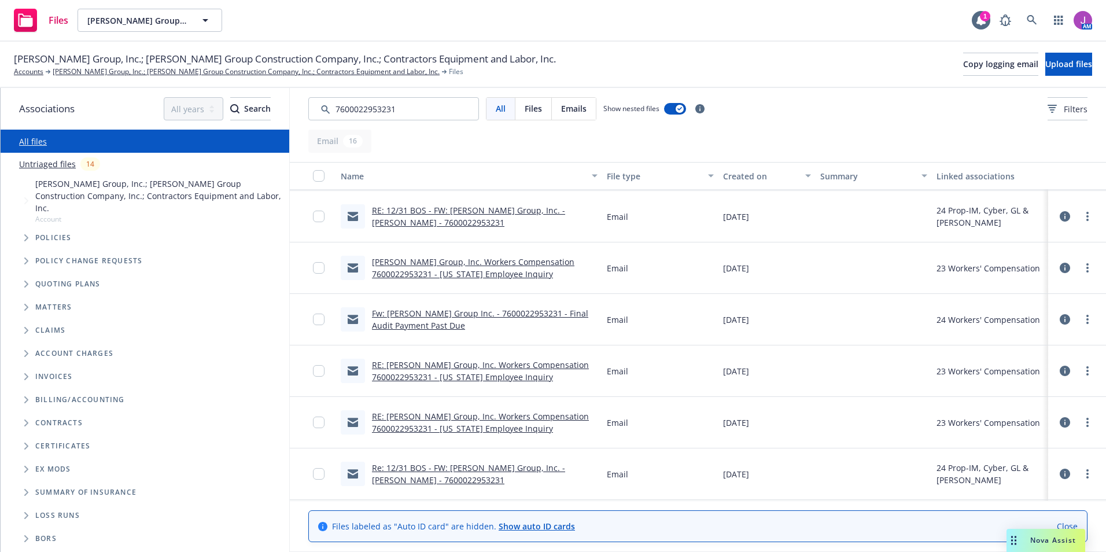
click at [524, 315] on link "Fw: [PERSON_NAME] Group Inc. - 7600022953231 - Final Audit Payment Past Due" at bounding box center [480, 319] width 216 height 23
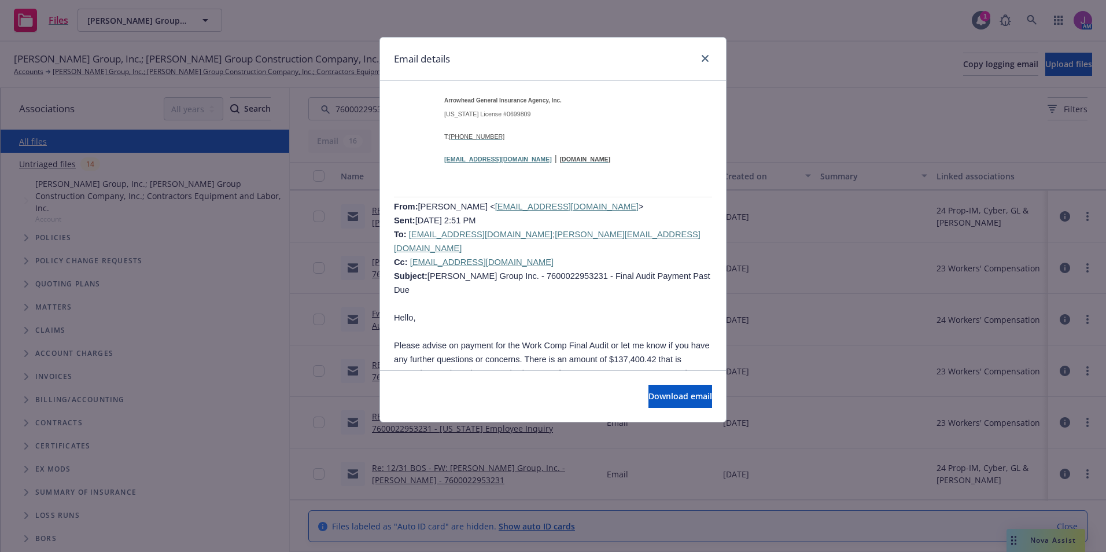
scroll to position [1504, 0]
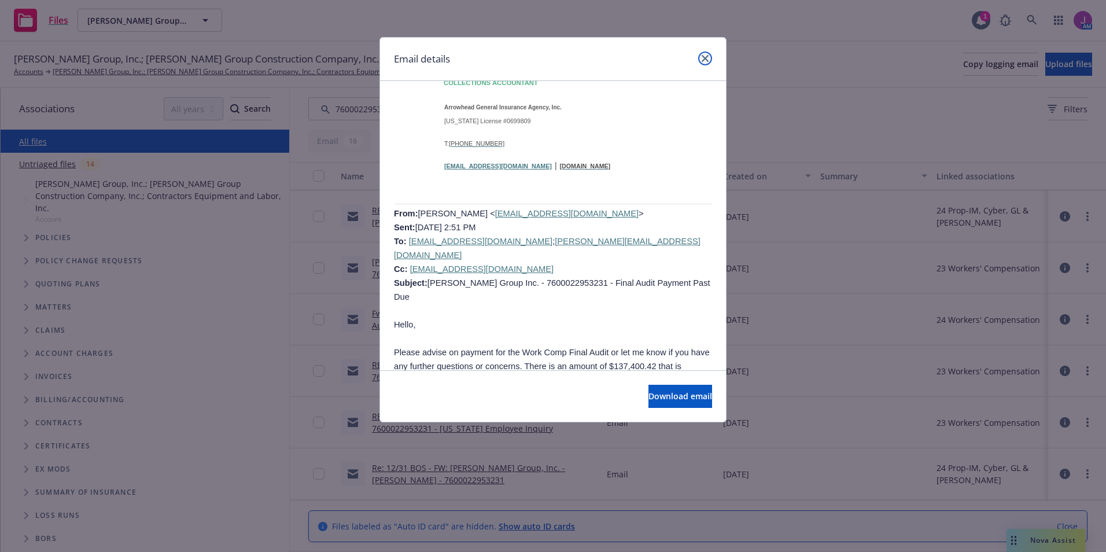
click at [704, 58] on icon "close" at bounding box center [705, 58] width 7 height 7
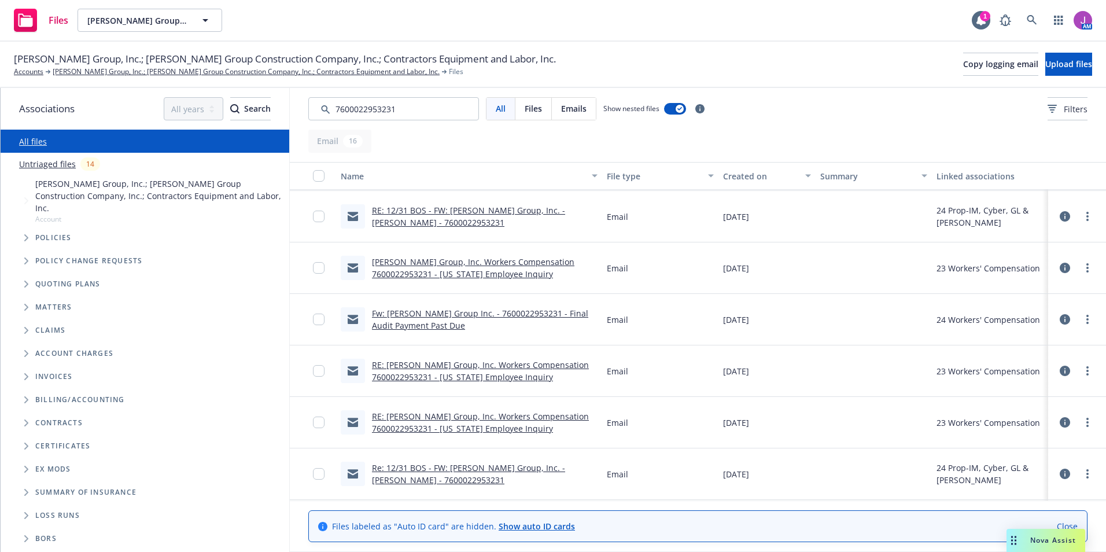
click at [412, 121] on div "All Files Emails Show nested files Filters" at bounding box center [698, 109] width 816 height 42
click at [404, 108] on input "Search by keyword..." at bounding box center [393, 108] width 171 height 23
